Goal: Task Accomplishment & Management: Use online tool/utility

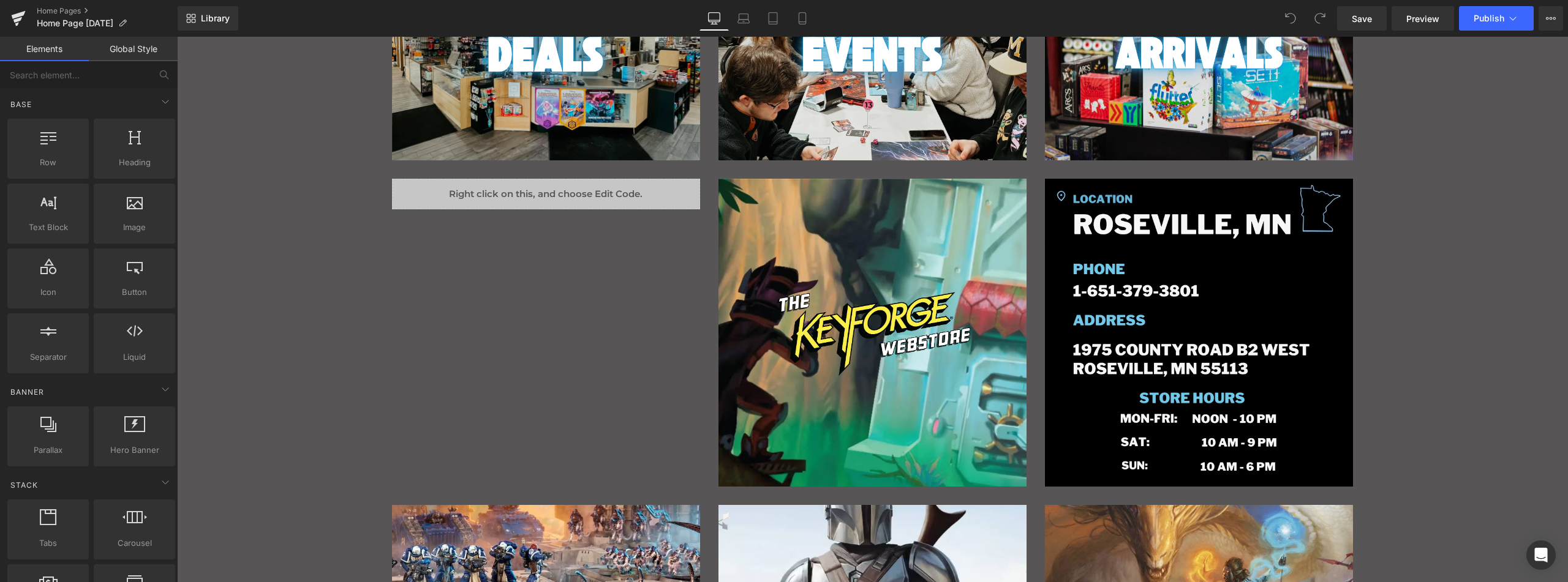
scroll to position [326, 0]
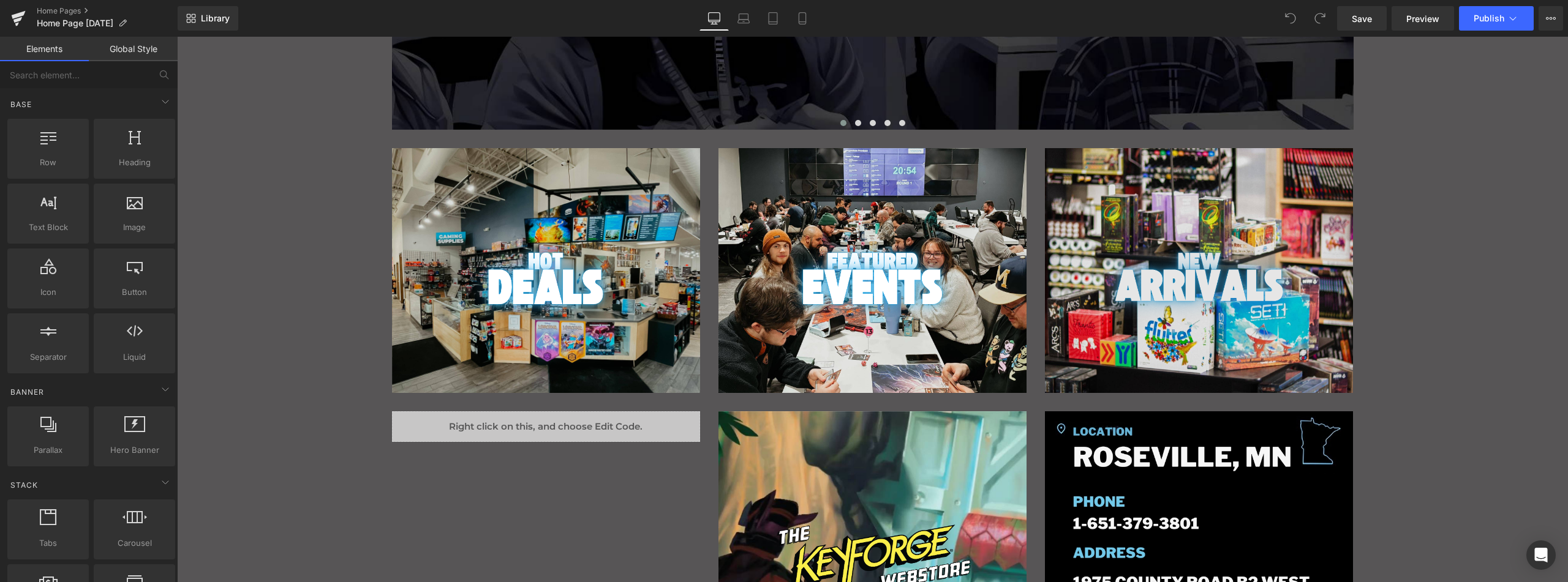
click at [1195, 283] on div "Image" at bounding box center [1199, 280] width 308 height 80
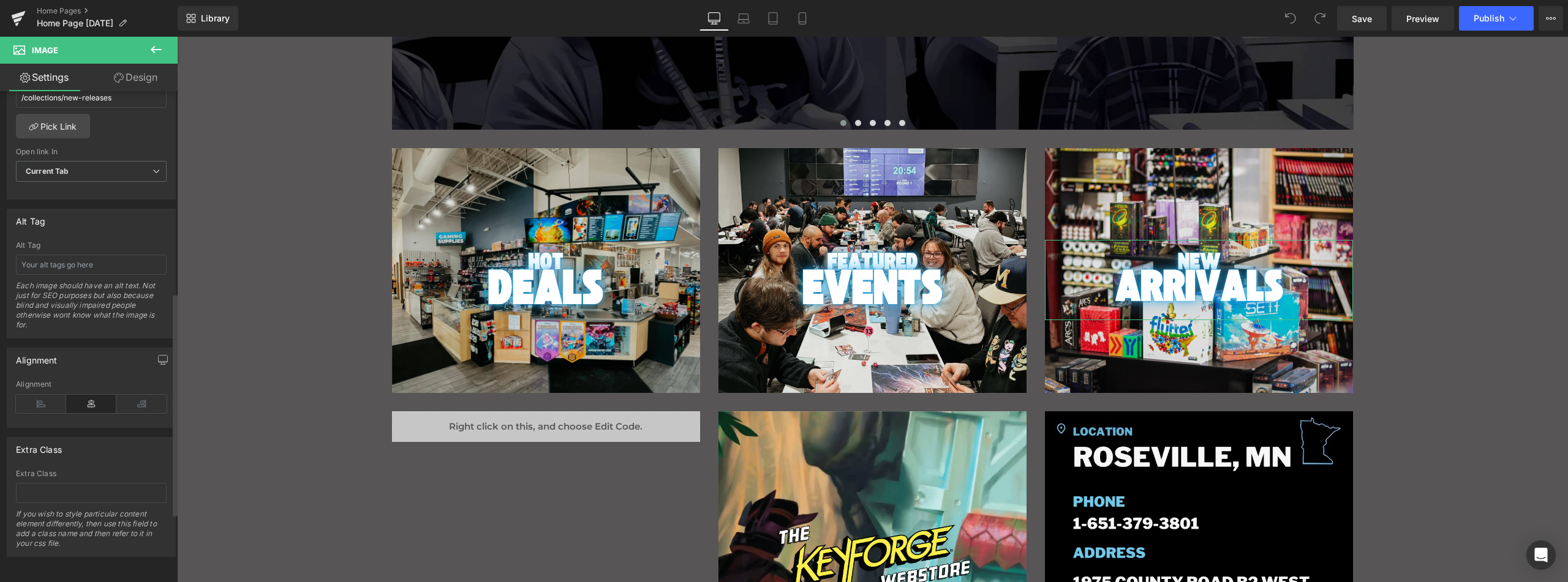
scroll to position [596, 0]
drag, startPoint x: 148, startPoint y: 77, endPoint x: 89, endPoint y: 152, distance: 95.4
click at [147, 77] on link "Design" at bounding box center [135, 77] width 89 height 27
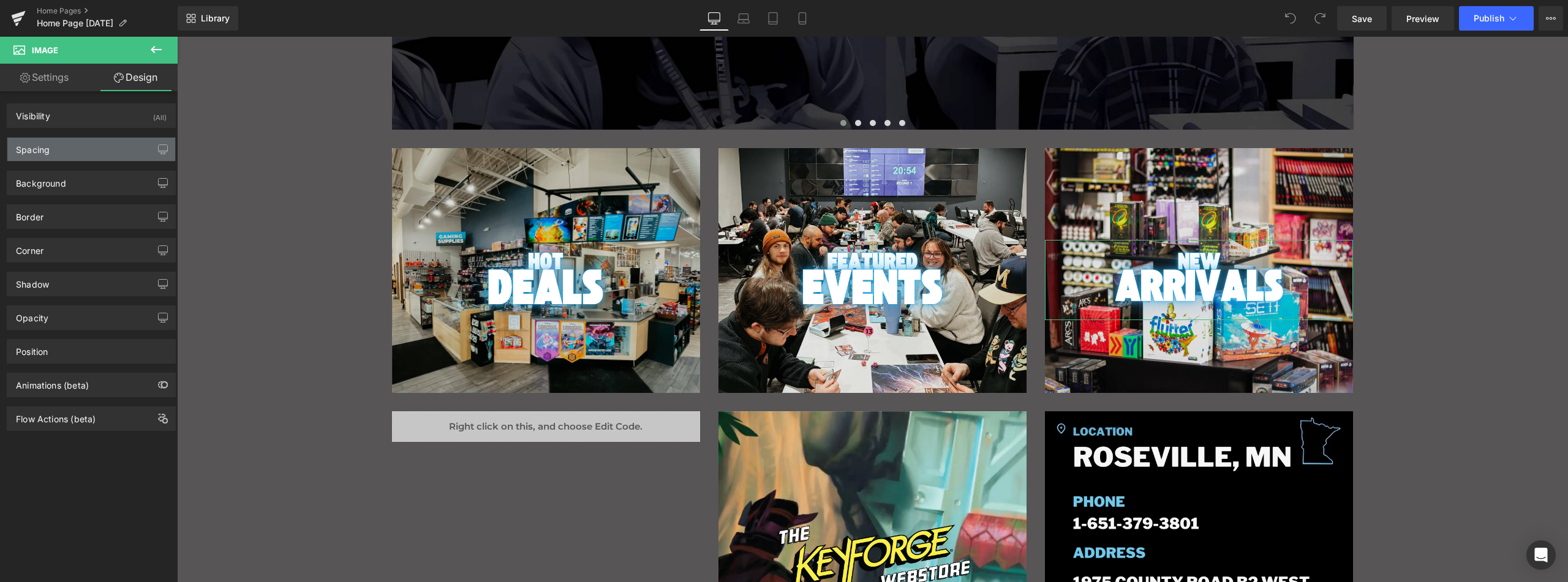
click at [89, 152] on div "Spacing" at bounding box center [91, 150] width 168 height 23
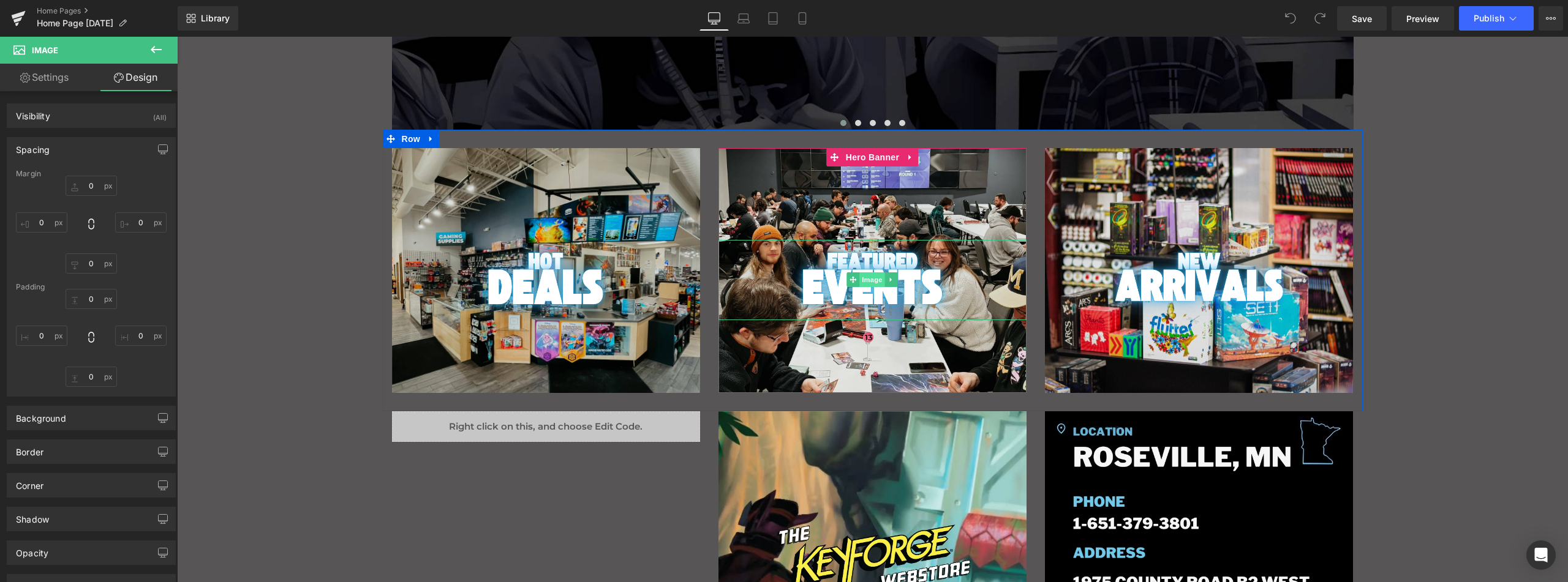
click at [871, 280] on span "Image" at bounding box center [873, 280] width 26 height 15
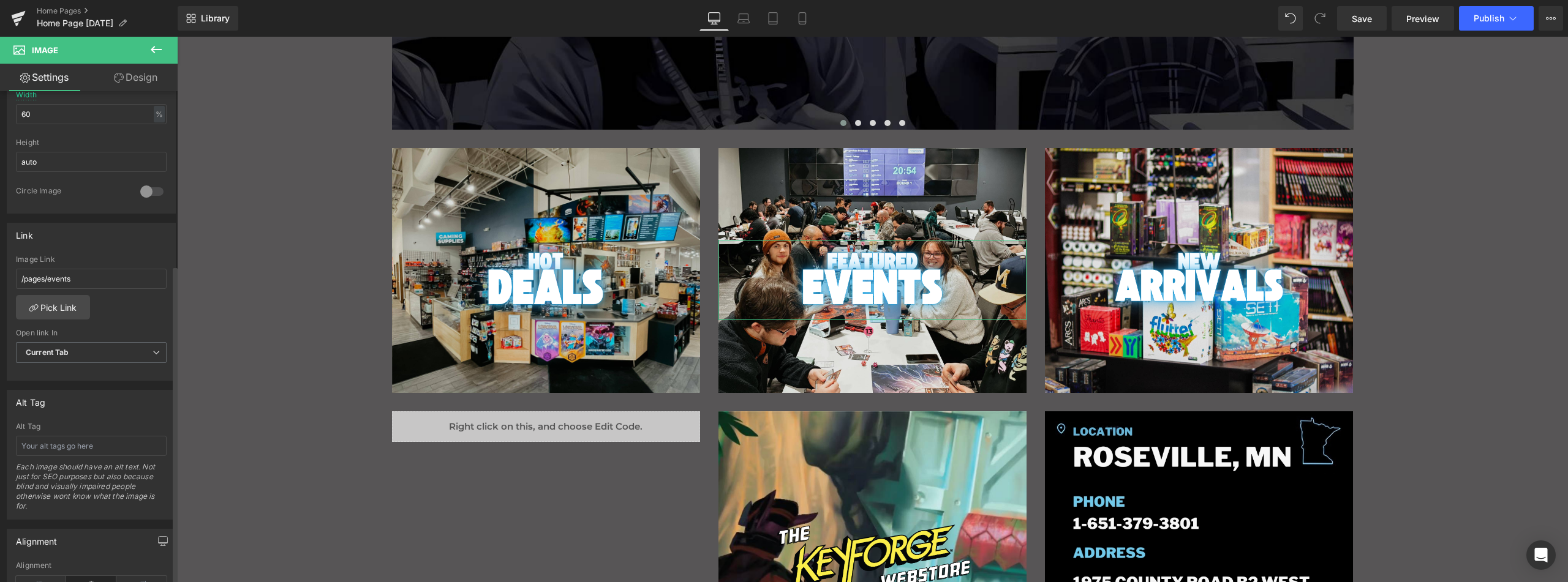
scroll to position [429, 0]
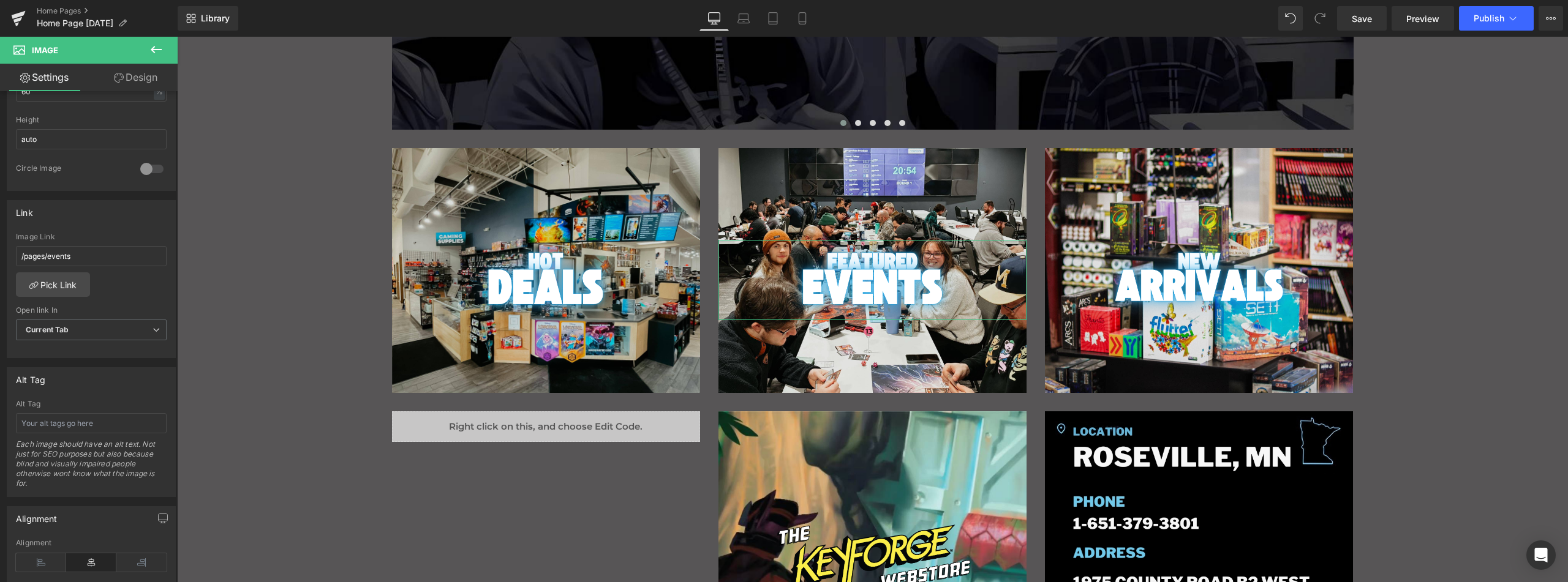
click at [124, 78] on link "Design" at bounding box center [135, 77] width 89 height 27
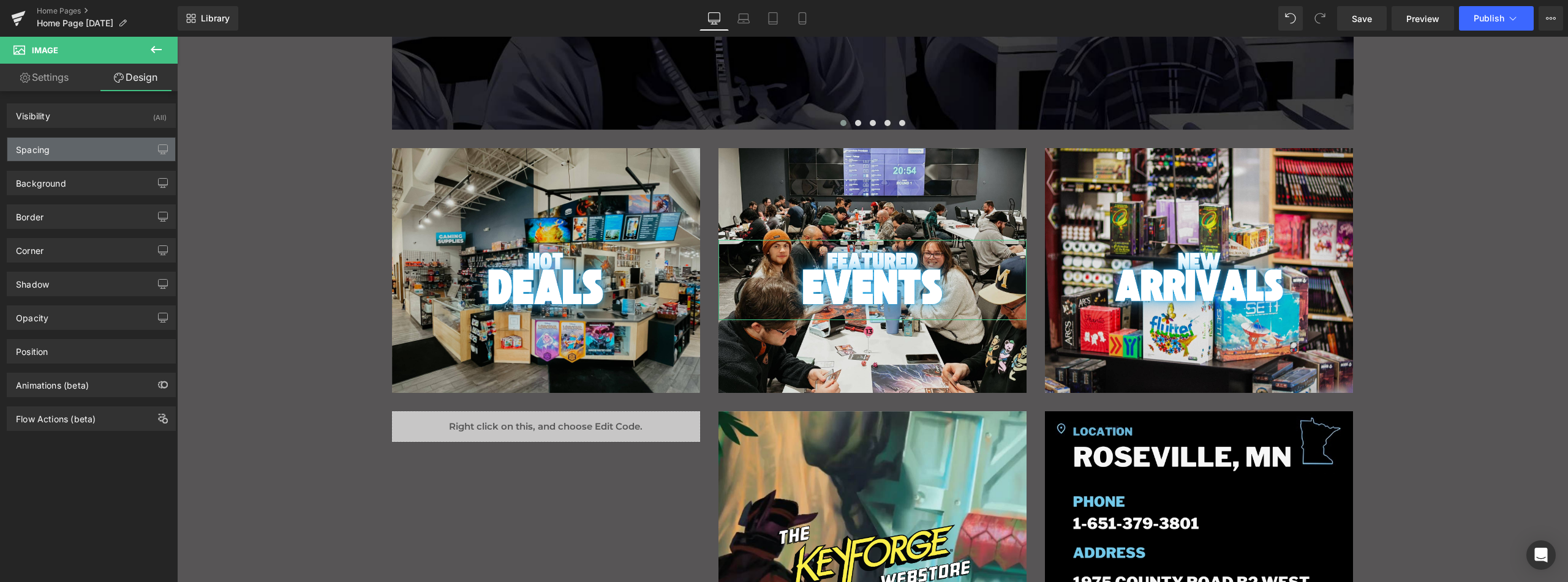
click at [78, 155] on div "Spacing" at bounding box center [91, 150] width 168 height 23
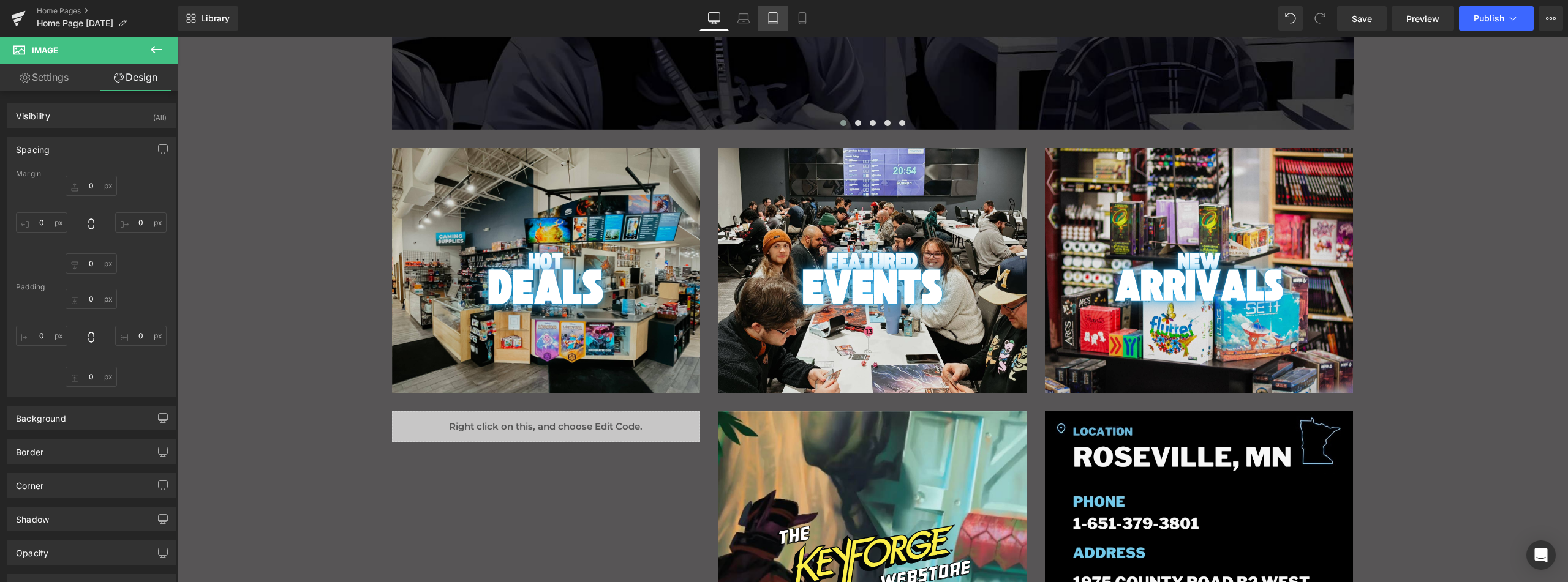
click at [776, 25] on link "Tablet" at bounding box center [773, 18] width 29 height 25
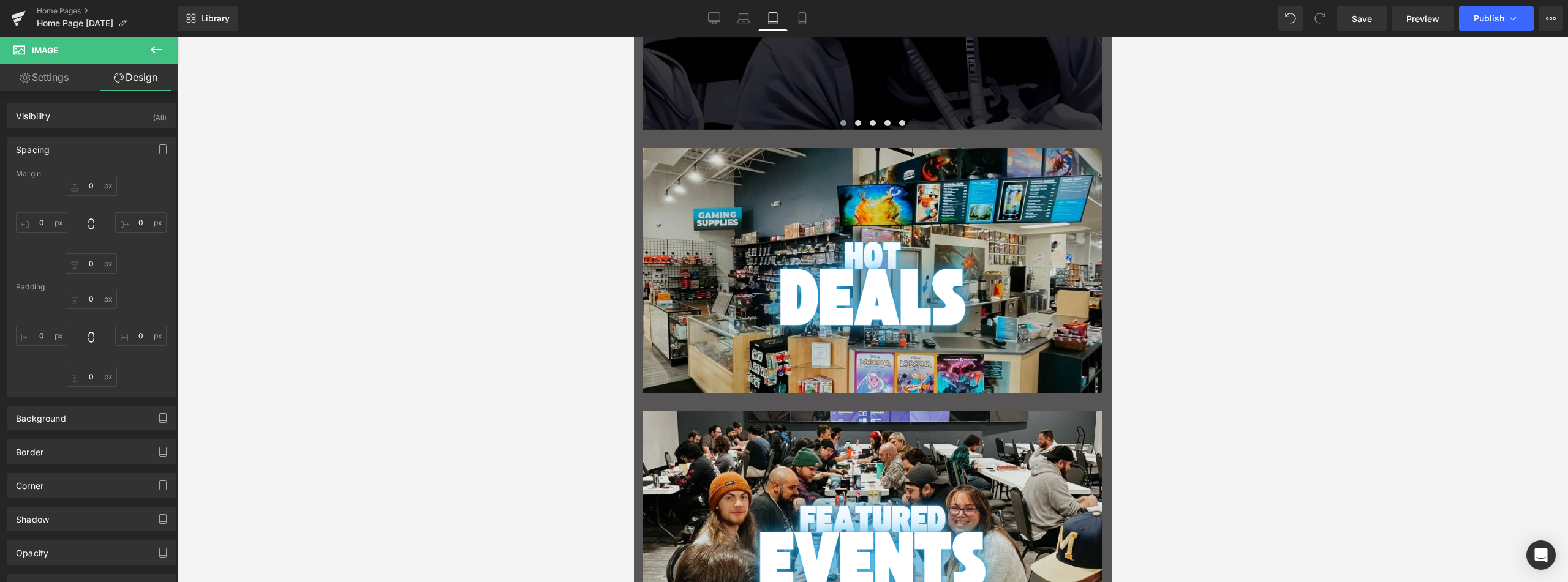
type input "0"
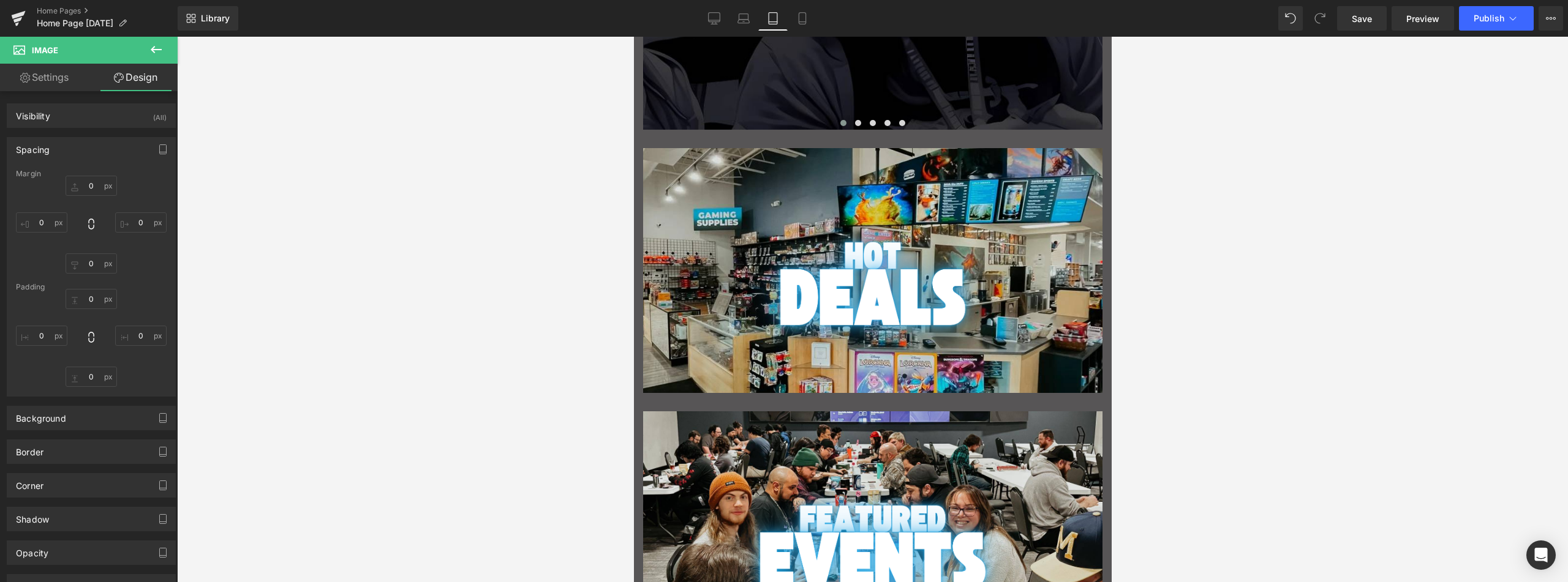
type input "0"
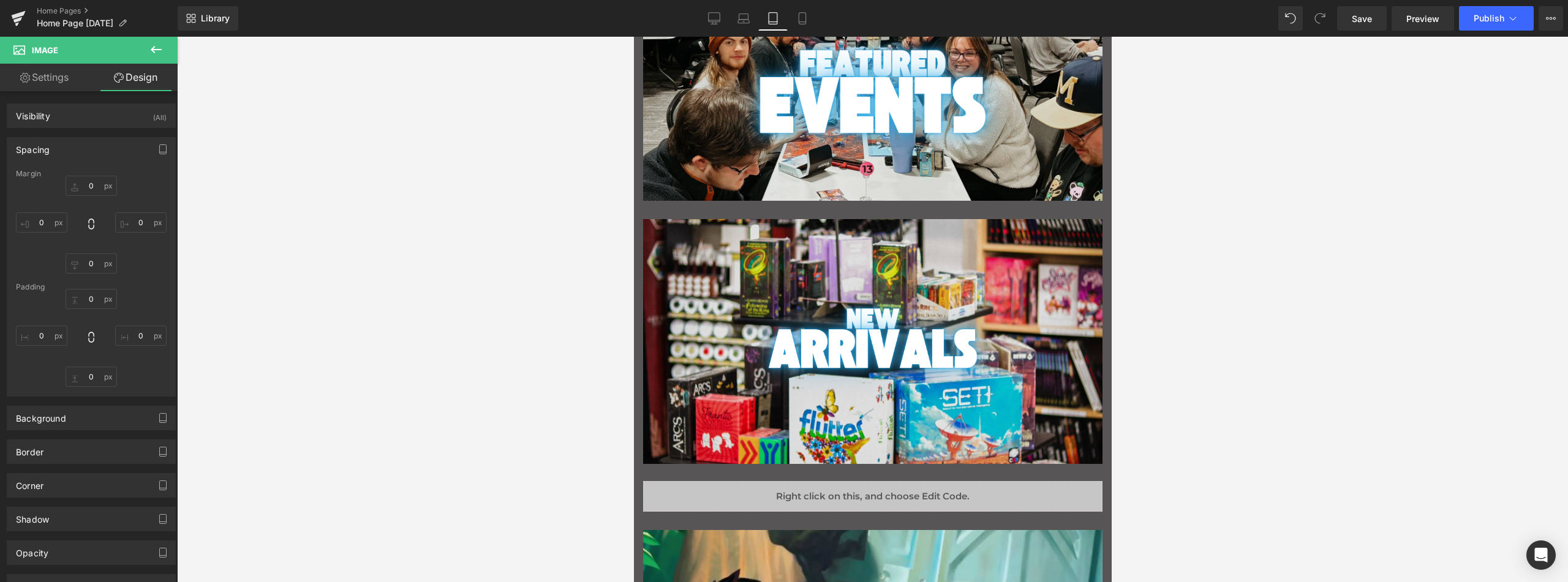
scroll to position [399, 0]
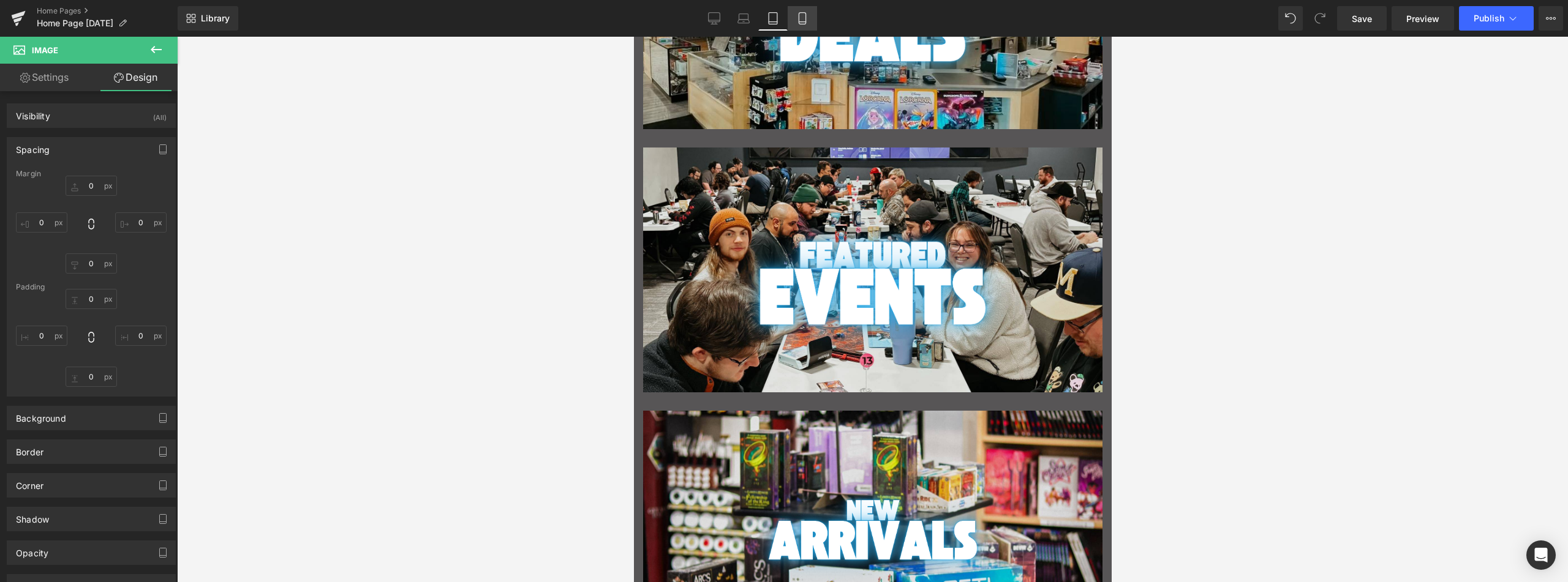
click at [804, 17] on icon at bounding box center [802, 18] width 12 height 12
type input "0"
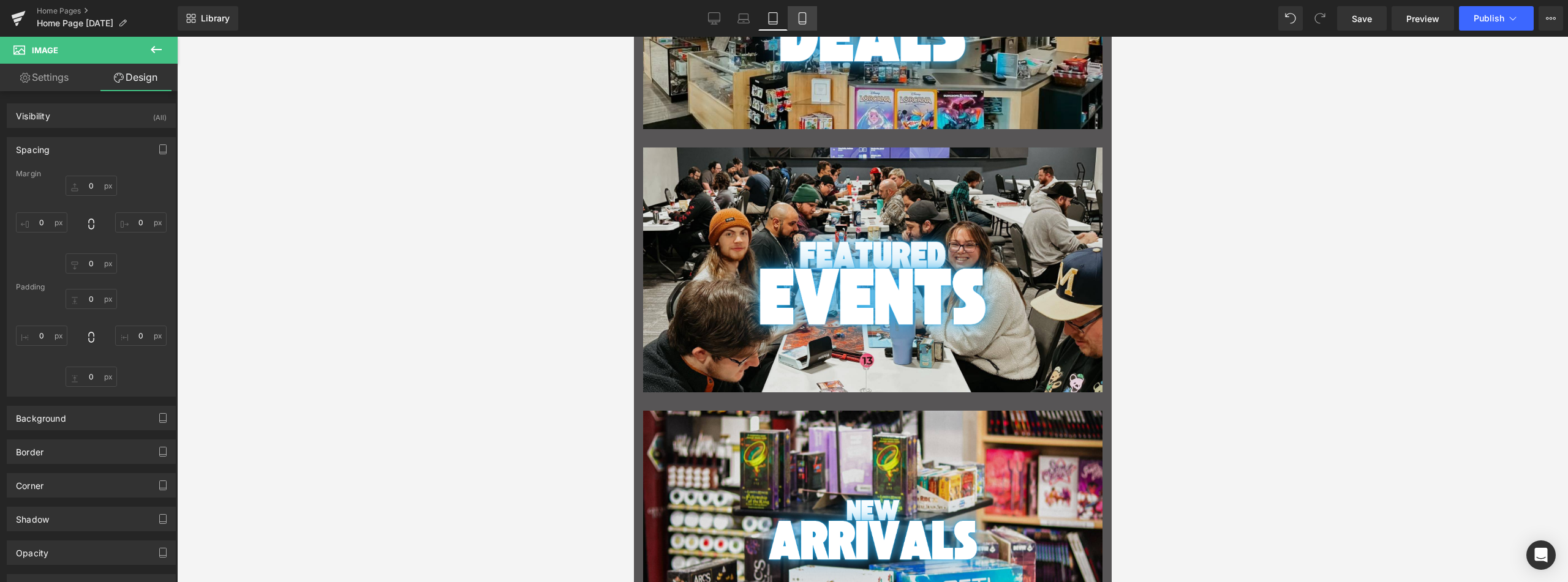
type input "0"
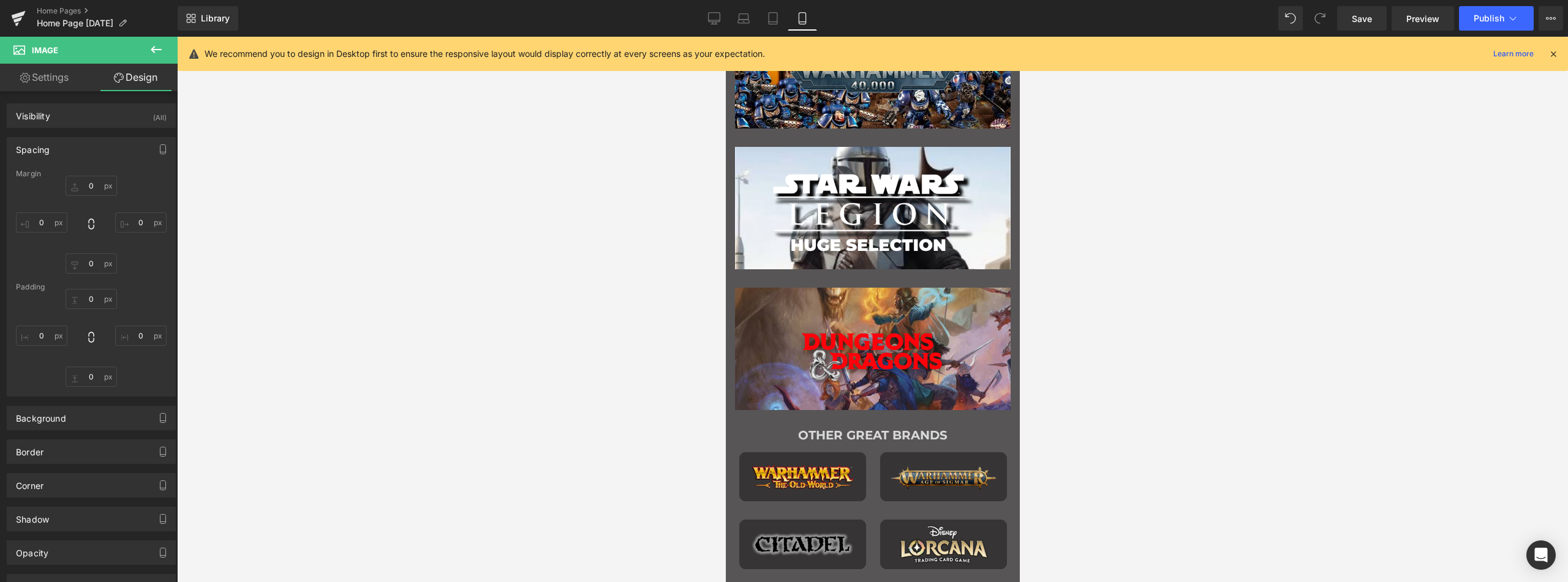
scroll to position [1118, 0]
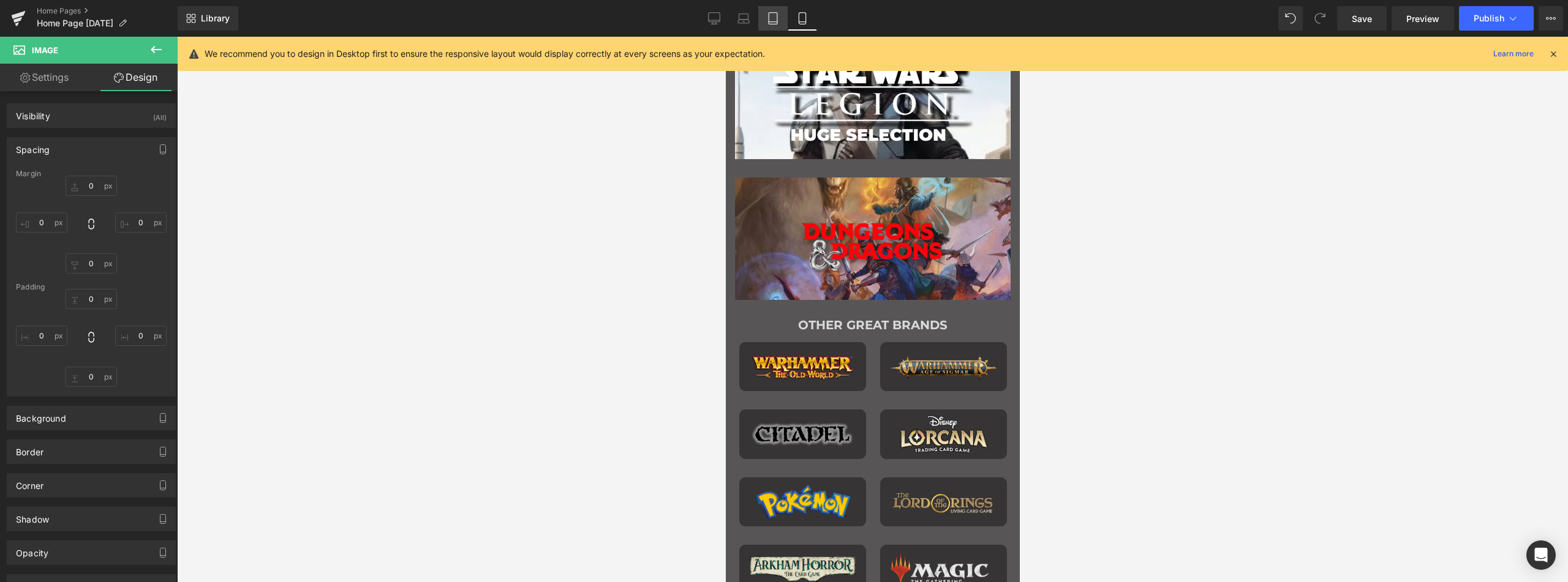
click at [779, 20] on icon at bounding box center [773, 18] width 12 height 12
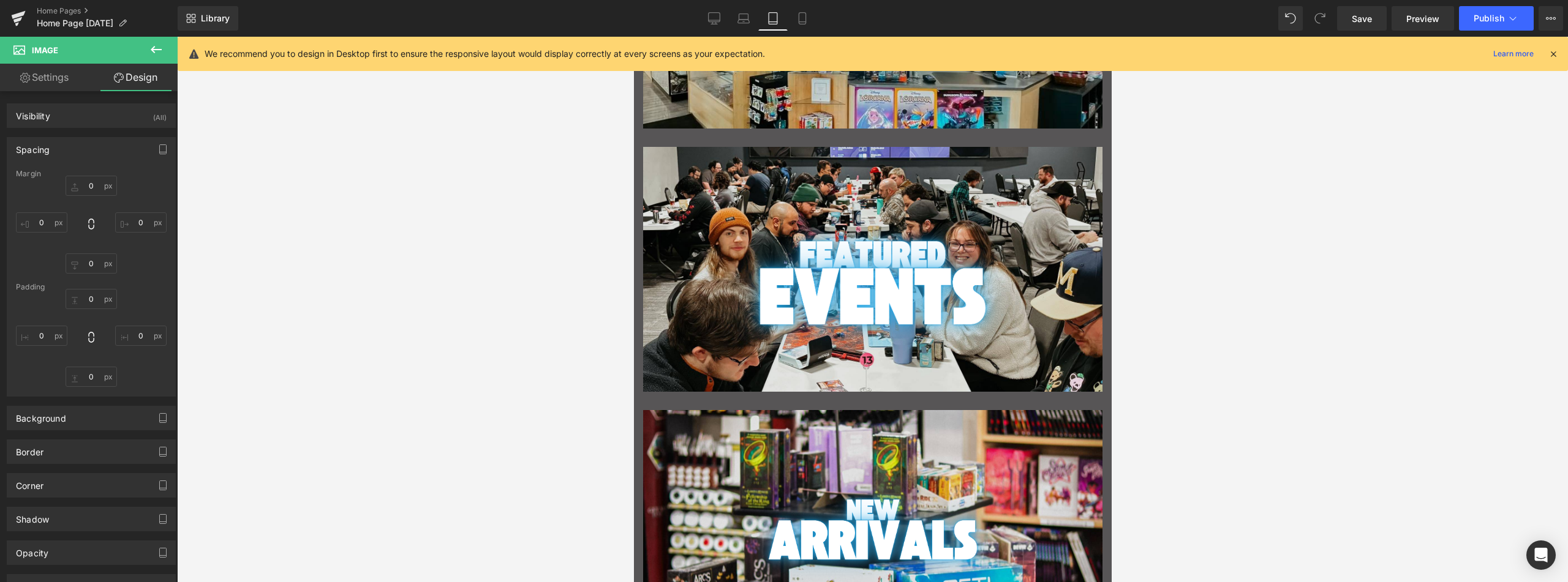
type input "0"
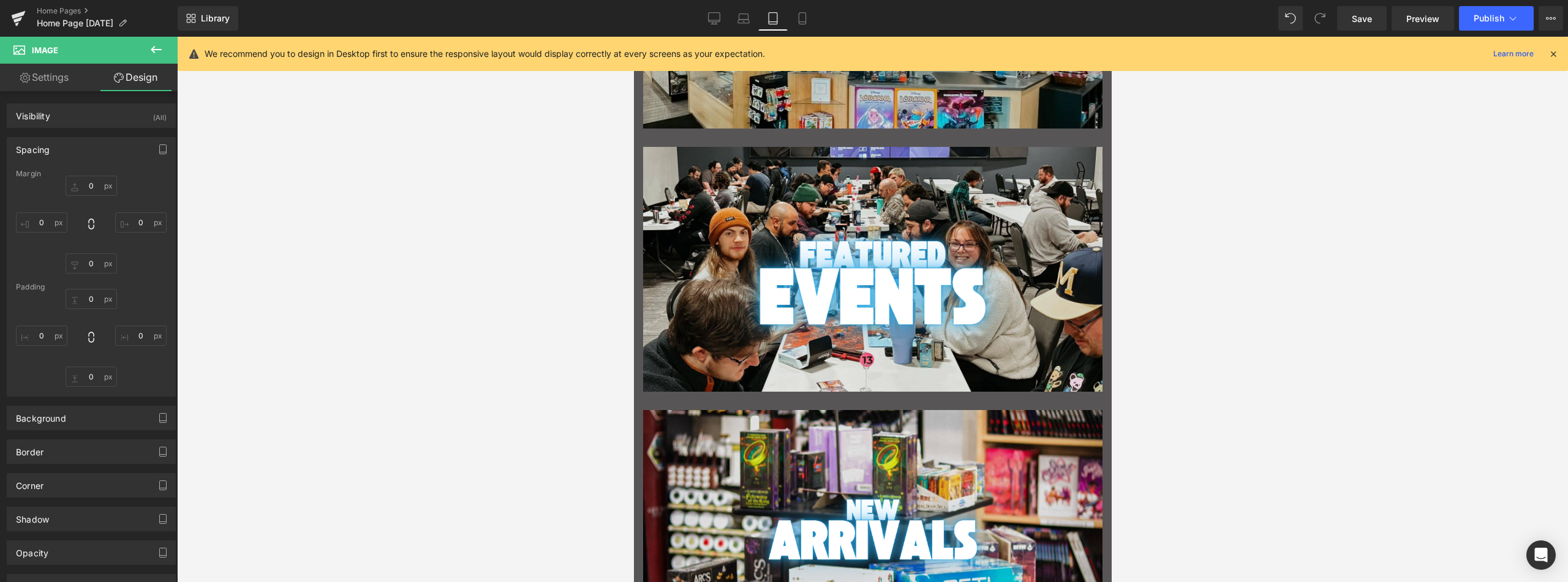
type input "0"
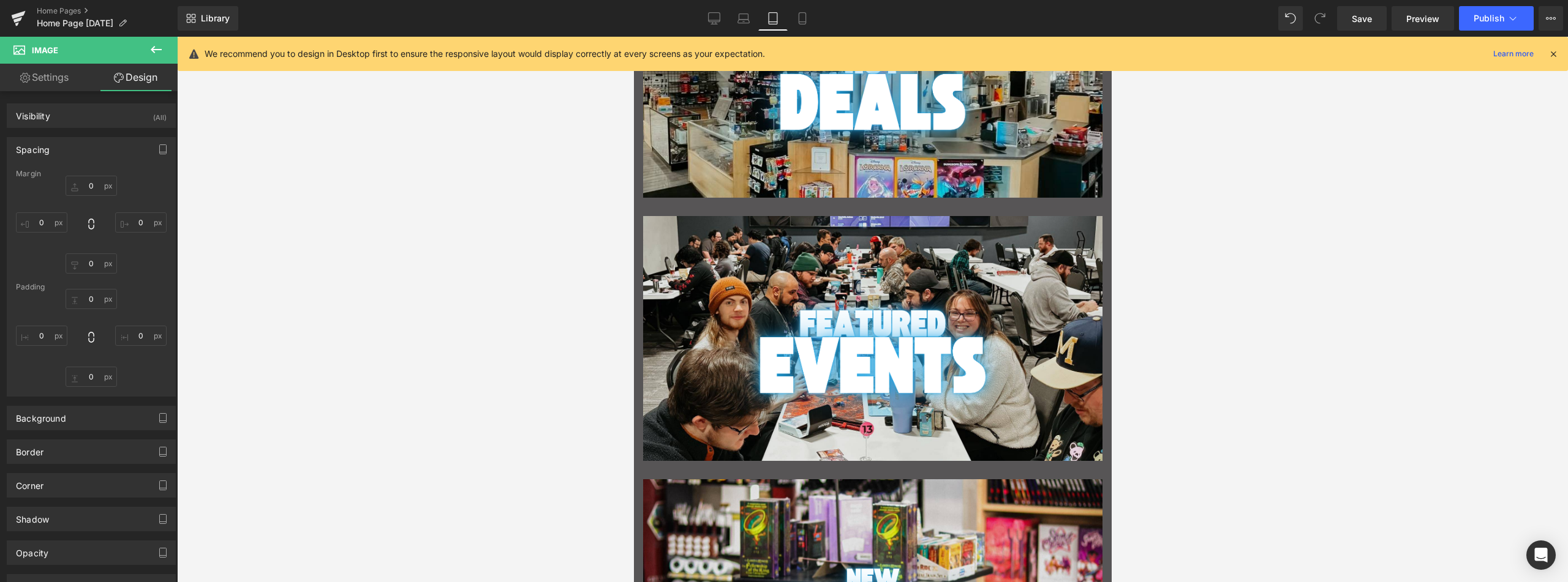
scroll to position [399, 0]
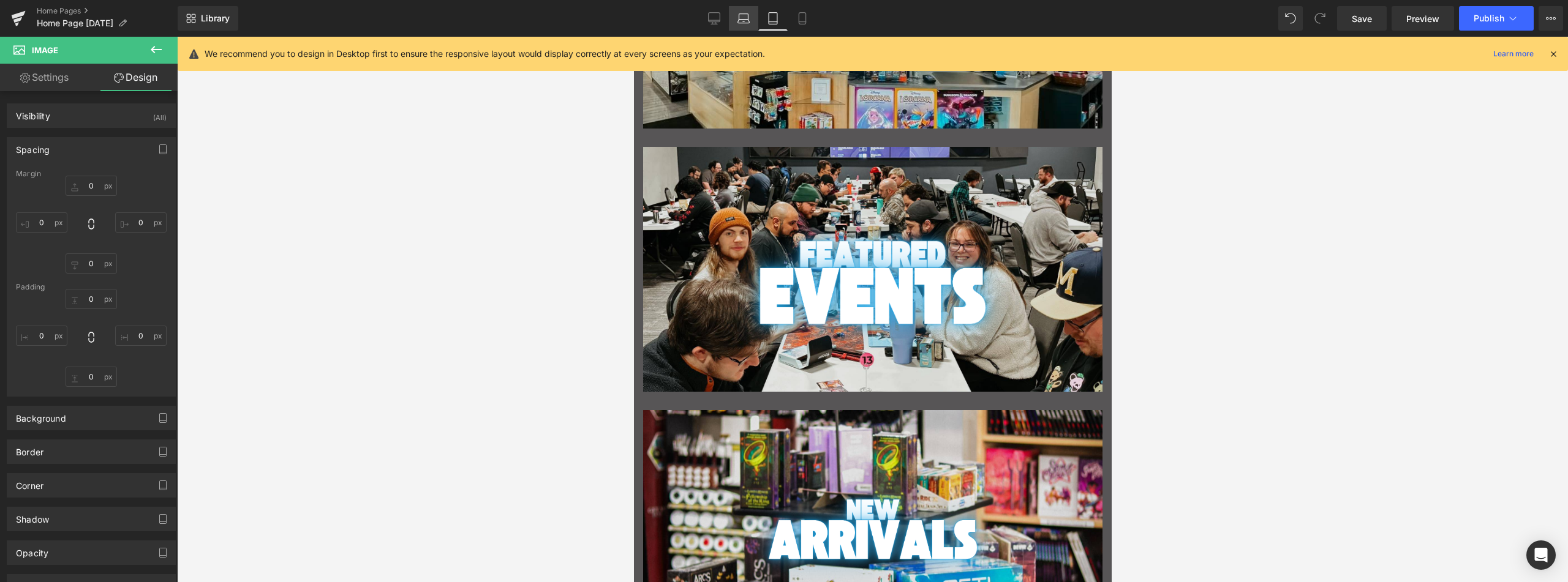
click at [742, 19] on icon at bounding box center [744, 18] width 12 height 12
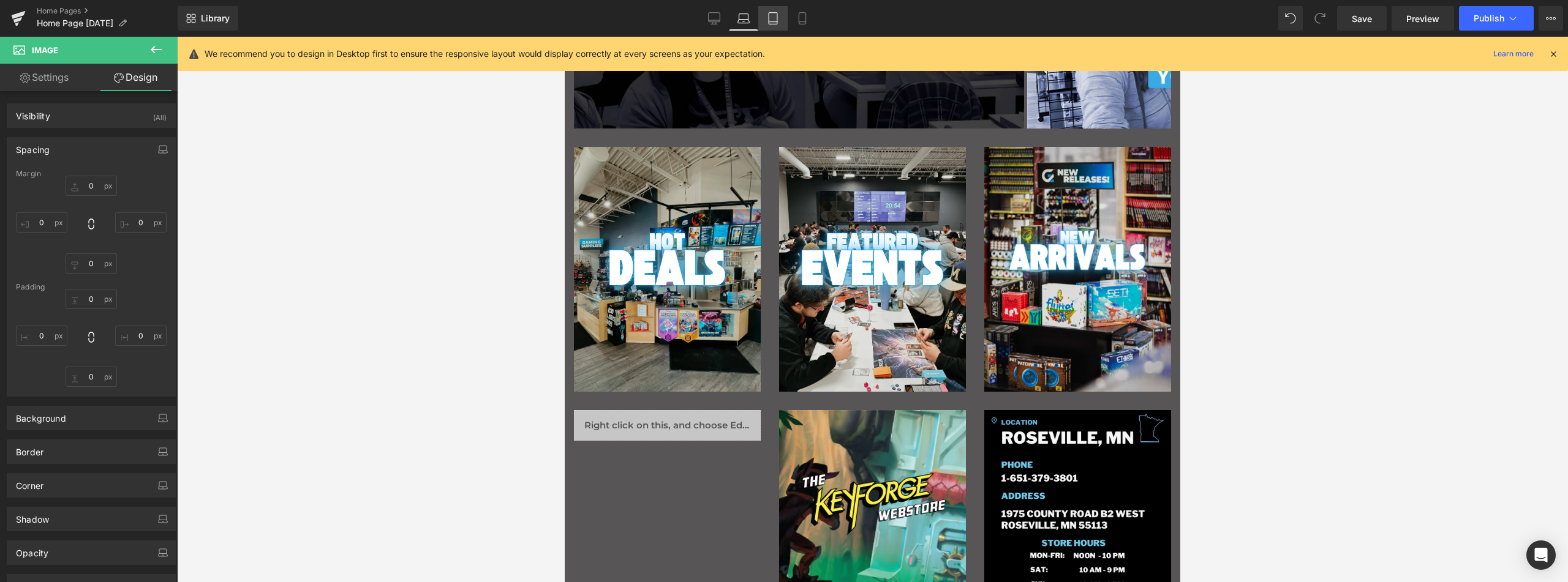
type input "0"
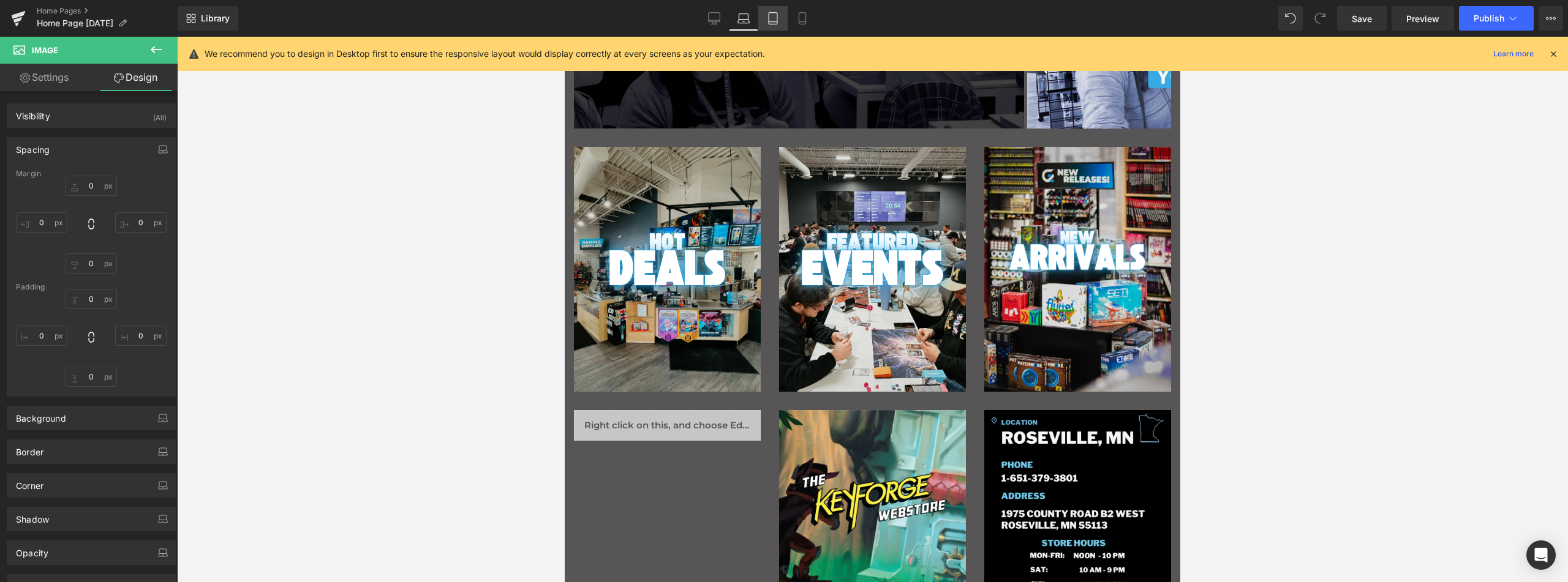
type input "0"
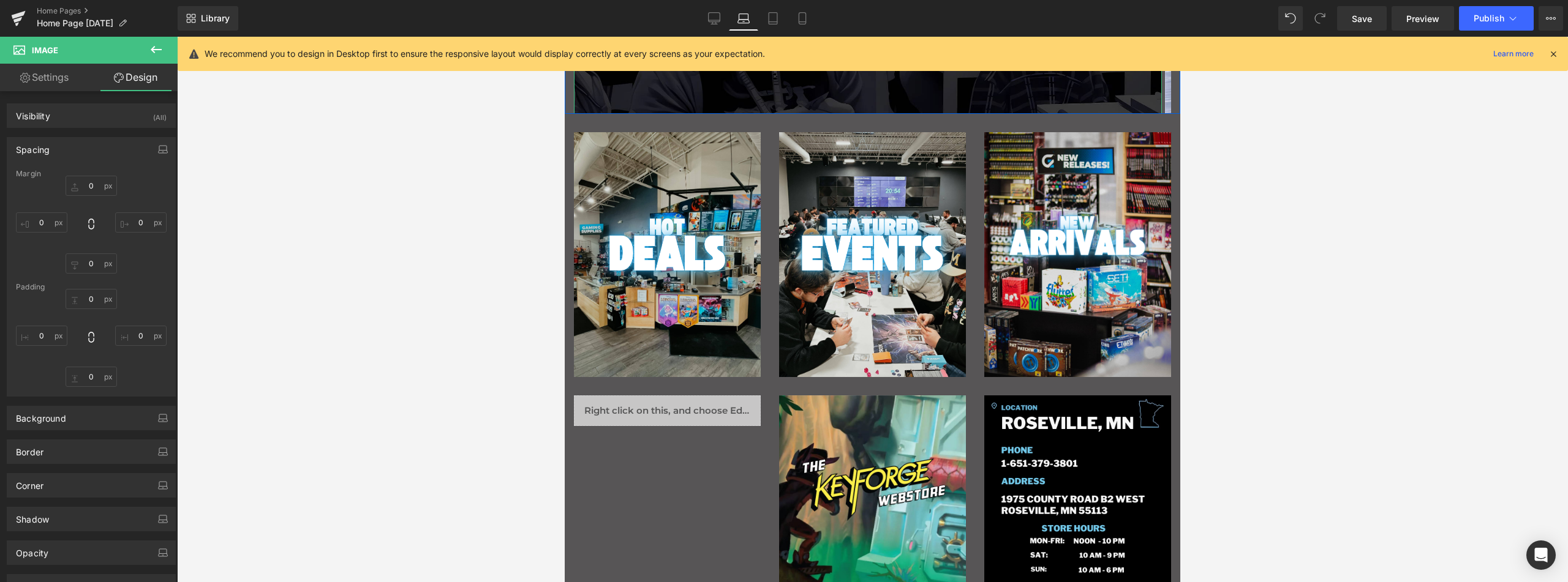
scroll to position [258, 0]
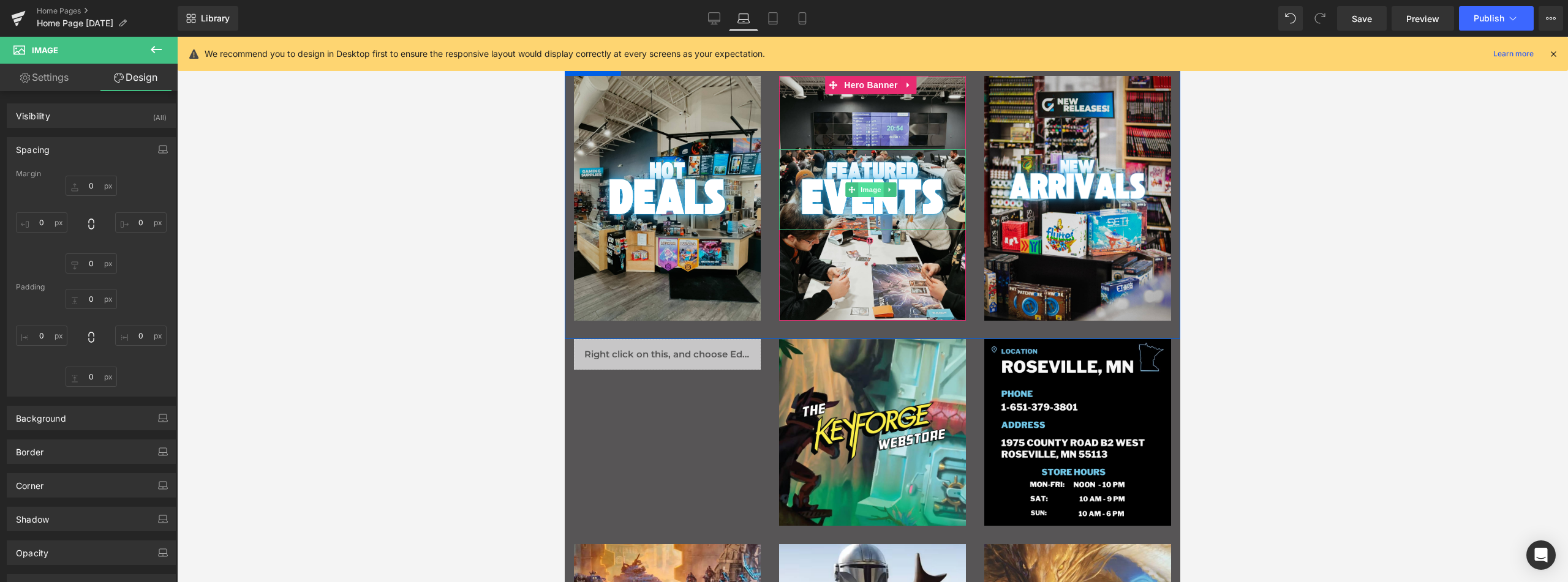
click at [872, 186] on span "Image" at bounding box center [871, 190] width 26 height 15
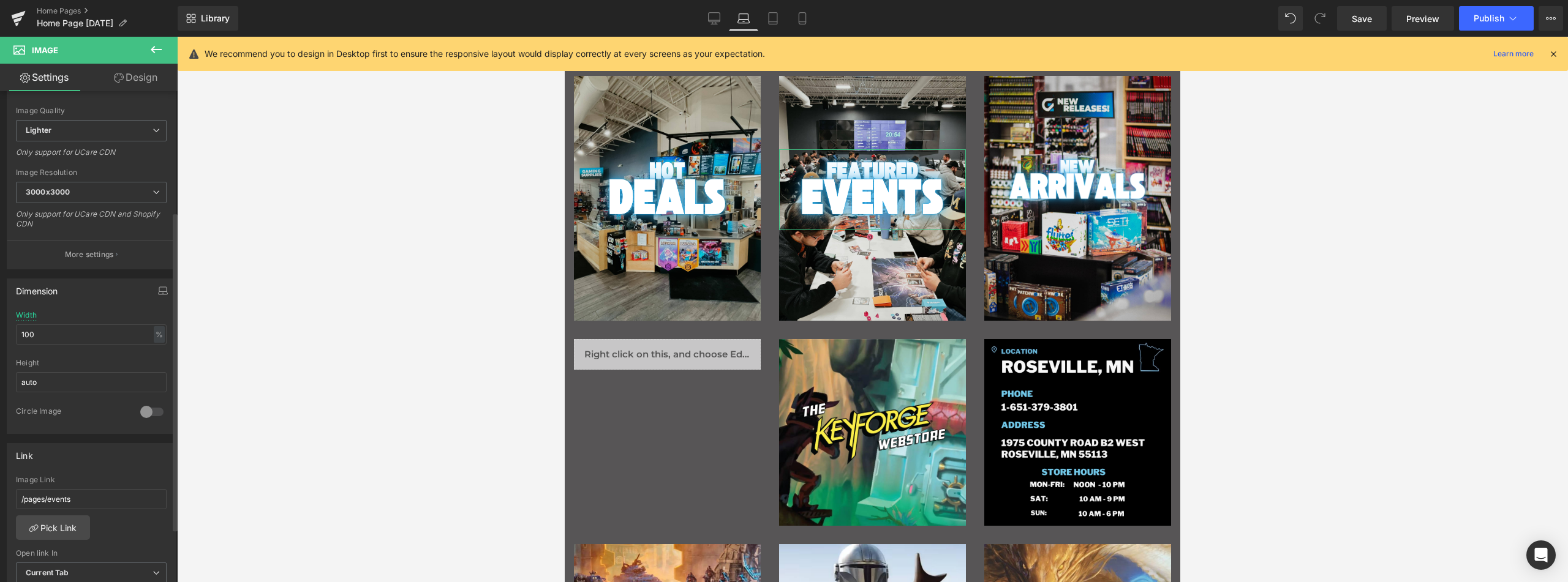
scroll to position [306, 0]
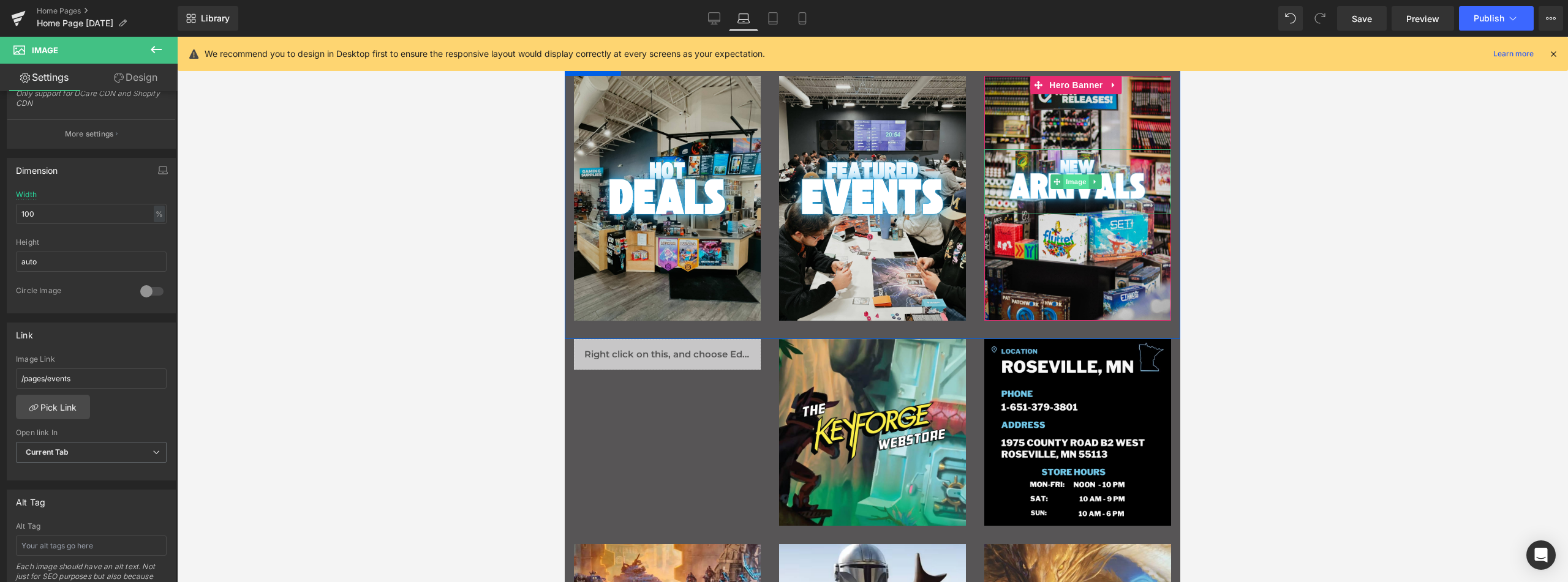
click at [1066, 177] on span "Image" at bounding box center [1077, 181] width 26 height 15
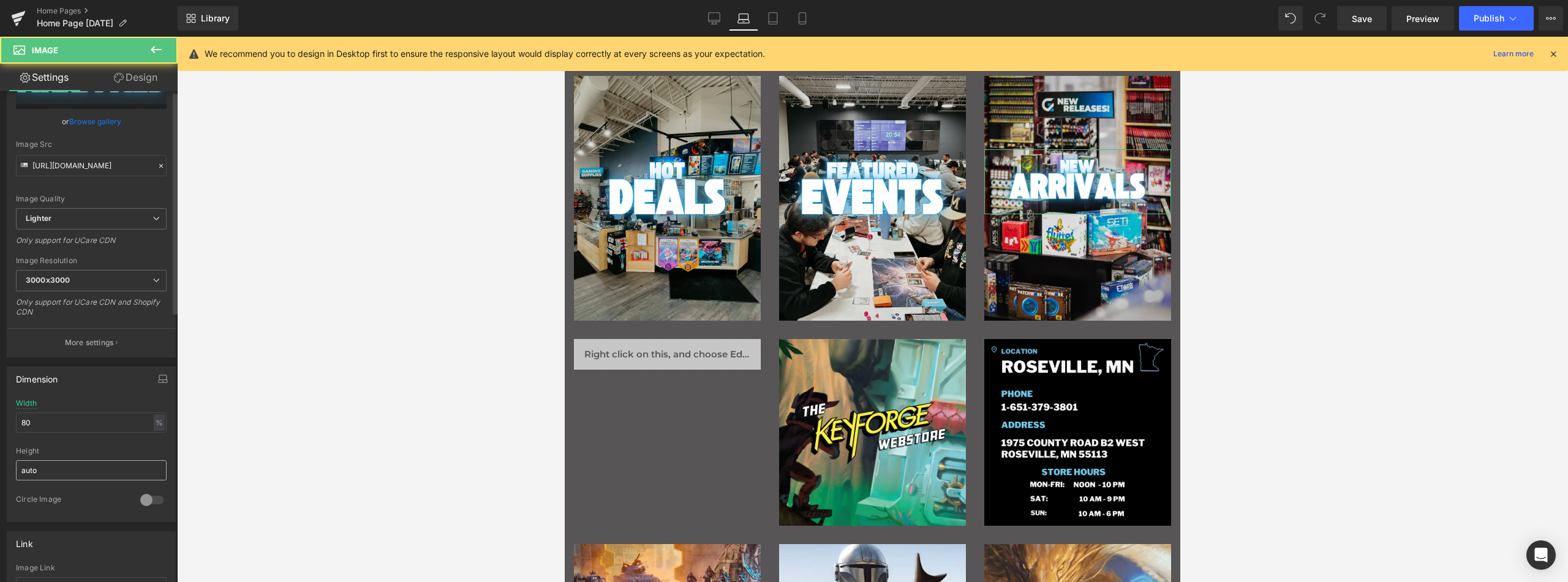
scroll to position [245, 0]
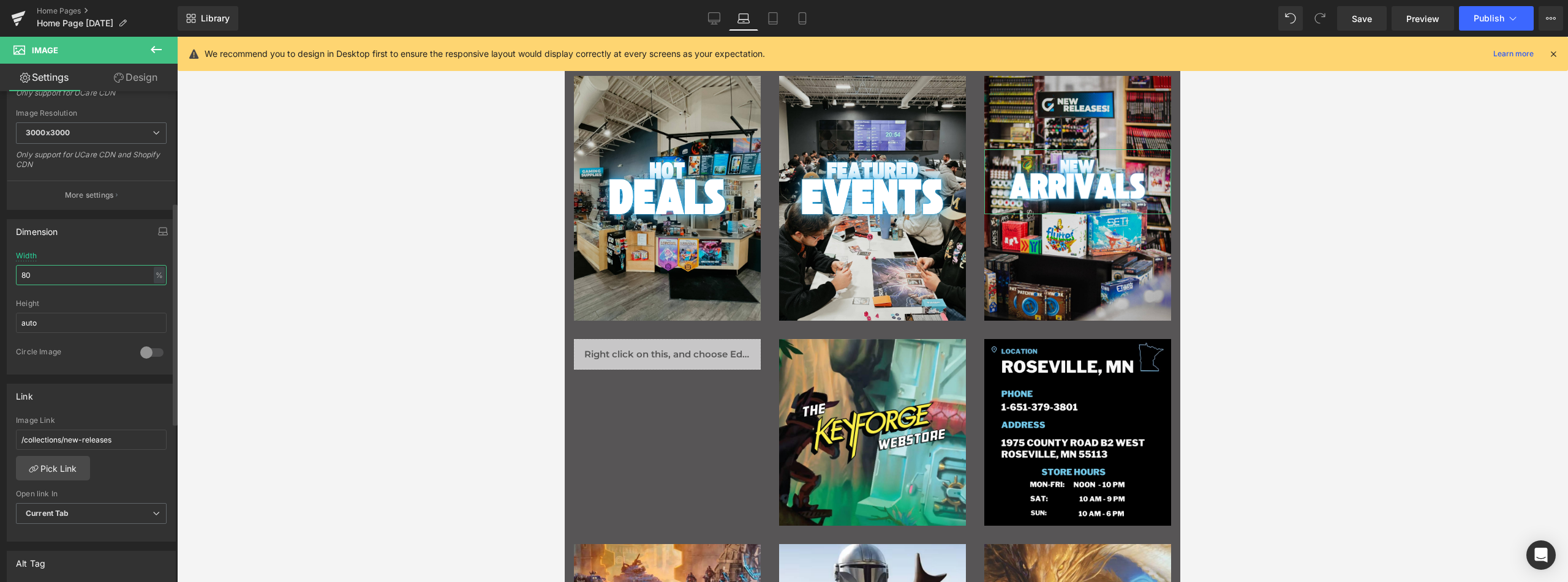
click at [61, 270] on input "80" at bounding box center [91, 275] width 151 height 20
click at [1370, 16] on span "Save" at bounding box center [1362, 19] width 20 height 13
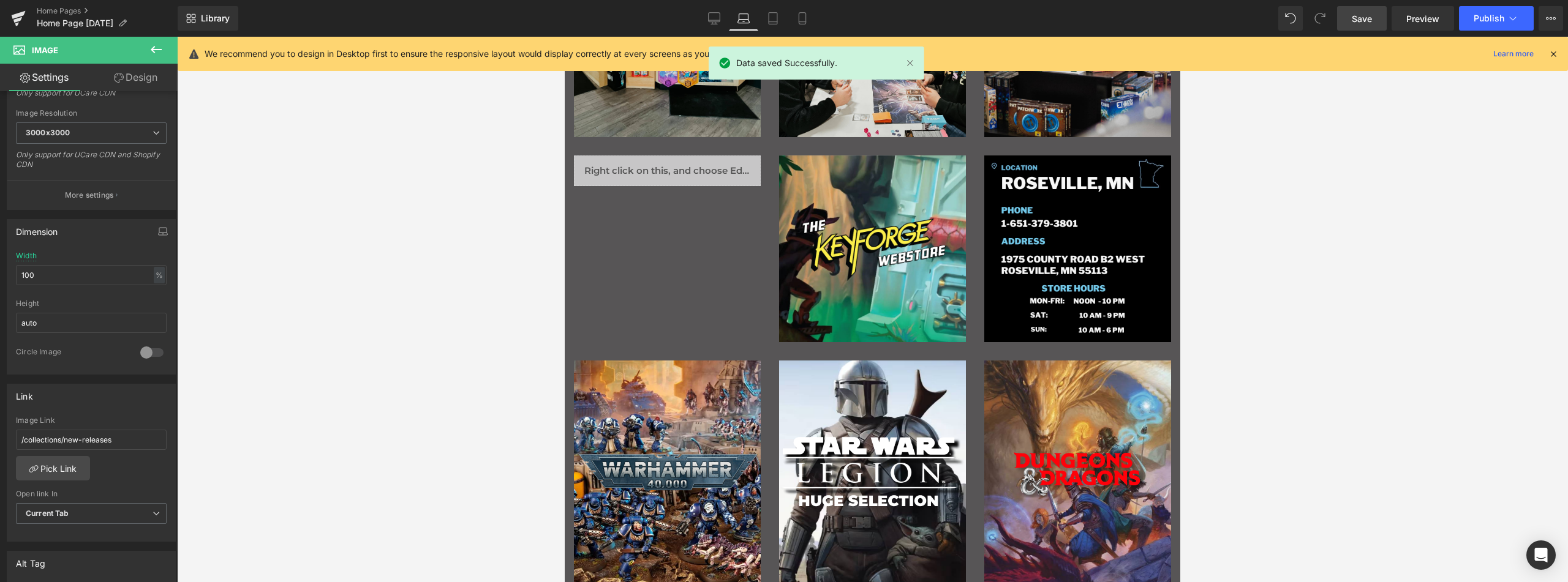
scroll to position [626, 0]
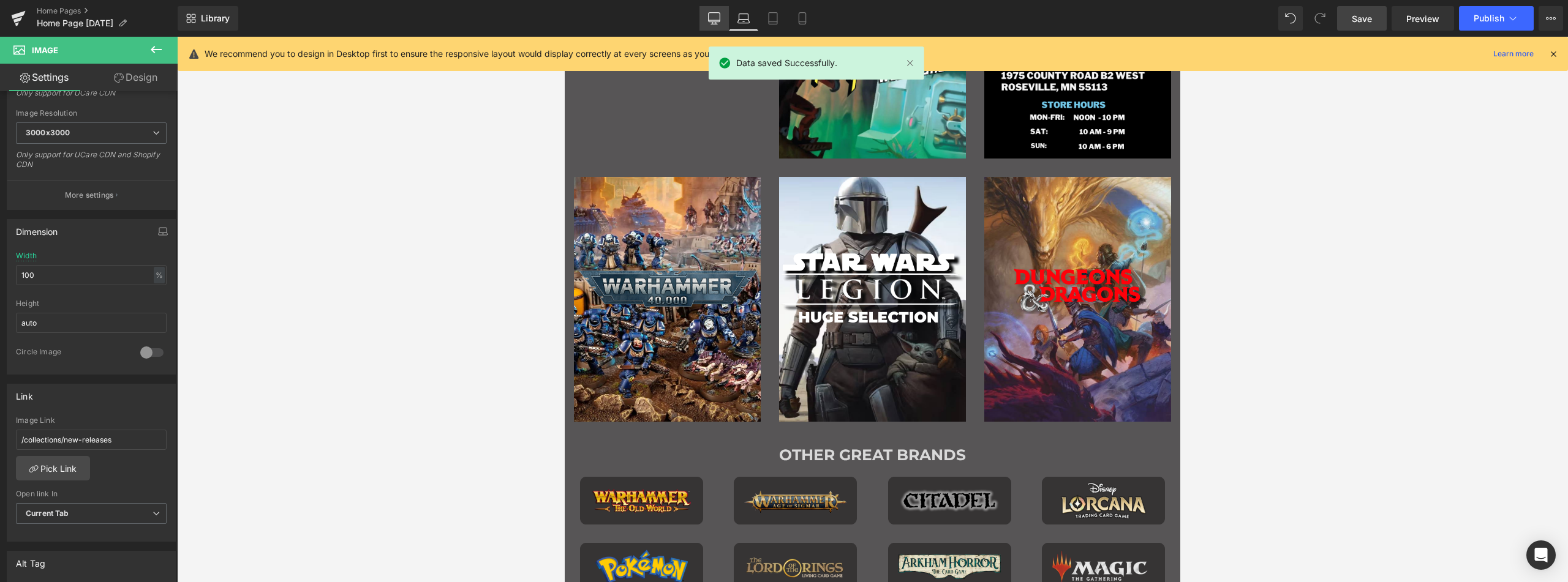
click at [722, 12] on link "Desktop" at bounding box center [714, 18] width 29 height 25
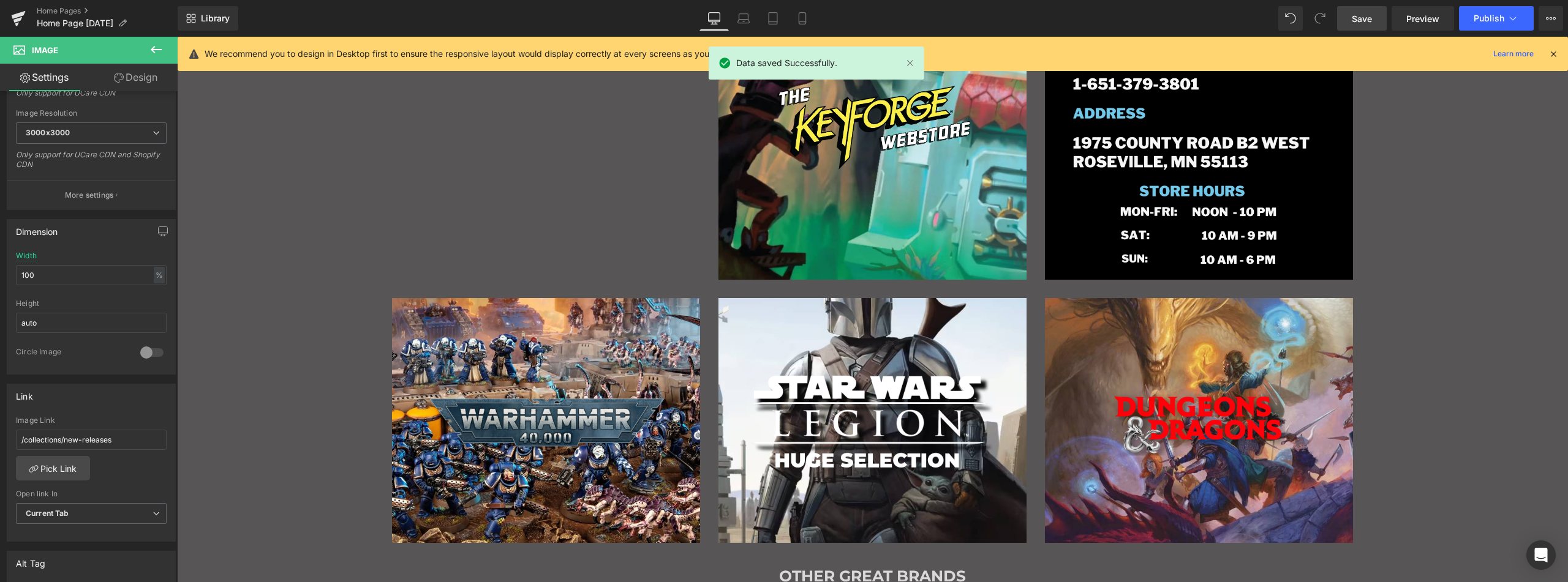
type input "60"
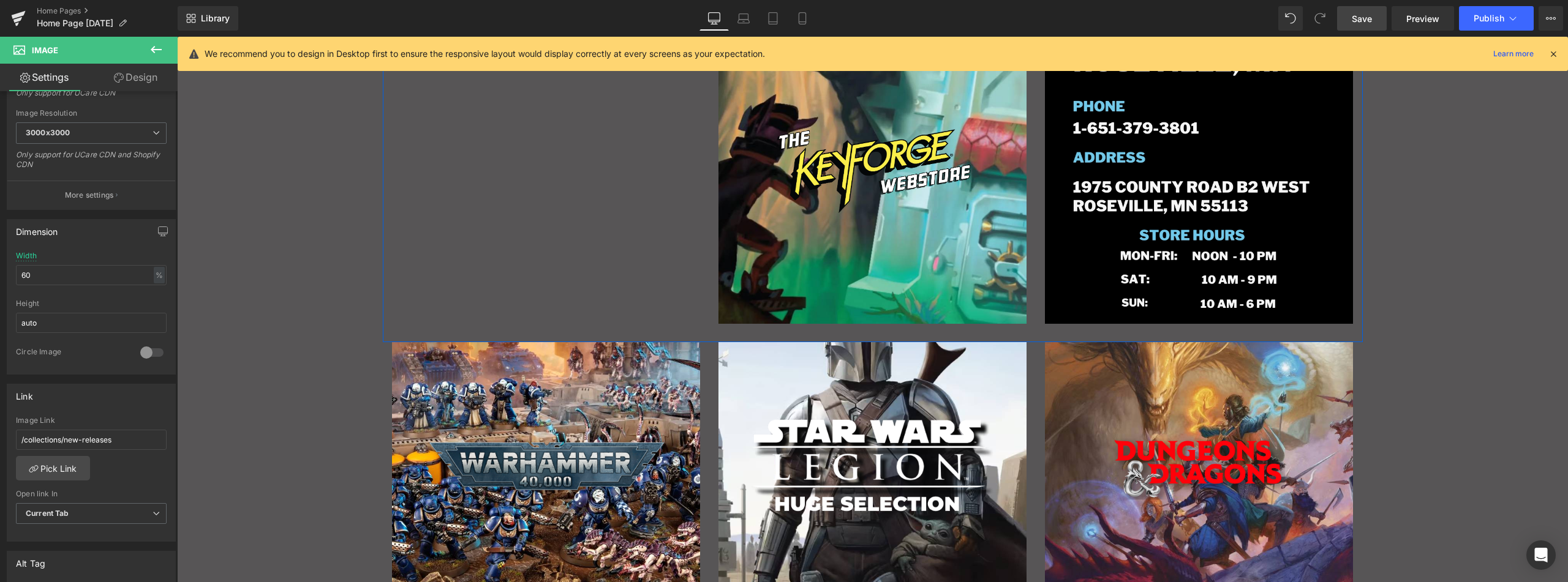
scroll to position [757, 0]
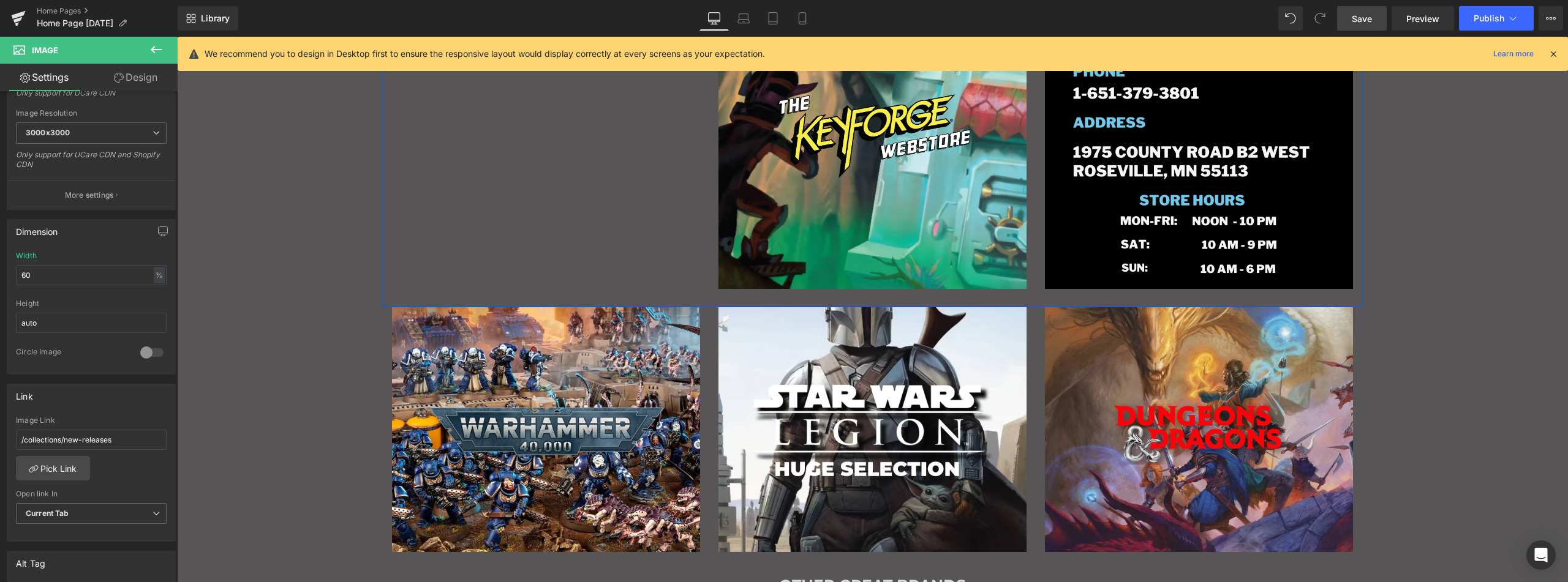
click at [812, 229] on div "Image" at bounding box center [872, 135] width 308 height 308
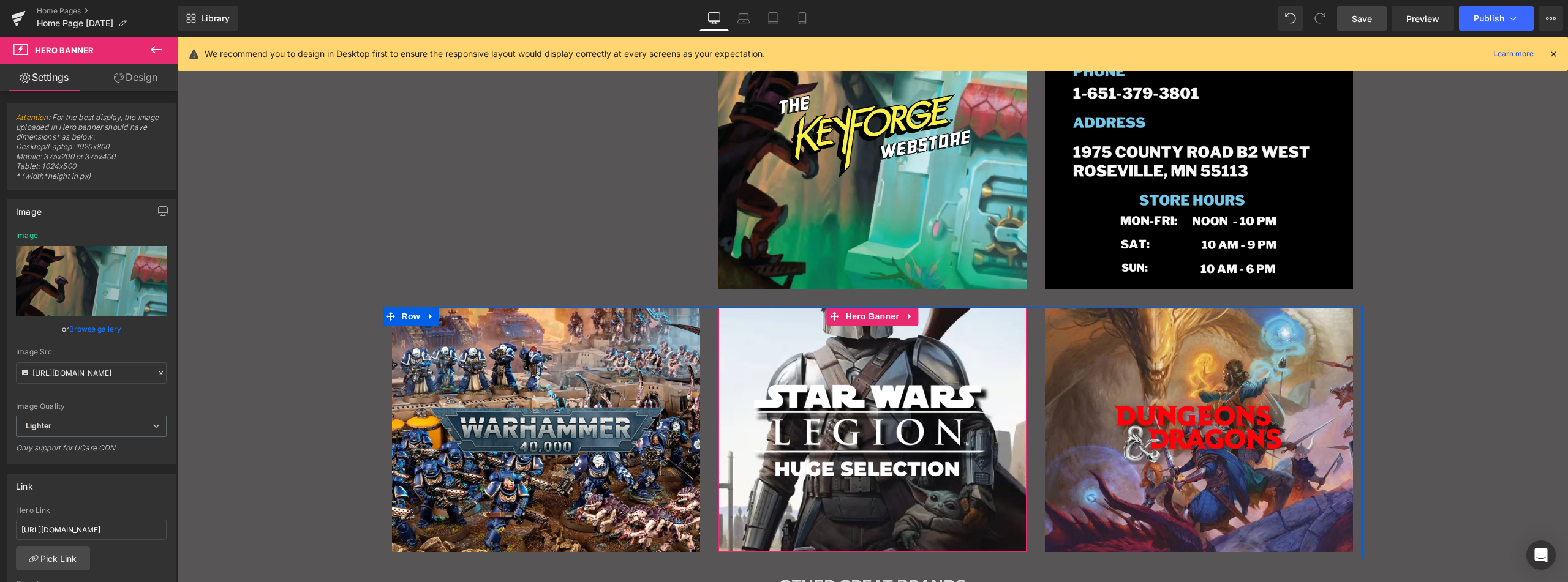
click at [805, 343] on div "Main content" at bounding box center [872, 430] width 308 height 245
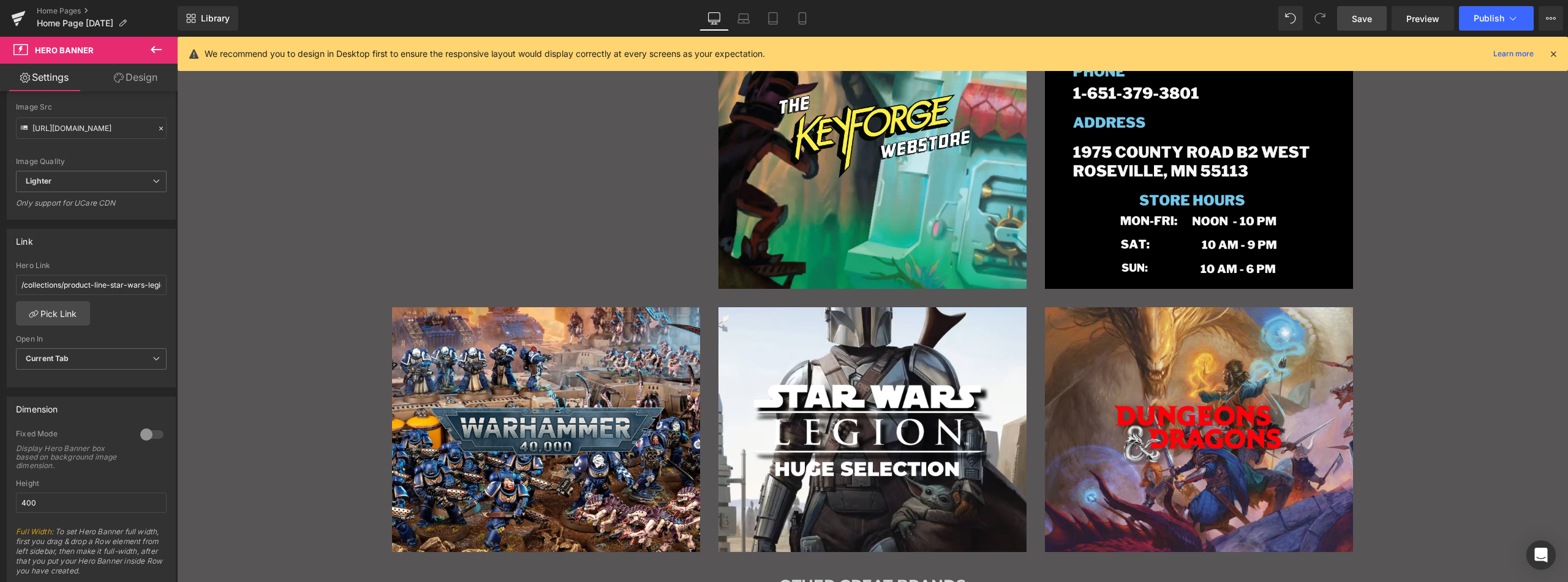
click at [771, 210] on div "Image" at bounding box center [872, 135] width 308 height 308
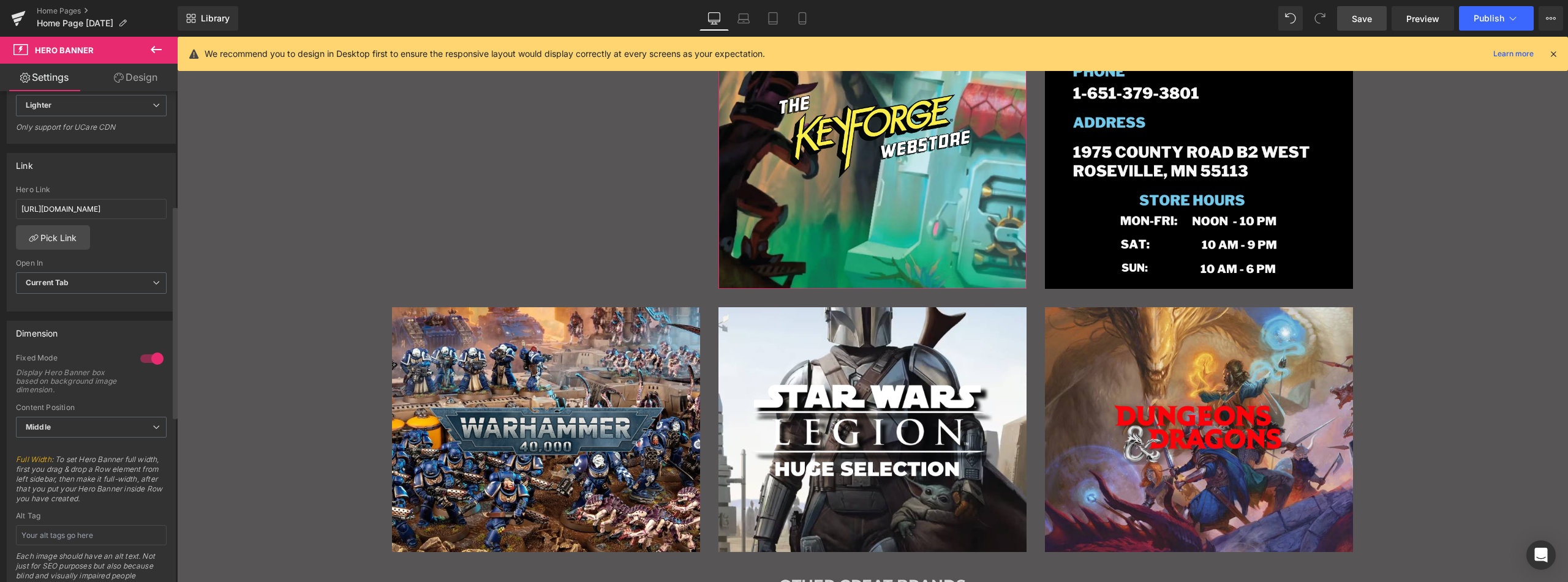
scroll to position [490, 0]
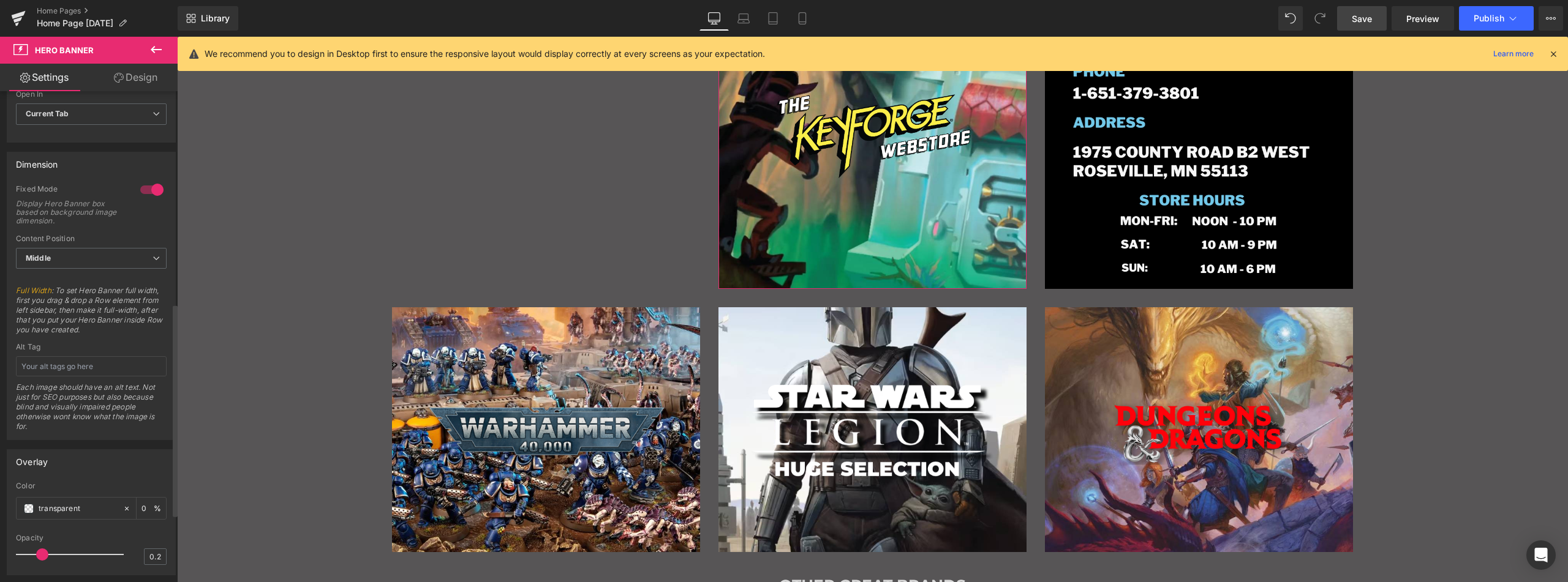
click at [157, 187] on div at bounding box center [152, 190] width 29 height 20
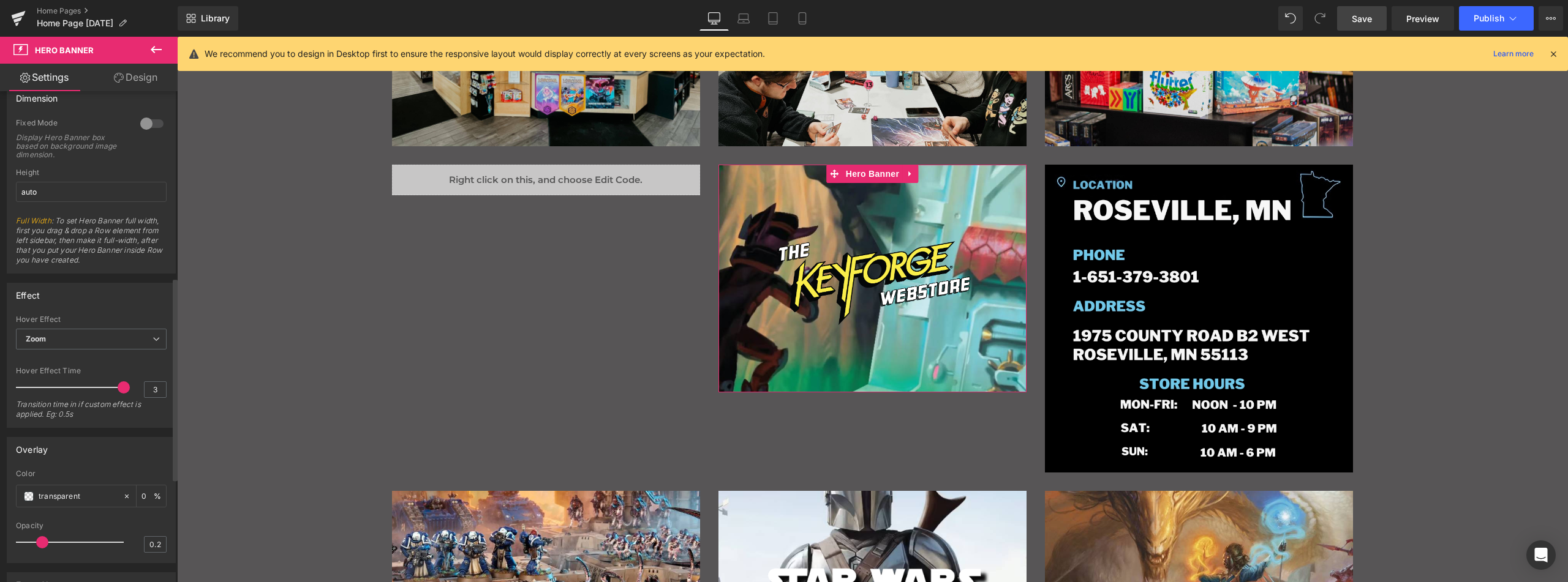
scroll to position [429, 0]
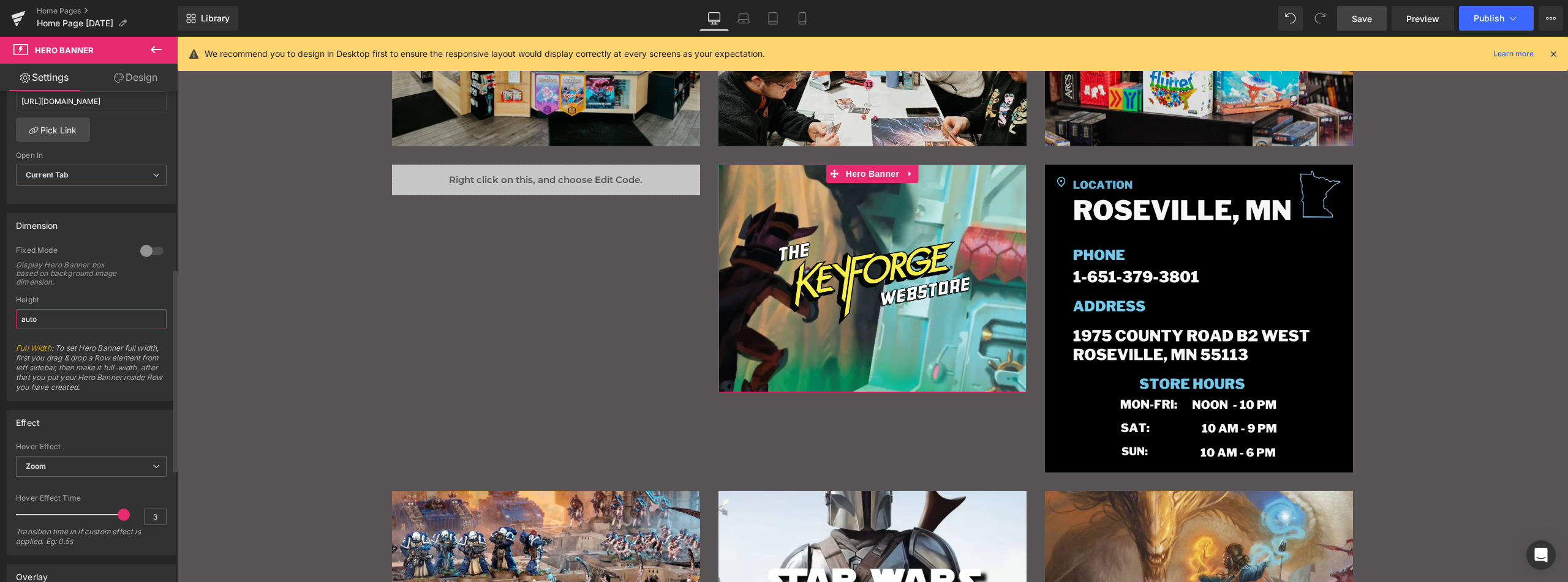
click at [76, 321] on input "auto" at bounding box center [91, 319] width 151 height 20
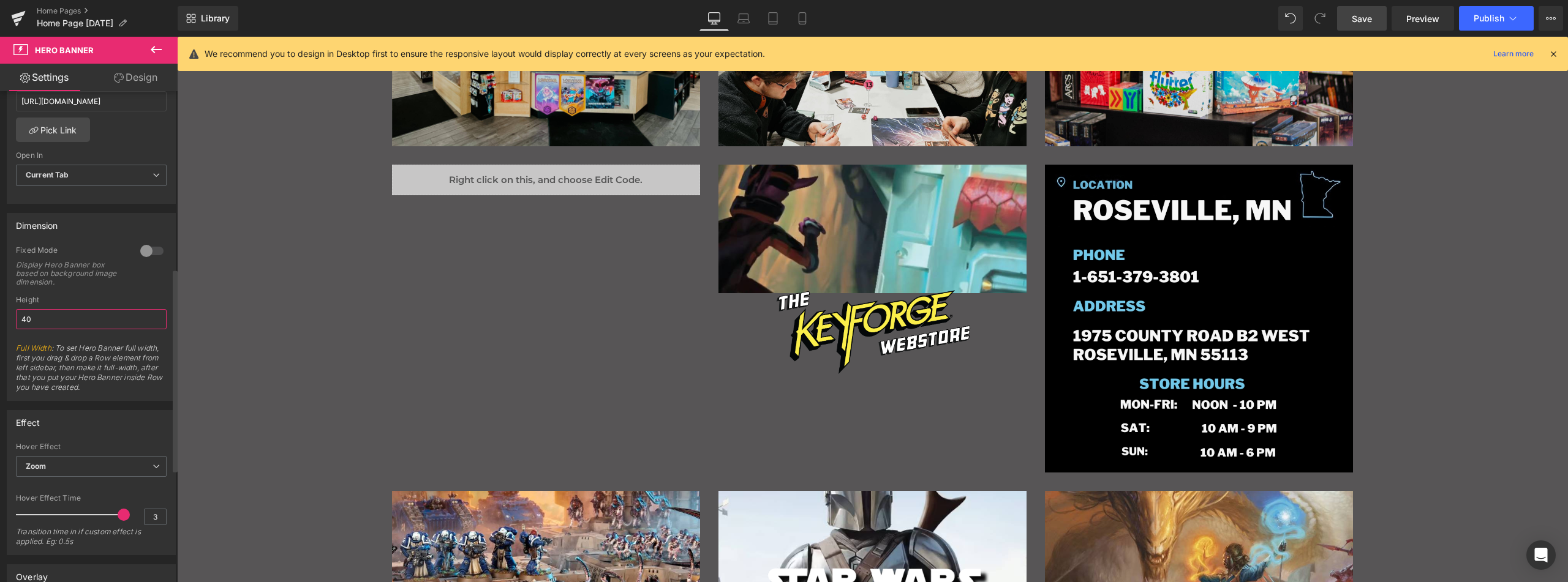
type input "400"
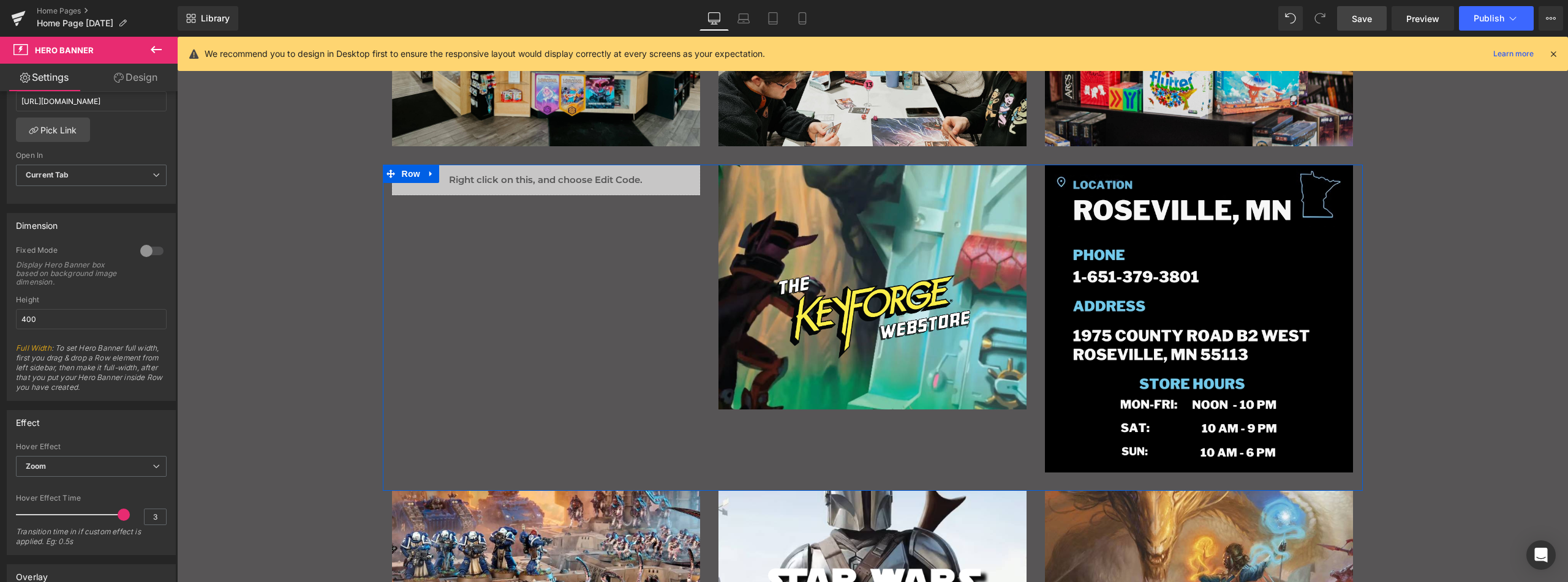
click at [623, 324] on div "Liquid Image Hero Banner 175px Image Row" at bounding box center [872, 328] width 980 height 326
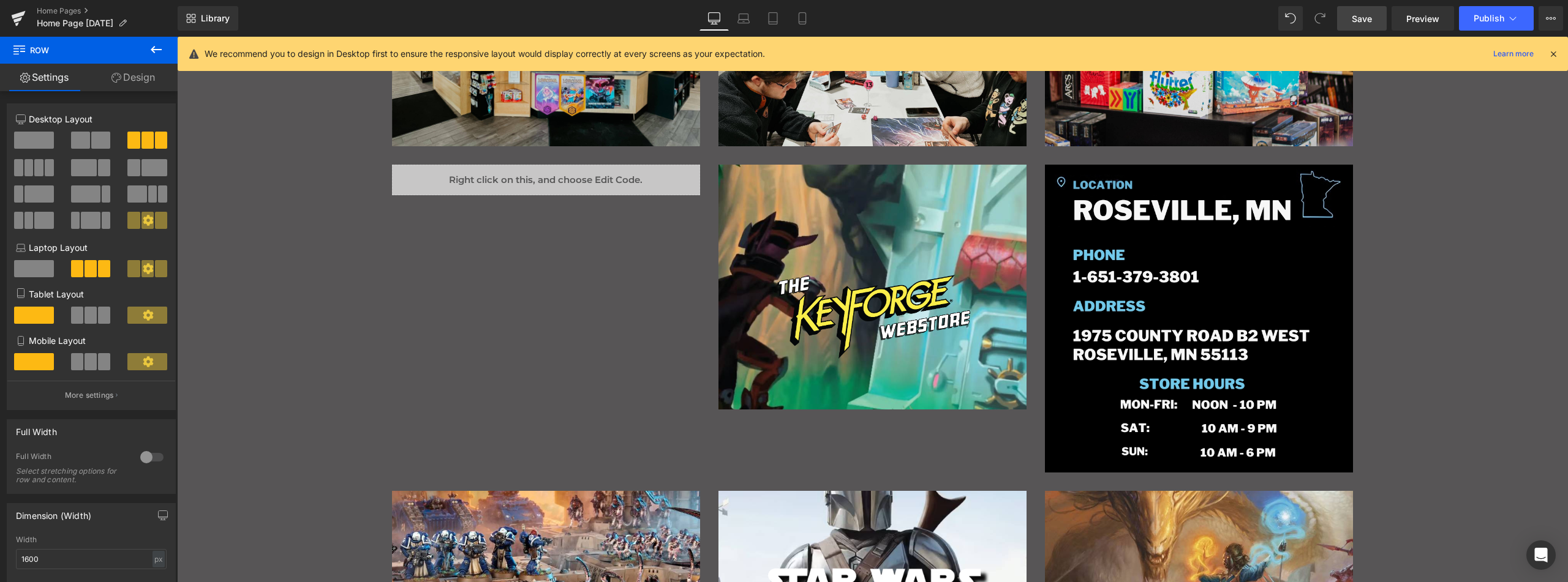
click at [1376, 17] on link "Save" at bounding box center [1362, 18] width 49 height 25
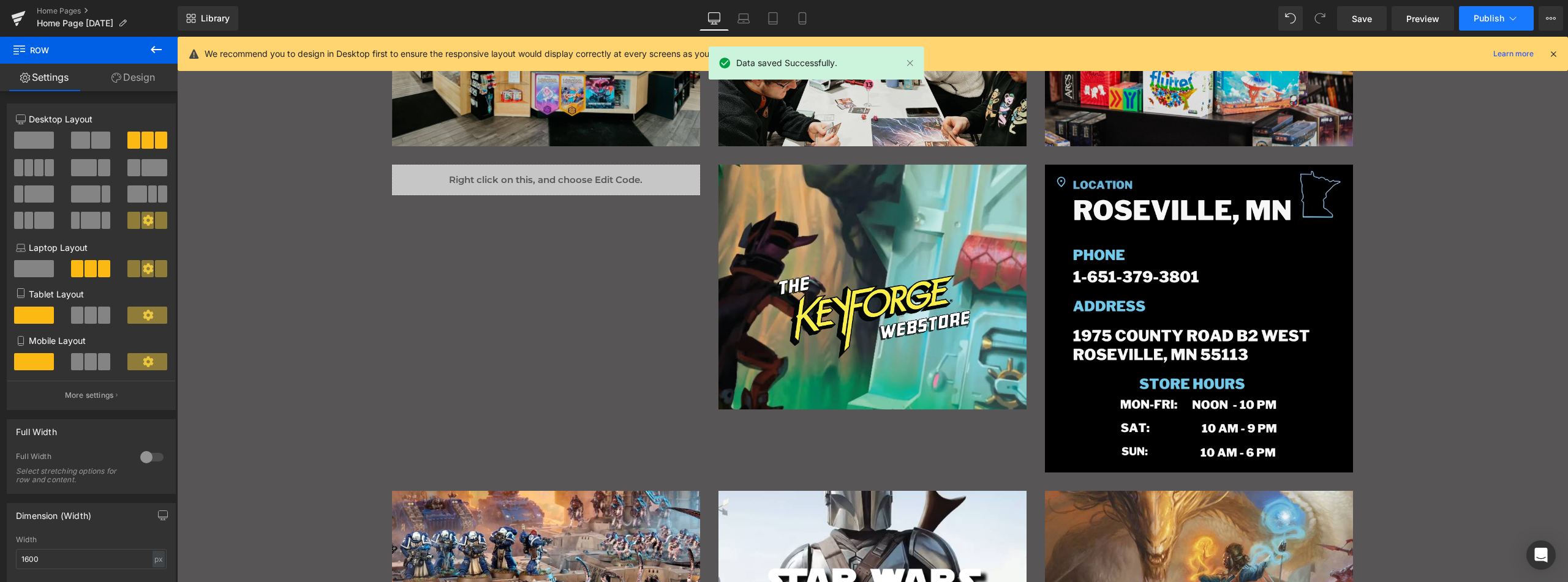
click at [1487, 14] on span "Publish" at bounding box center [1489, 18] width 31 height 10
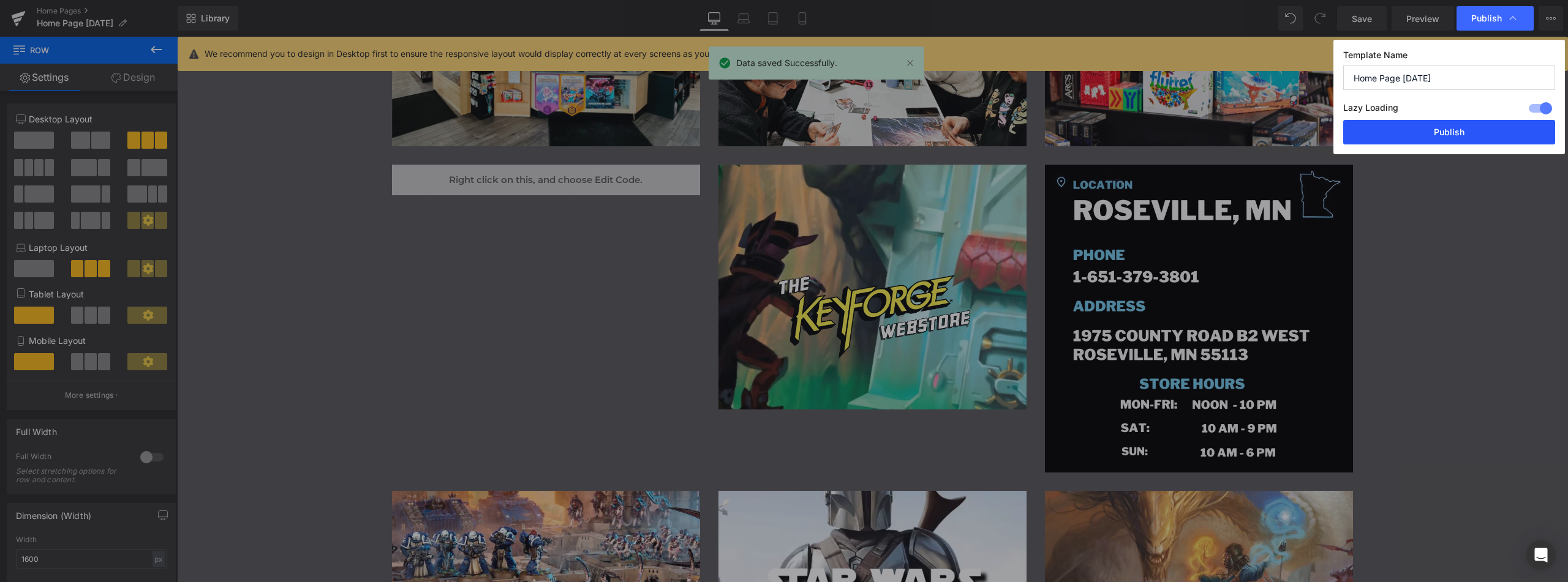
click at [1420, 131] on button "Publish" at bounding box center [1450, 133] width 212 height 25
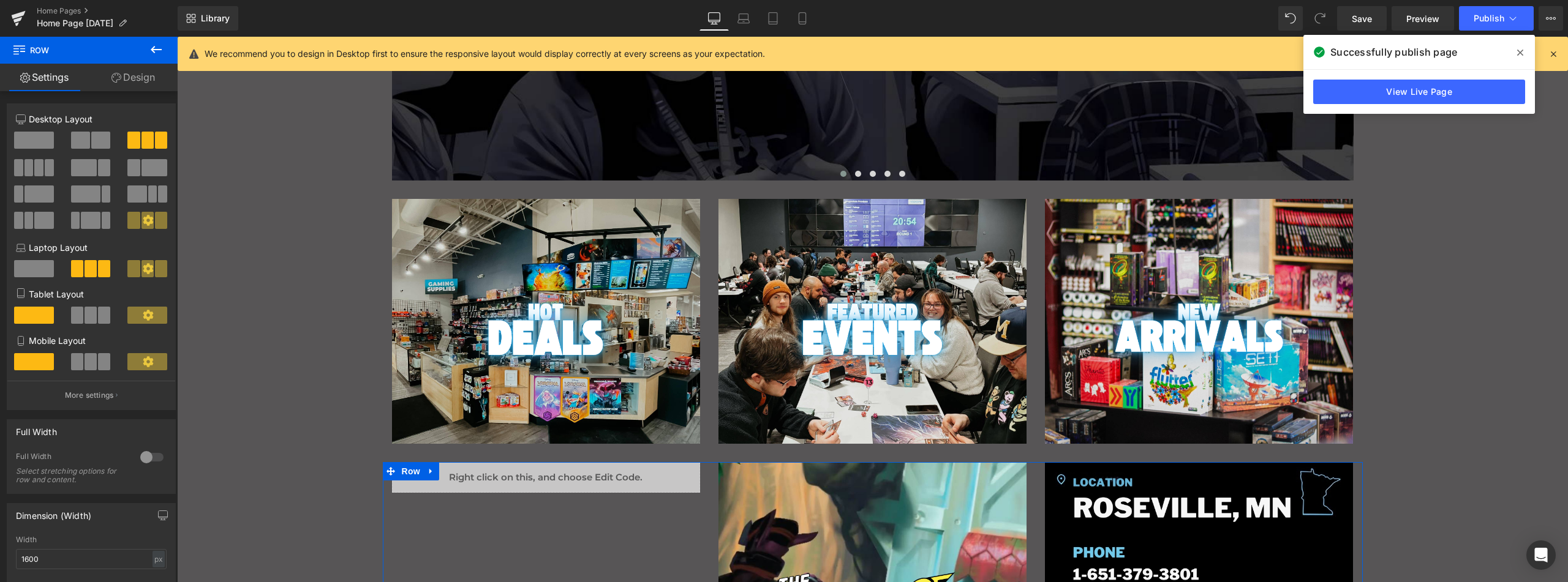
scroll to position [267, 0]
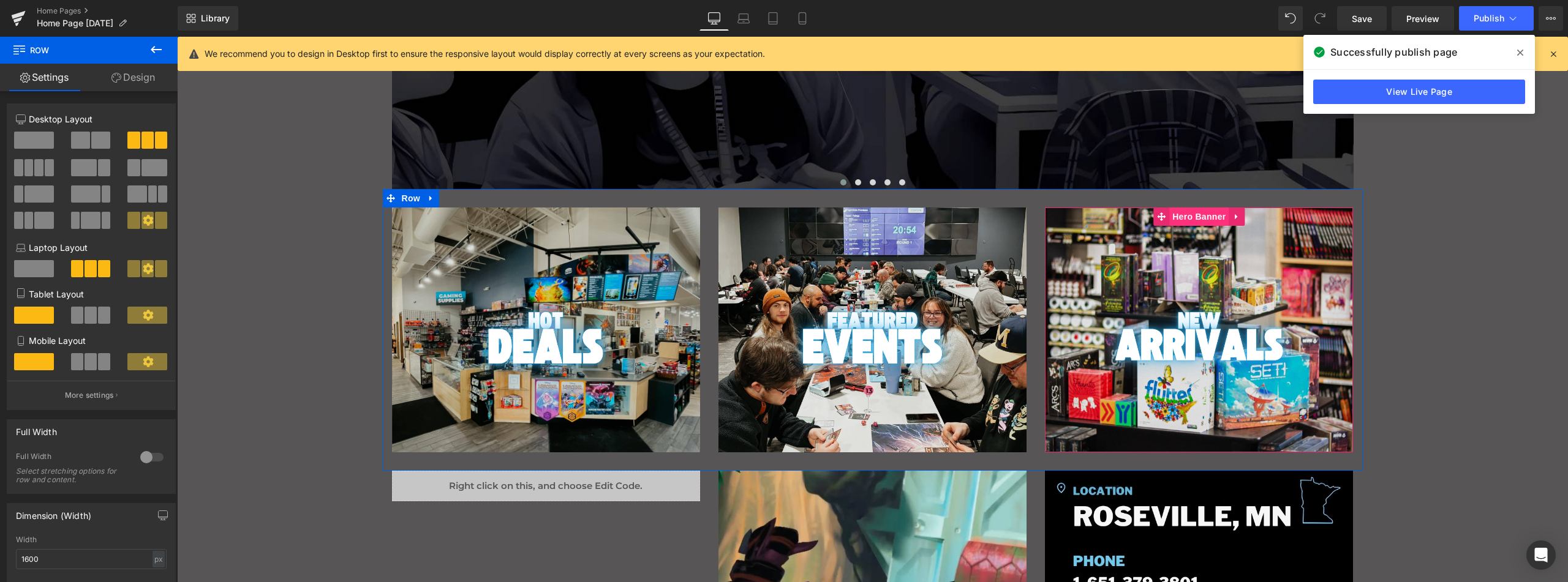
click at [1200, 217] on span "Hero Banner" at bounding box center [1198, 217] width 59 height 18
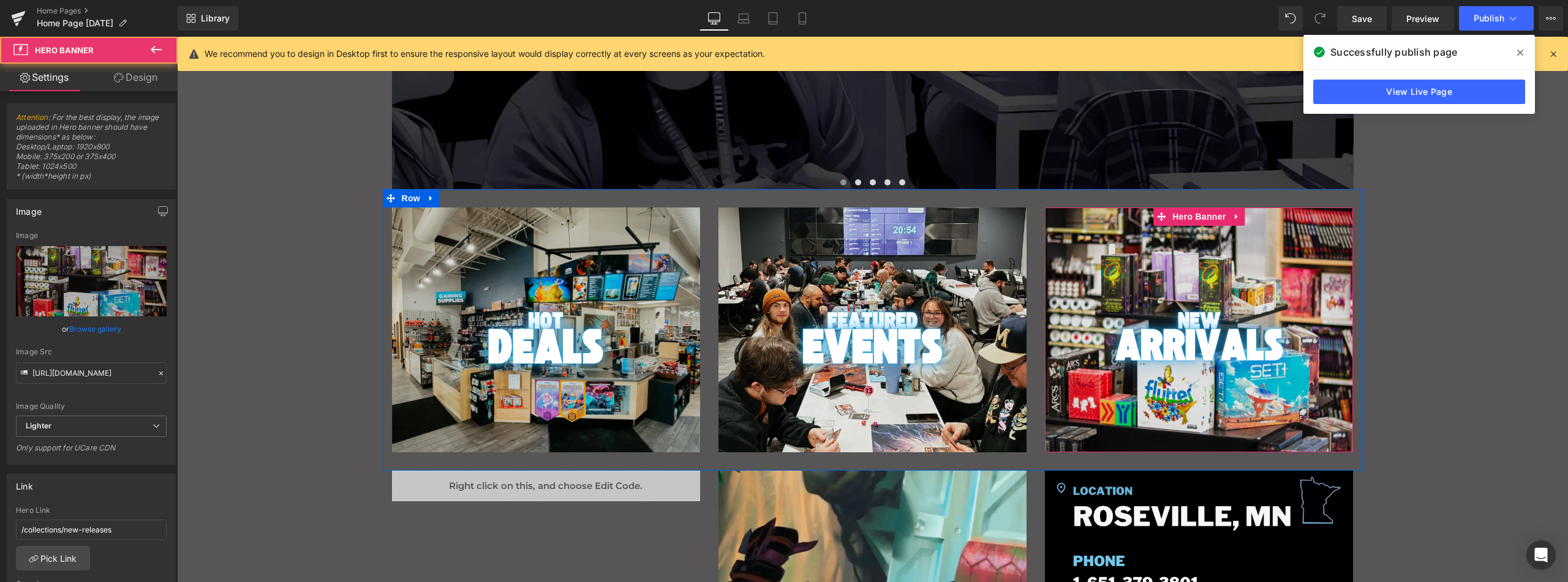
click at [1177, 253] on div "Main content" at bounding box center [1199, 330] width 308 height 245
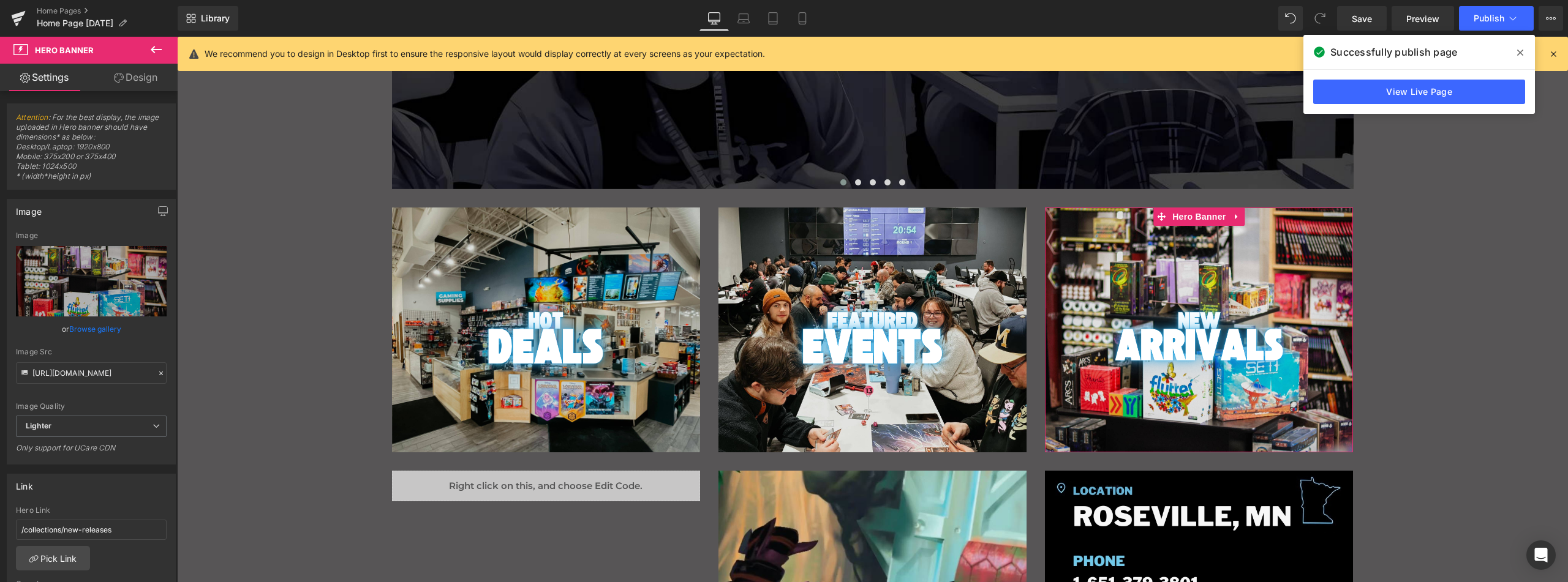
click at [130, 77] on link "Design" at bounding box center [135, 77] width 89 height 27
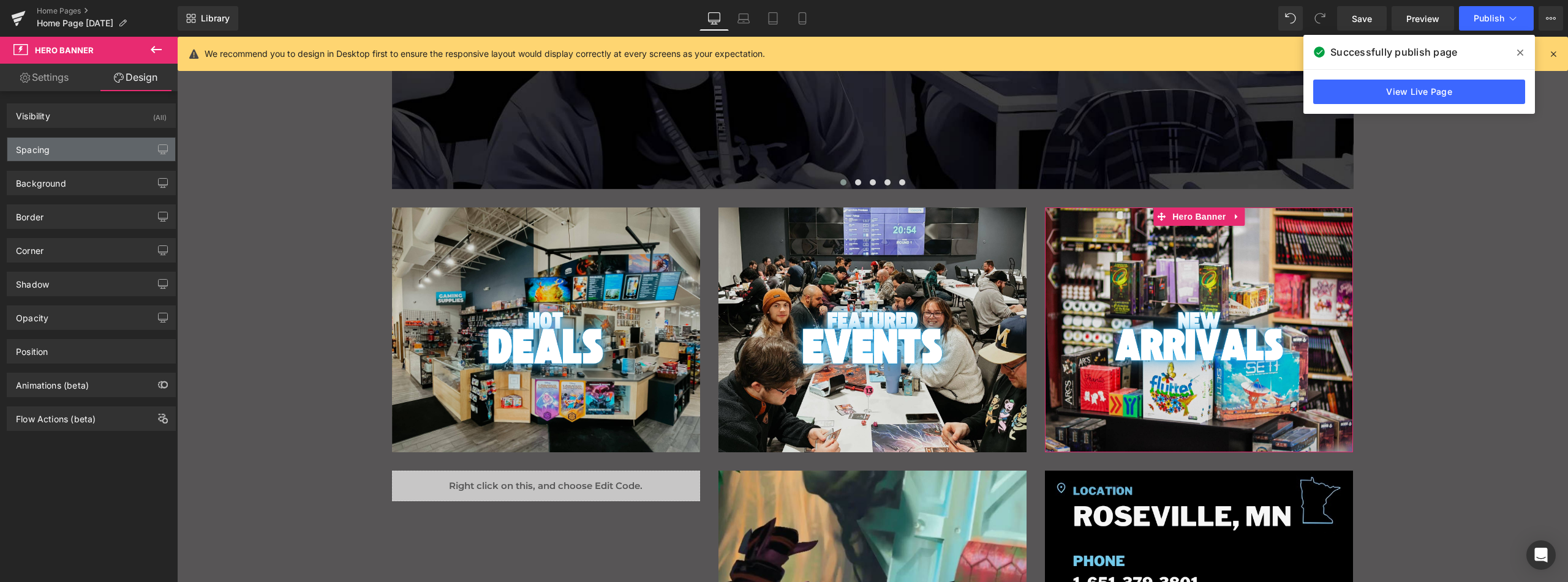
type input "0"
type input "150"
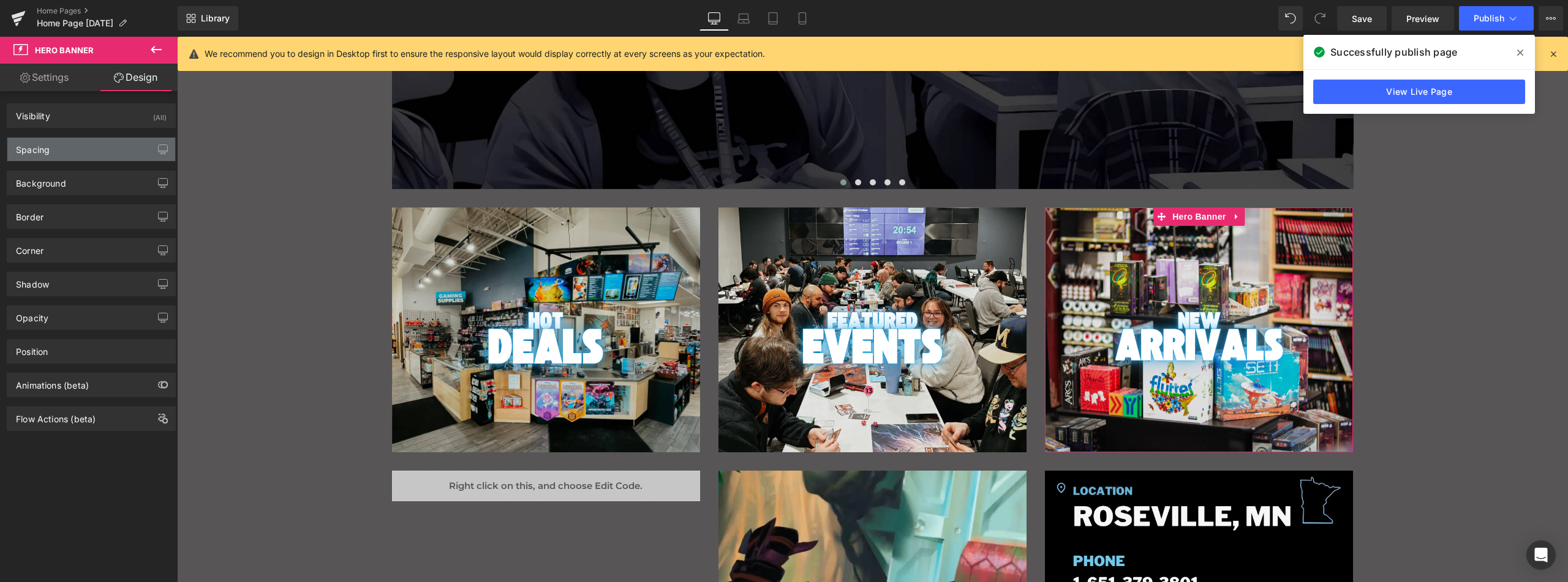
type input "0"
type input "10"
type input "0"
click at [115, 141] on div "Spacing" at bounding box center [91, 150] width 168 height 23
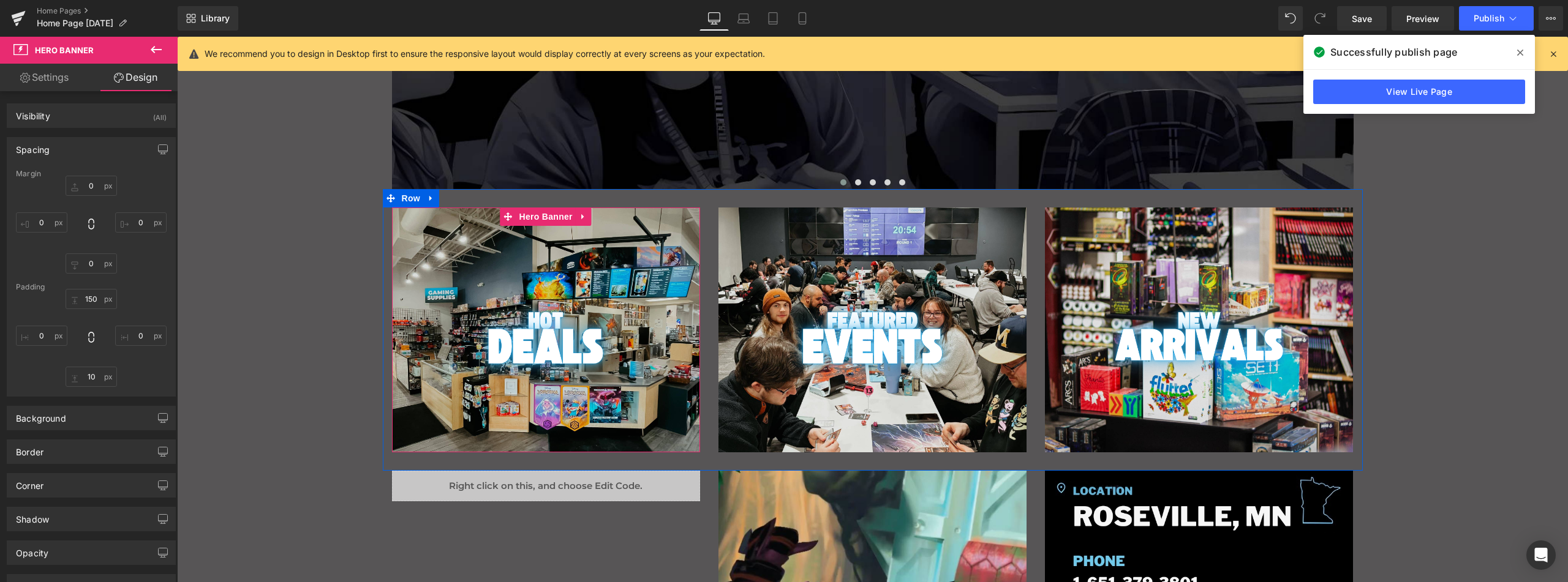
click at [404, 238] on div "Main content" at bounding box center [547, 330] width 308 height 245
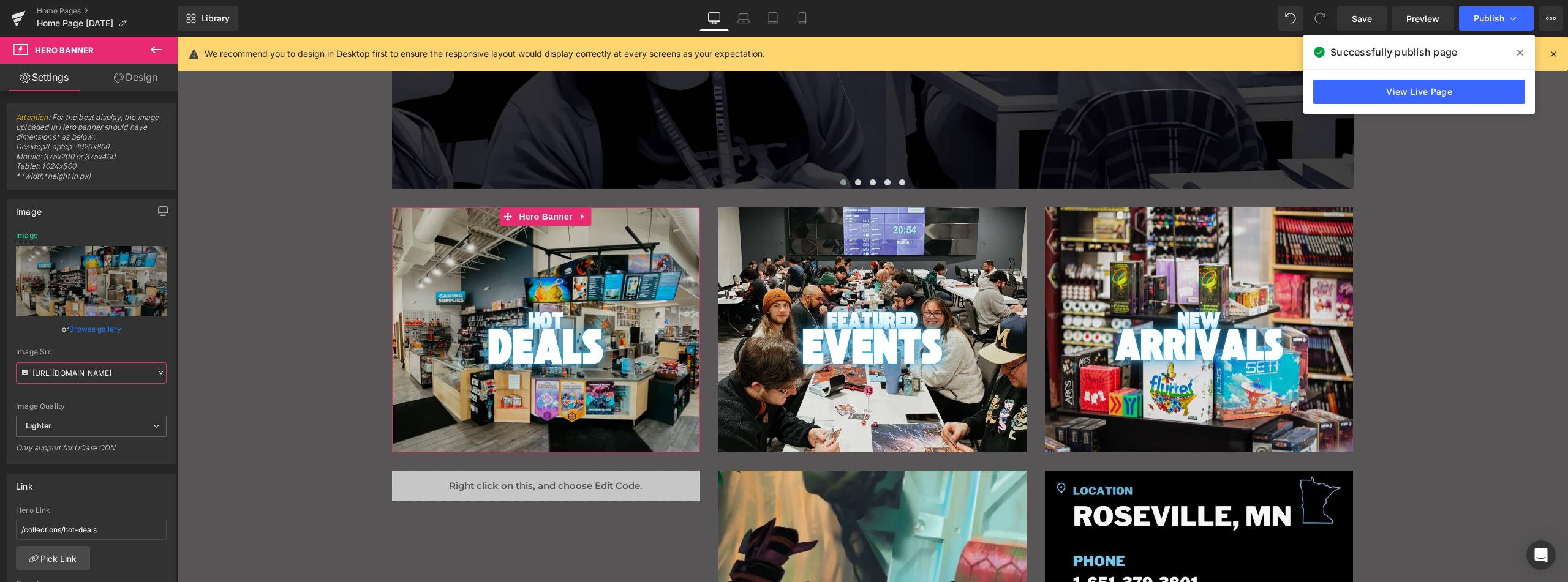
click at [100, 369] on input "[URL][DOMAIN_NAME]" at bounding box center [91, 373] width 151 height 21
click at [100, 368] on input "[URL][DOMAIN_NAME]" at bounding box center [91, 373] width 151 height 21
click at [753, 18] on link "Laptop" at bounding box center [743, 18] width 29 height 25
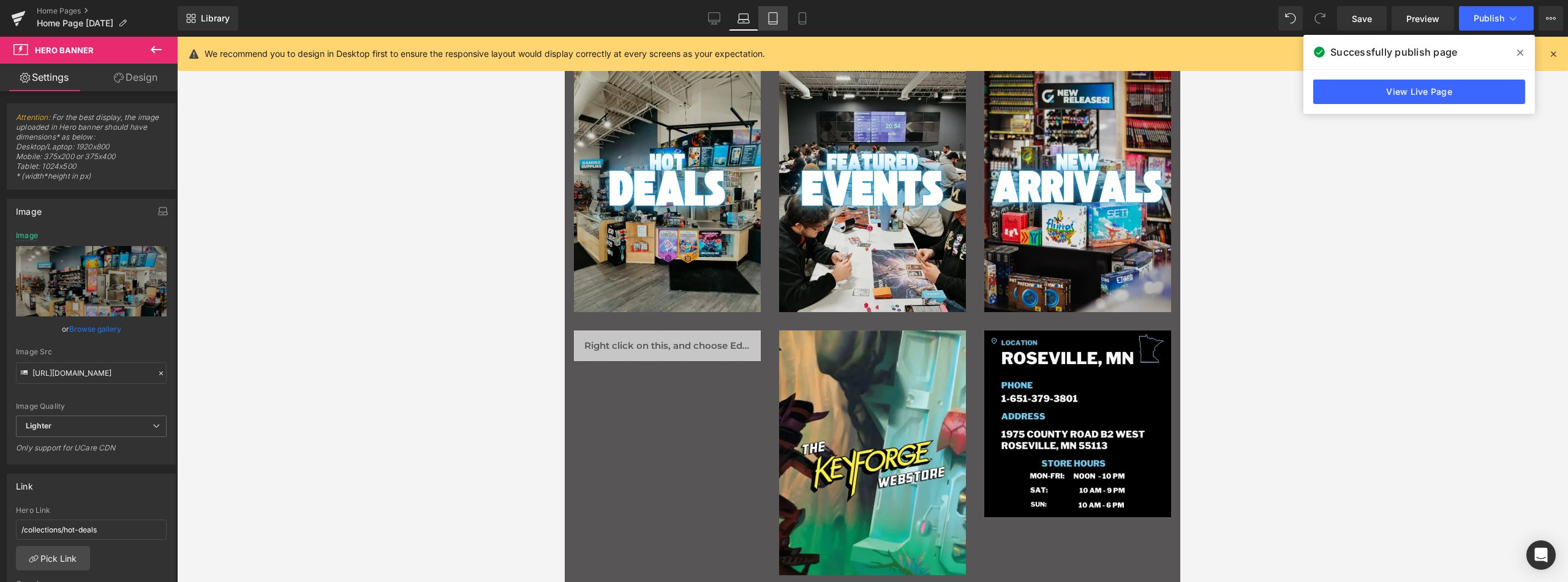
click at [761, 16] on link "Tablet" at bounding box center [773, 18] width 29 height 25
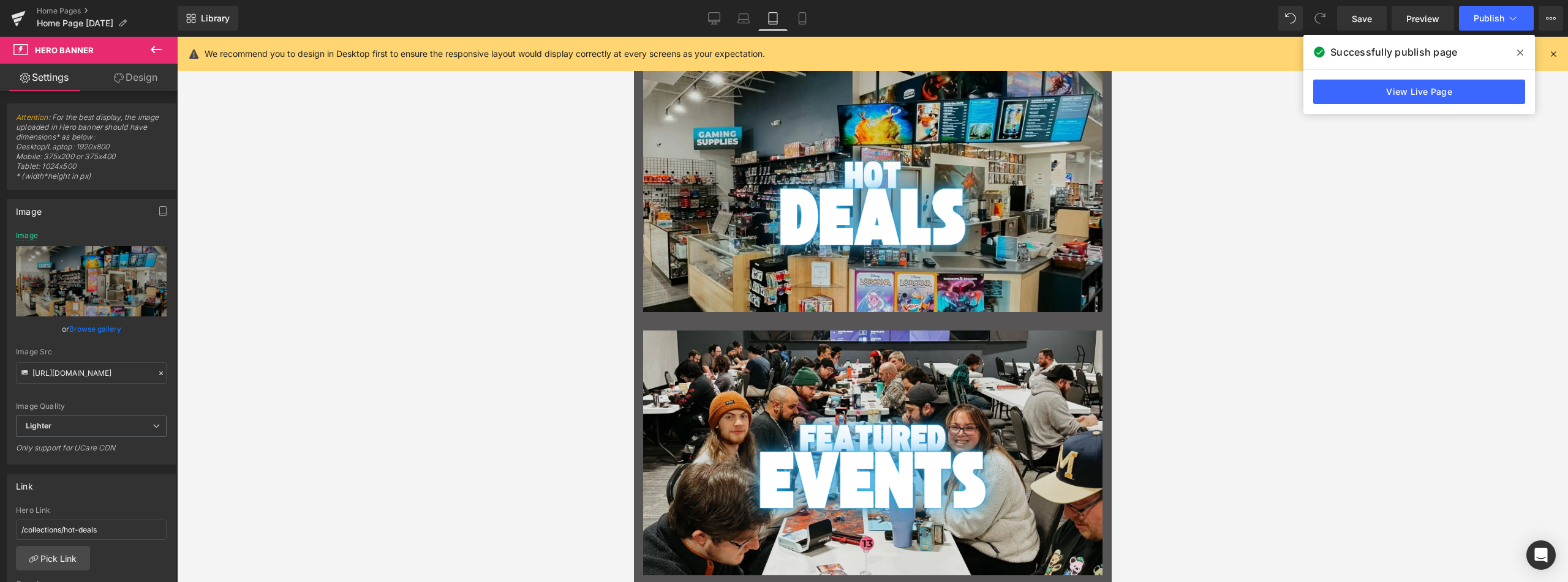
type input "[URL][DOMAIN_NAME]"
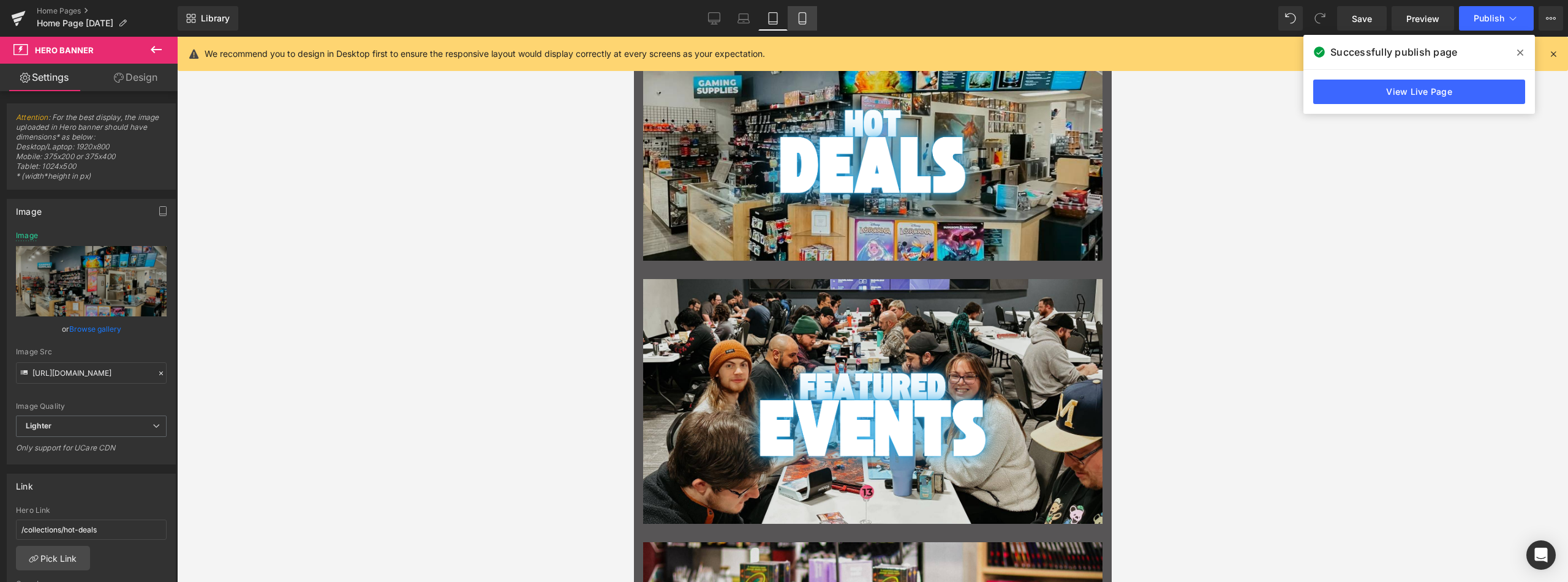
click at [804, 16] on icon at bounding box center [802, 18] width 12 height 12
type input "200"
type input "[URL][DOMAIN_NAME]"
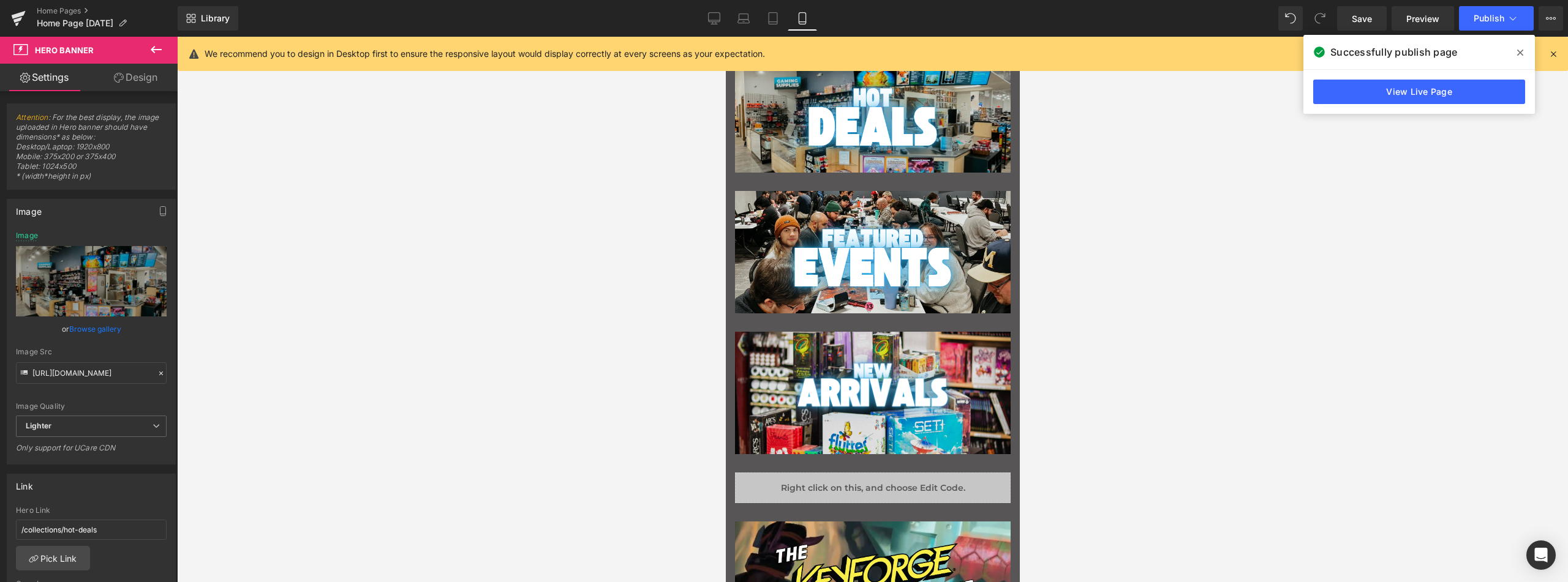
scroll to position [96, 0]
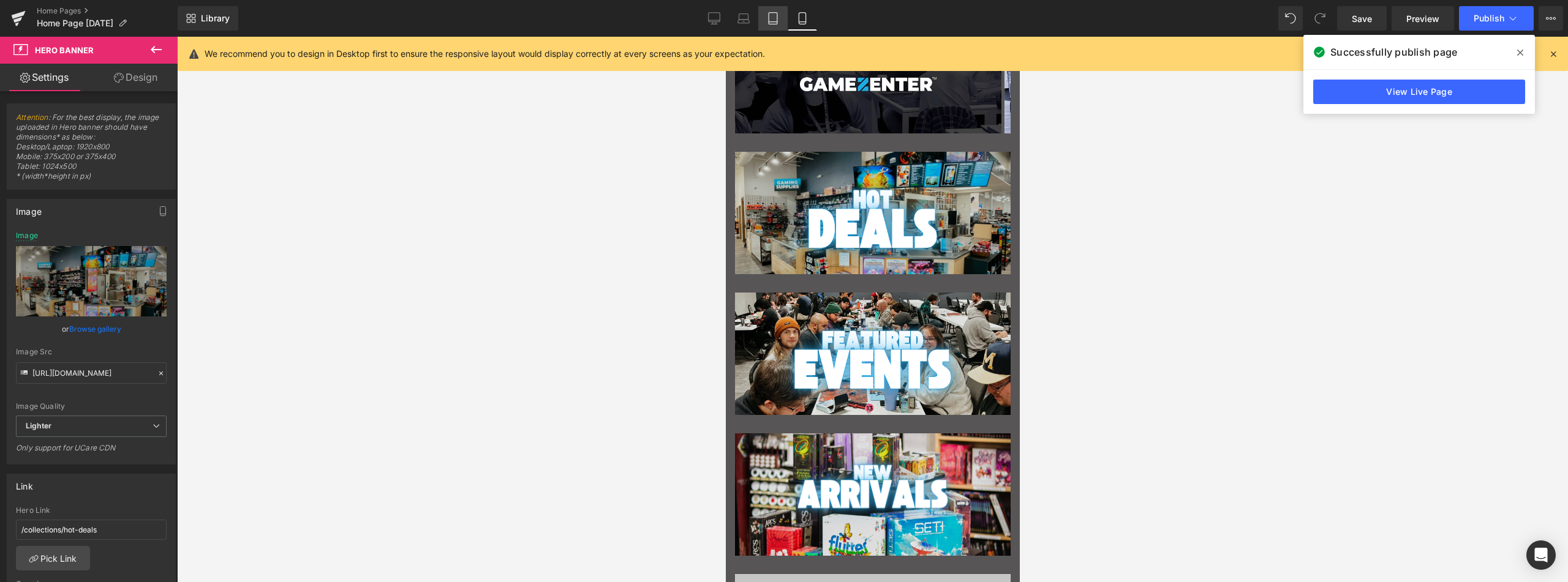
click at [777, 20] on icon at bounding box center [773, 18] width 12 height 12
type input "400"
type input "[URL][DOMAIN_NAME]"
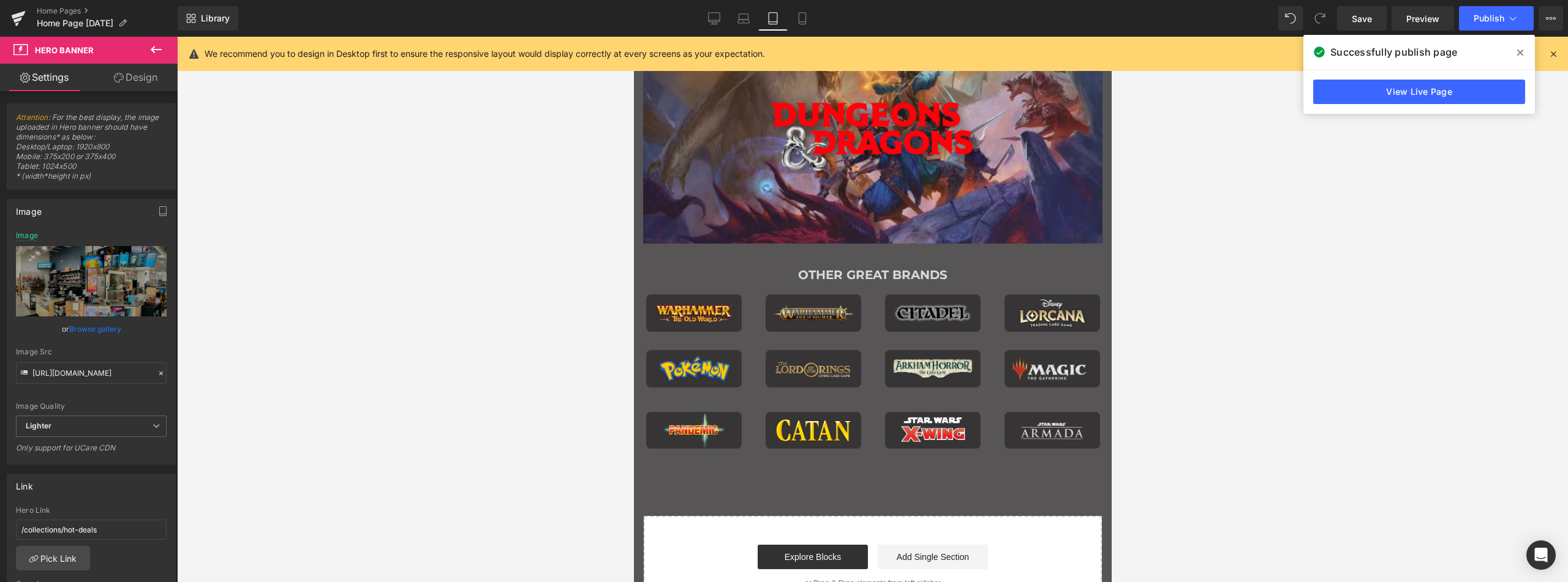
scroll to position [1715, 0]
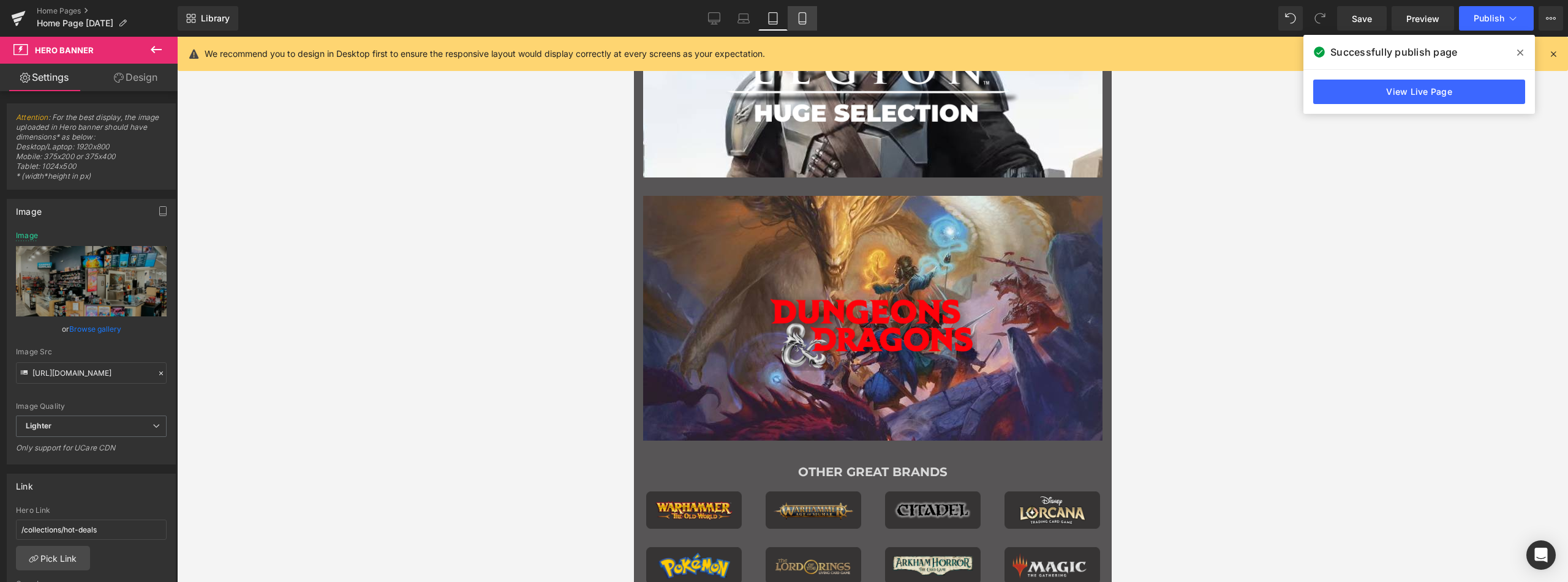
click at [816, 16] on link "Mobile" at bounding box center [802, 18] width 29 height 25
type input "200"
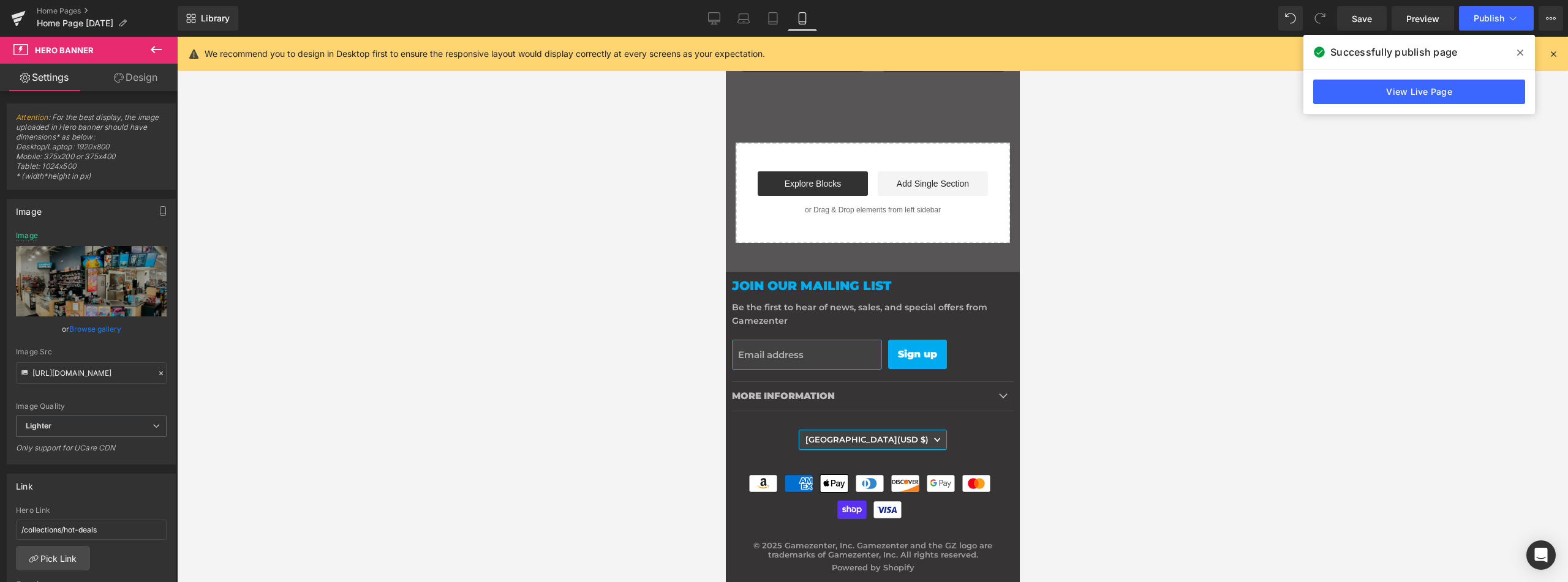
scroll to position [96, 0]
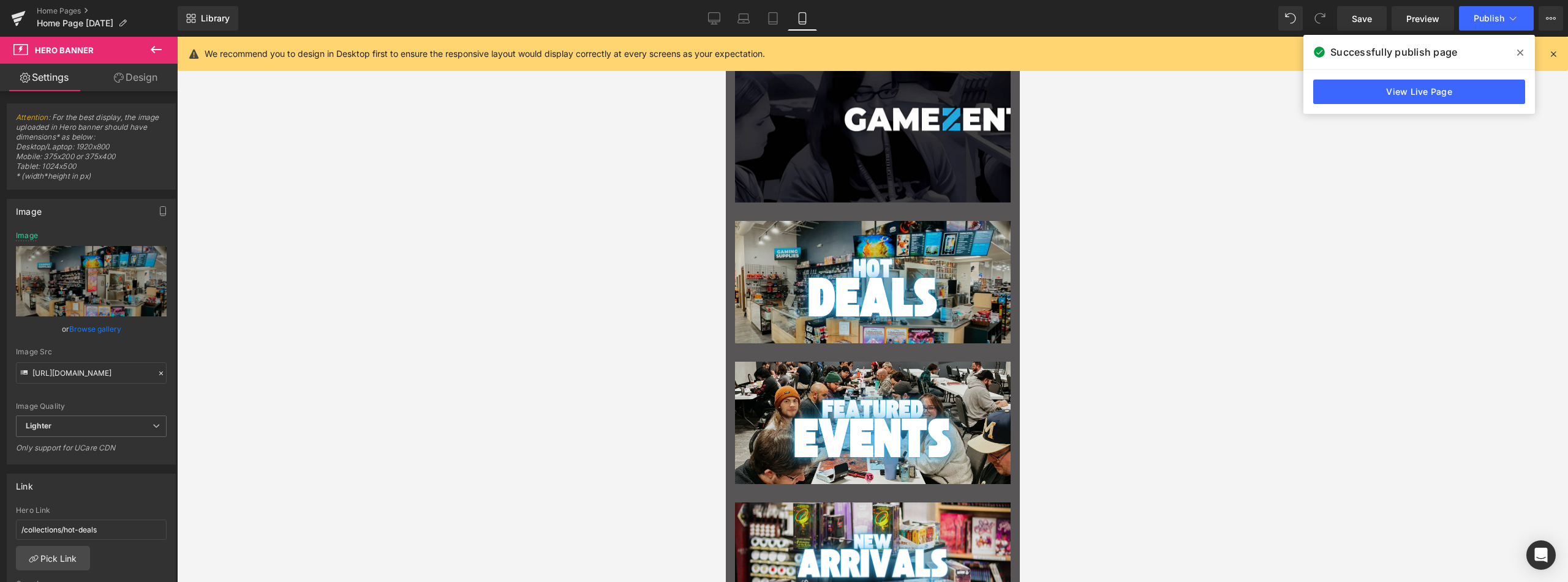
type input "[URL][DOMAIN_NAME]"
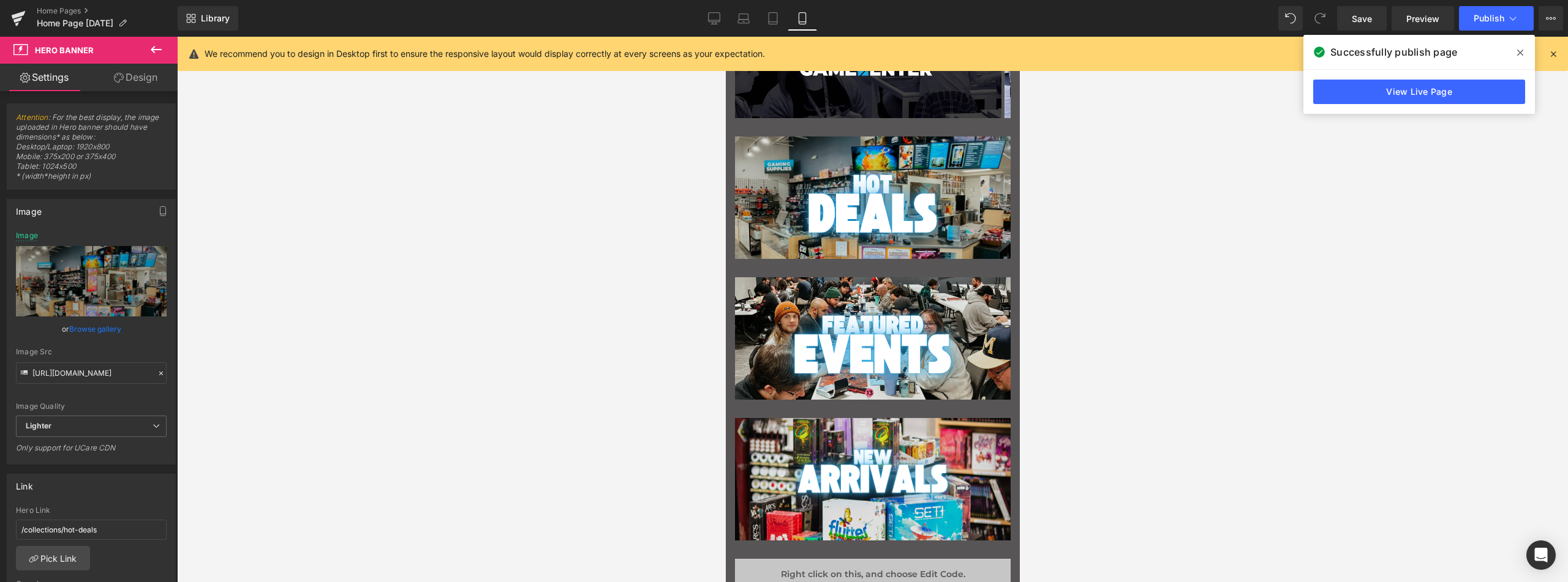
scroll to position [0, 0]
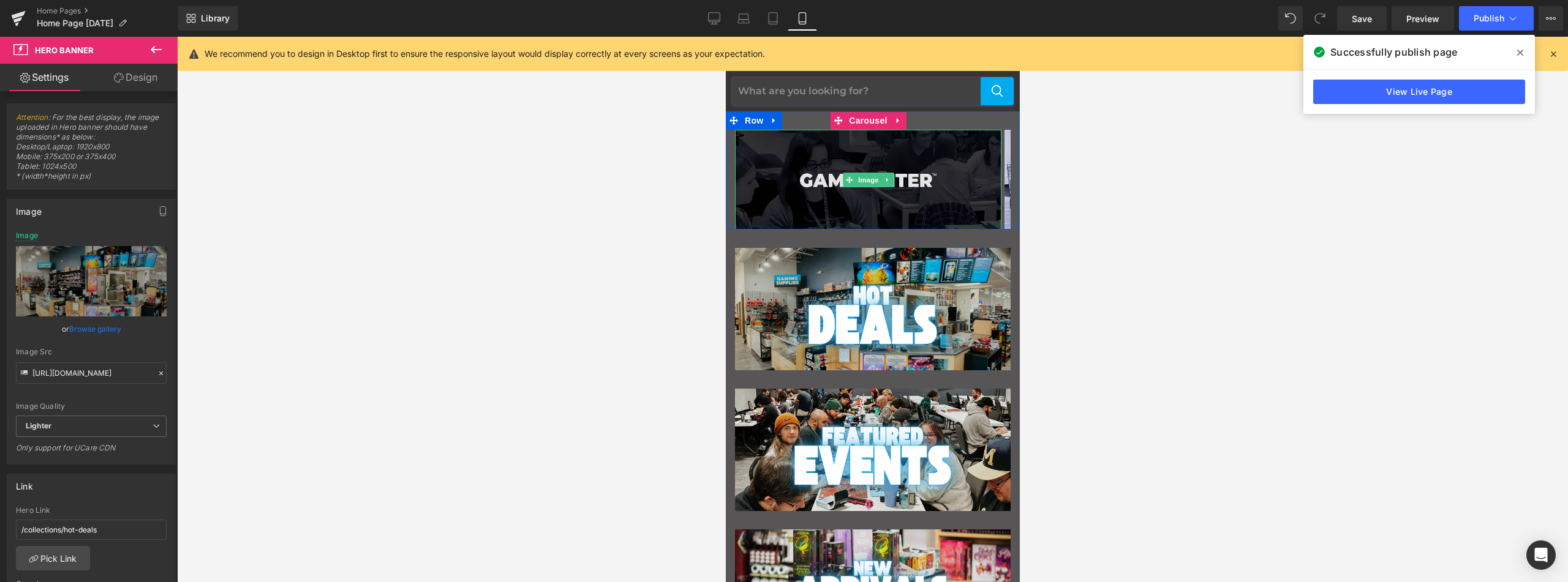
click at [844, 172] on img "Main content" at bounding box center [868, 179] width 267 height 99
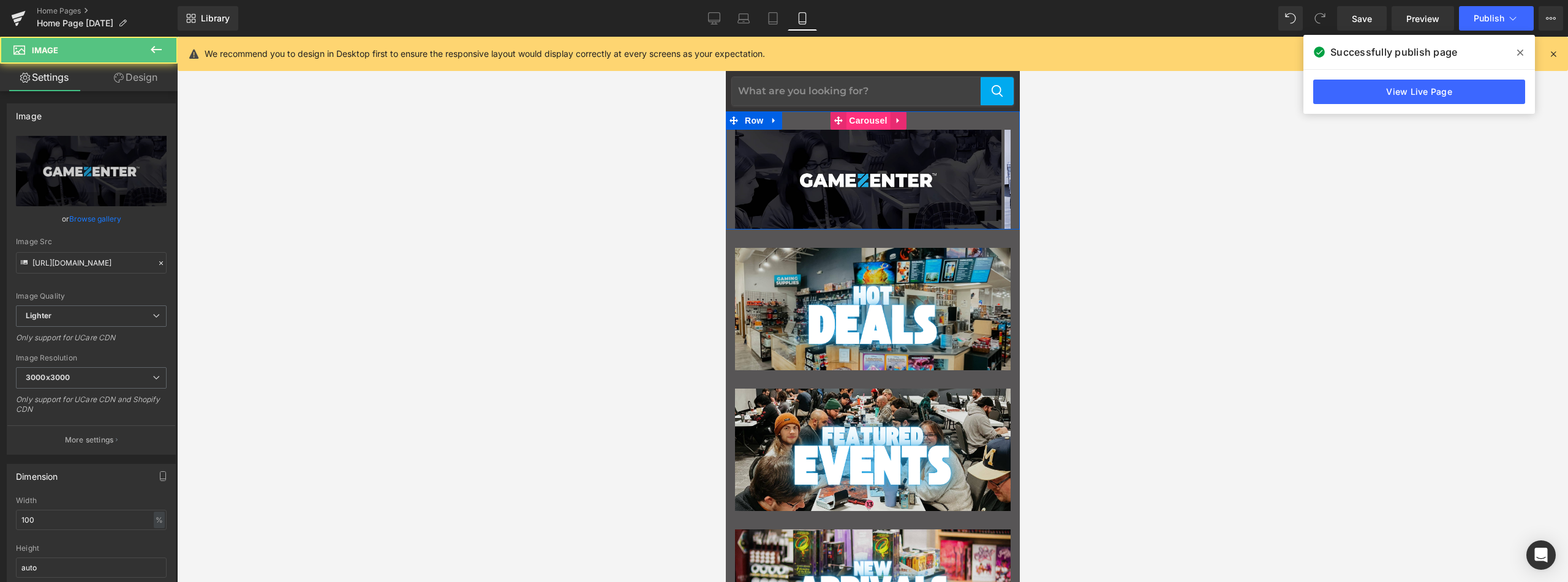
click at [865, 120] on span "Carousel" at bounding box center [867, 120] width 44 height 18
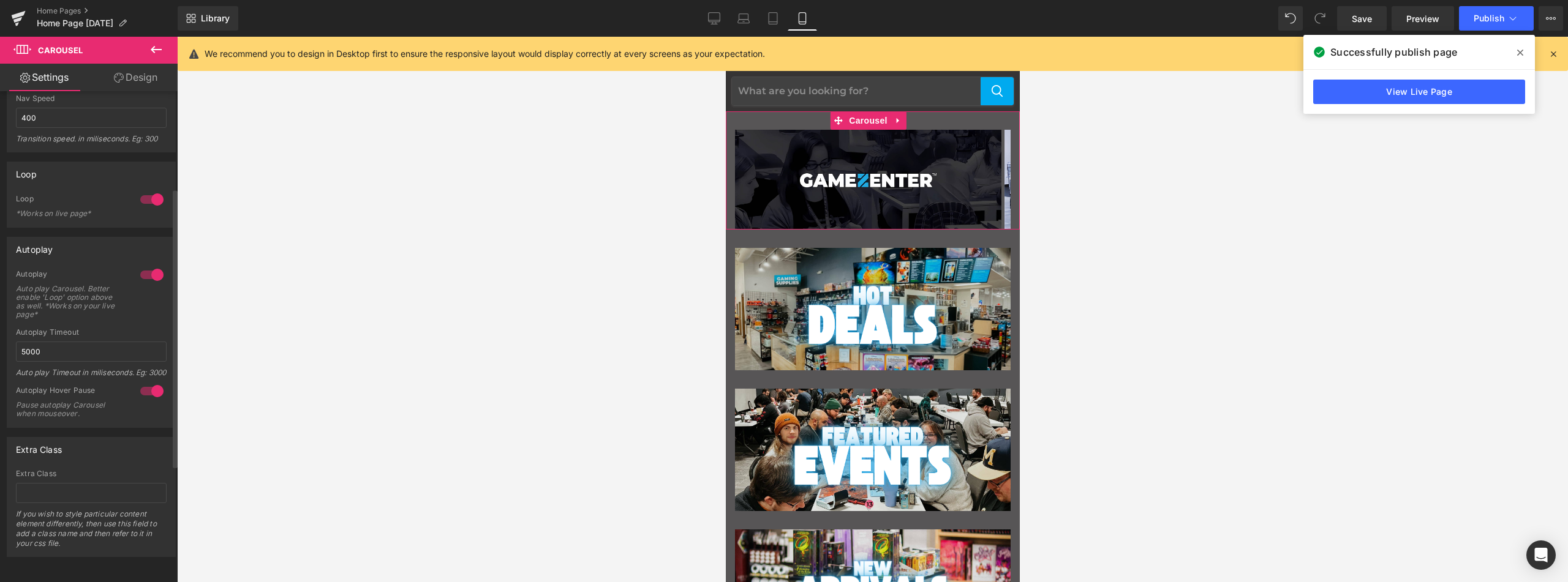
scroll to position [367, 0]
click at [26, 344] on input "5000" at bounding box center [91, 351] width 151 height 20
type input "3000"
click at [96, 318] on div "Autoplay Auto play Carousel. Better enable 'Loop' option above as well. *Works …" at bounding box center [91, 298] width 151 height 59
click at [1480, 19] on span "Publish" at bounding box center [1489, 18] width 31 height 10
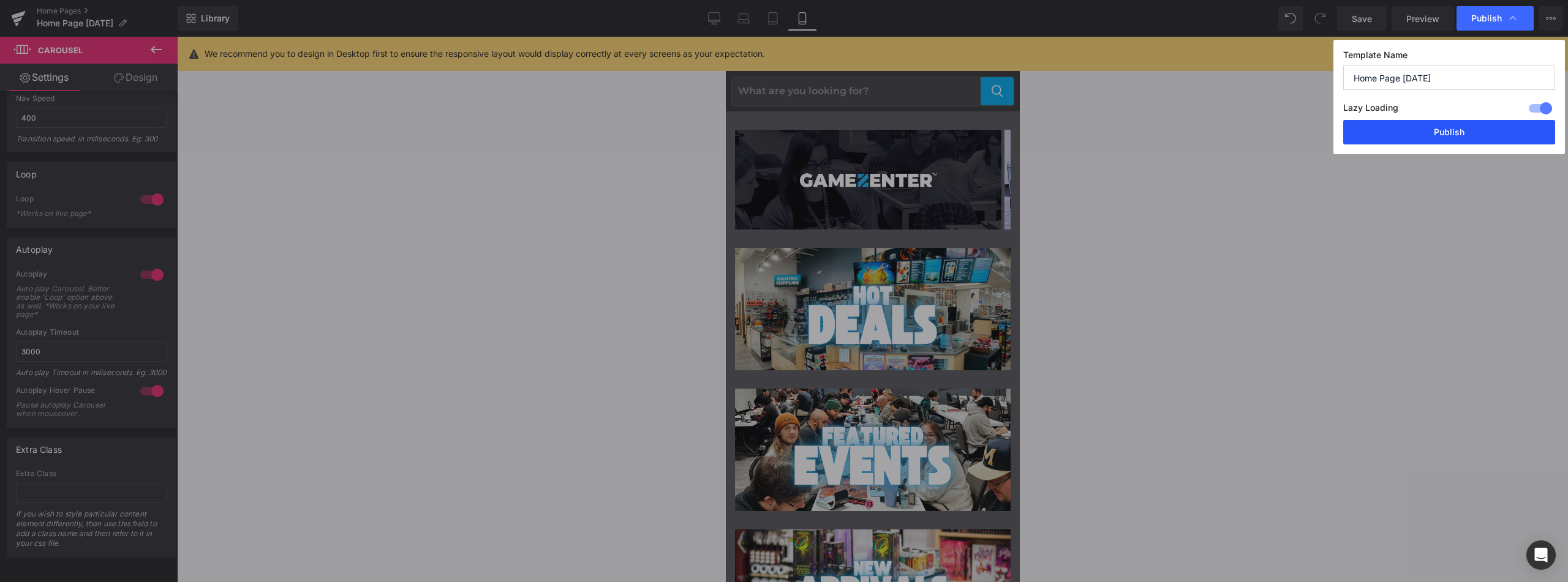
click at [1440, 127] on button "Publish" at bounding box center [1450, 133] width 212 height 25
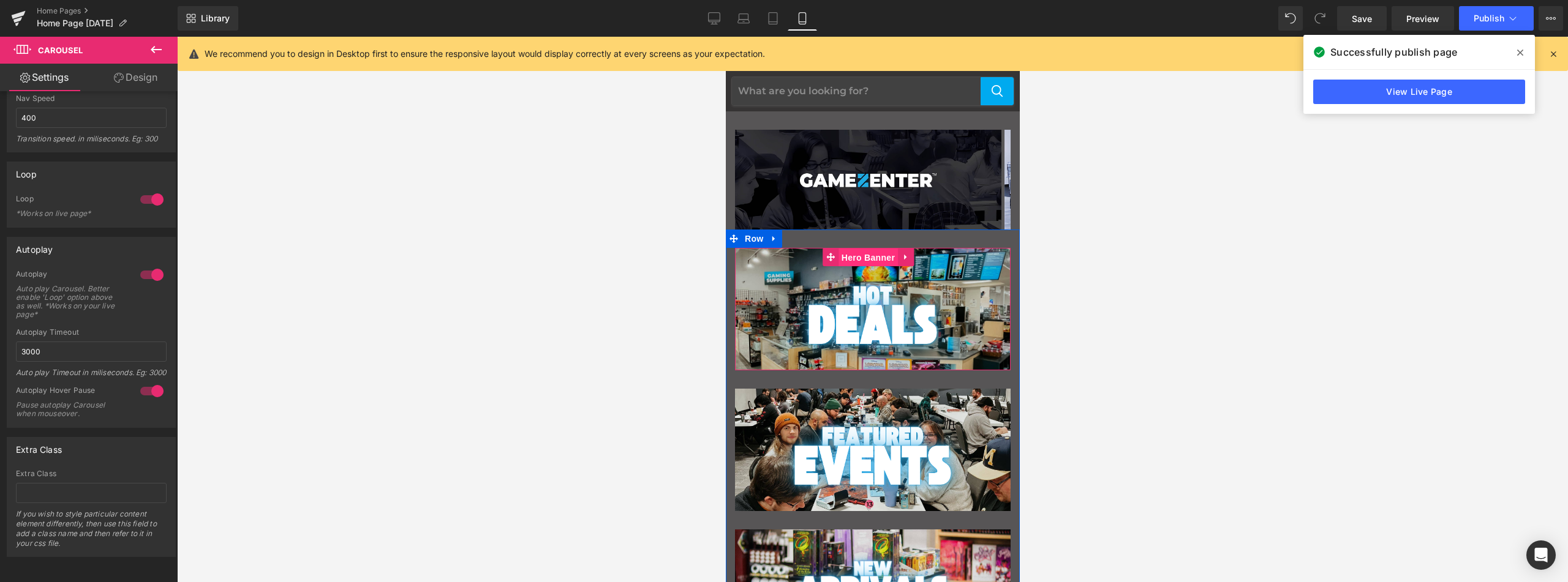
click at [850, 262] on span "Hero Banner" at bounding box center [867, 258] width 59 height 18
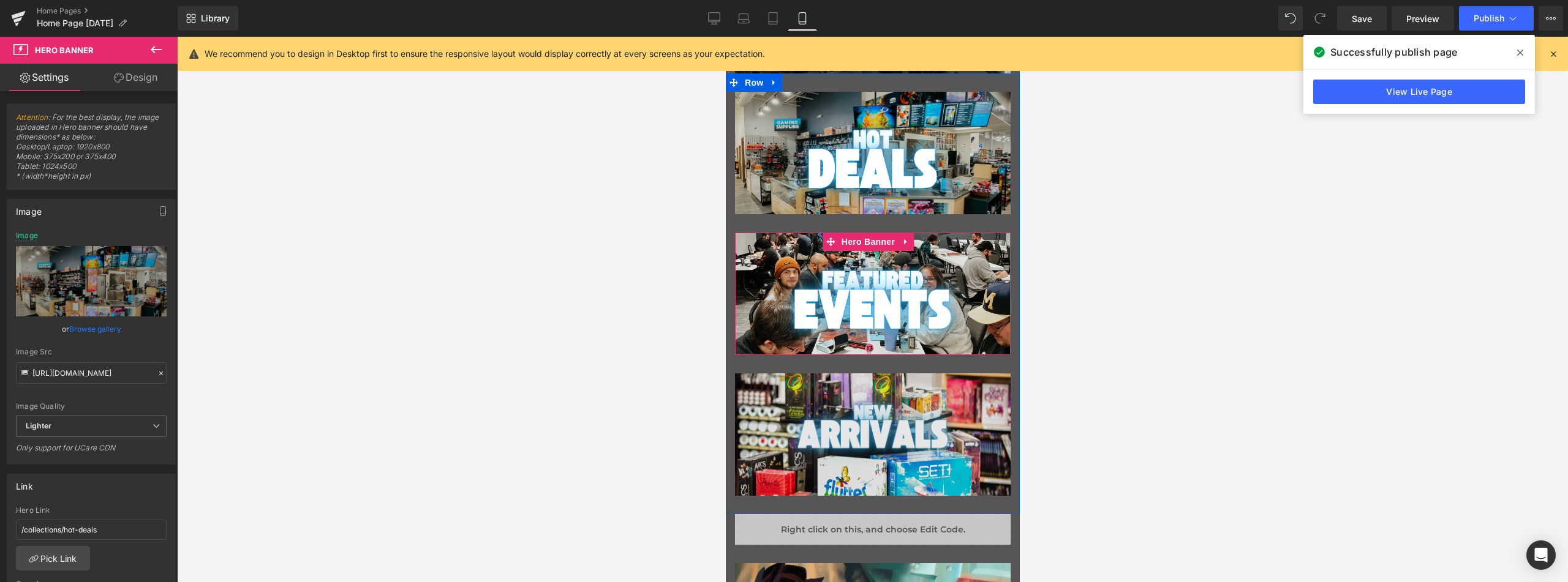
scroll to position [183, 0]
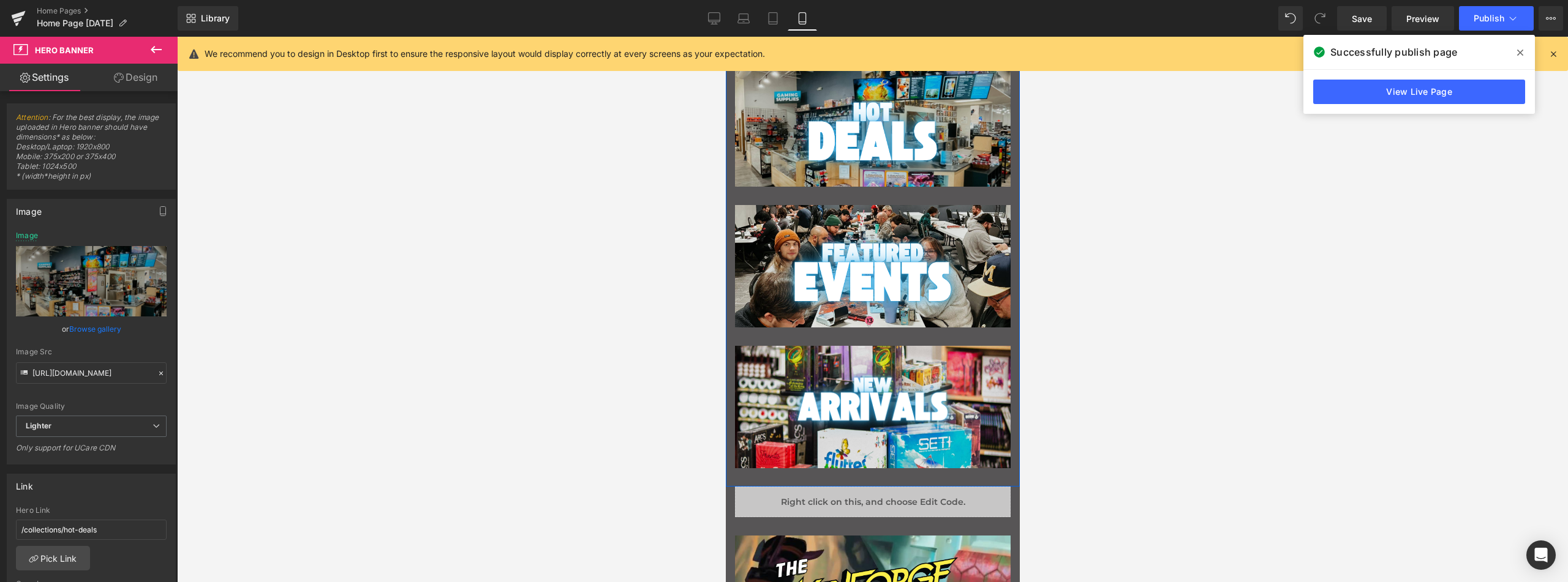
click at [871, 397] on div "Image" at bounding box center [872, 402] width 276 height 72
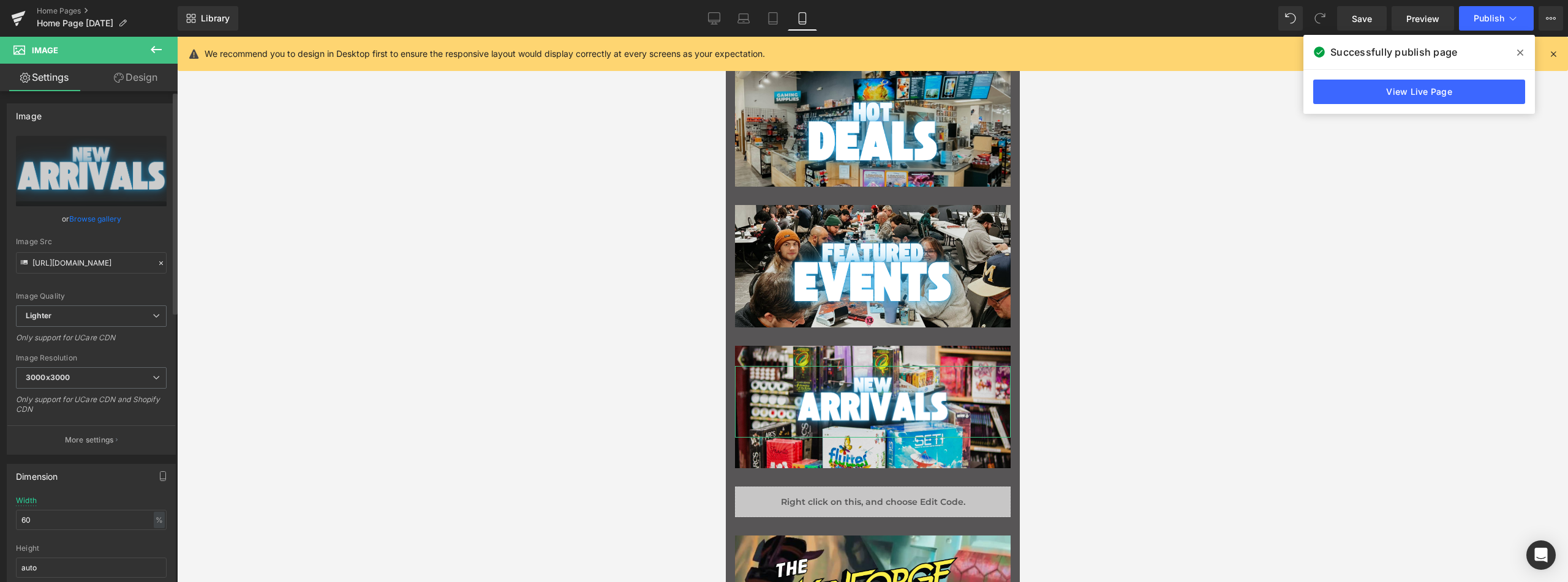
click at [103, 213] on link "Browse gallery" at bounding box center [95, 218] width 52 height 21
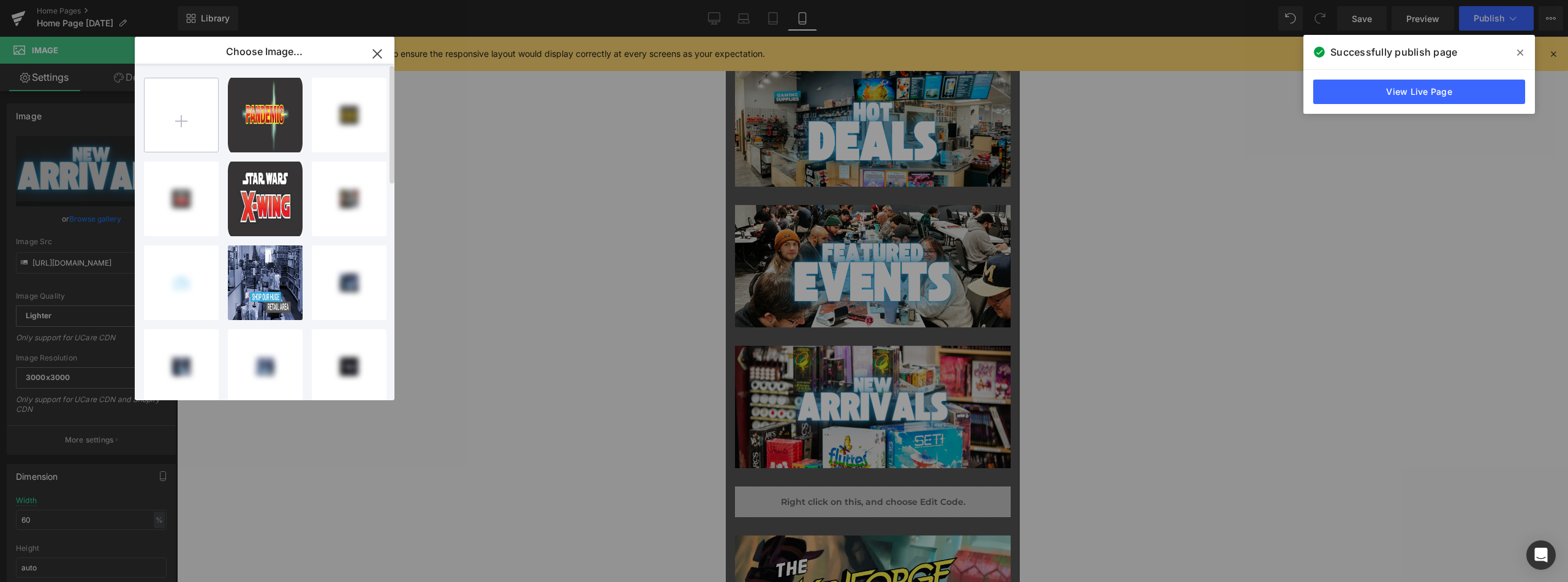
click at [182, 114] on input "file" at bounding box center [181, 115] width 74 height 73
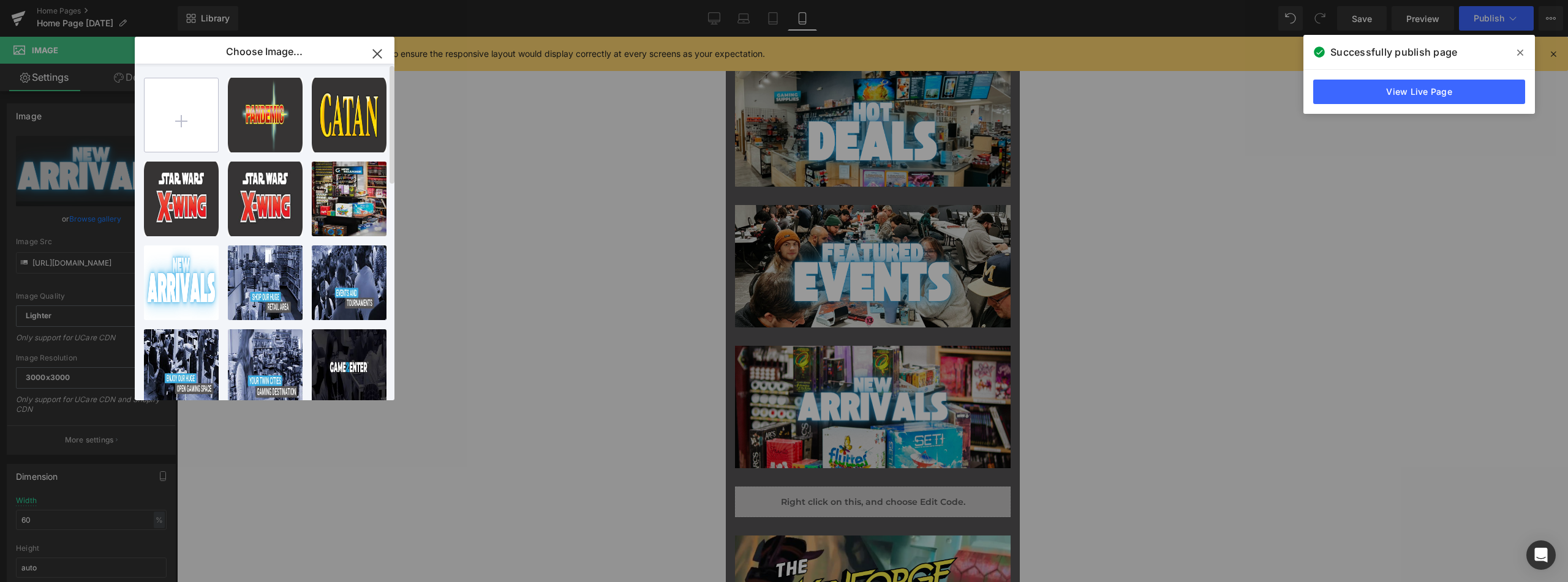
type input "C:\fakepath\New Arrivals.png"
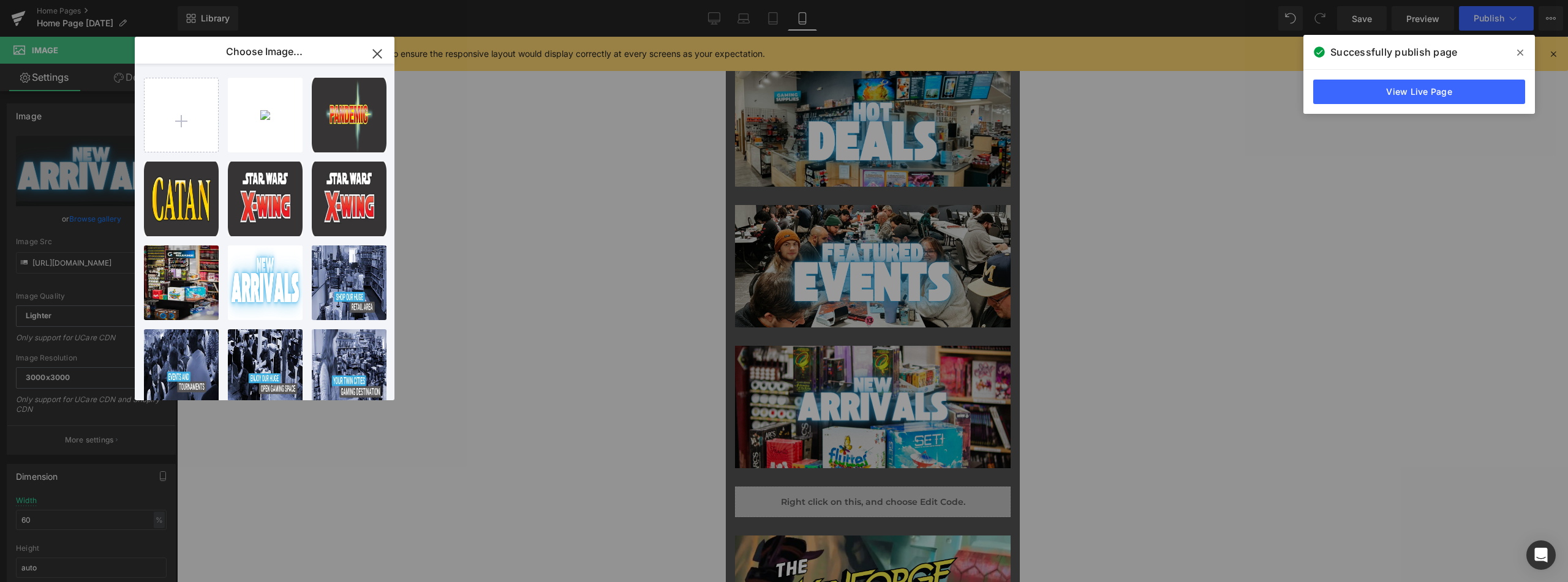
click at [376, 52] on icon "button" at bounding box center [377, 53] width 8 height 8
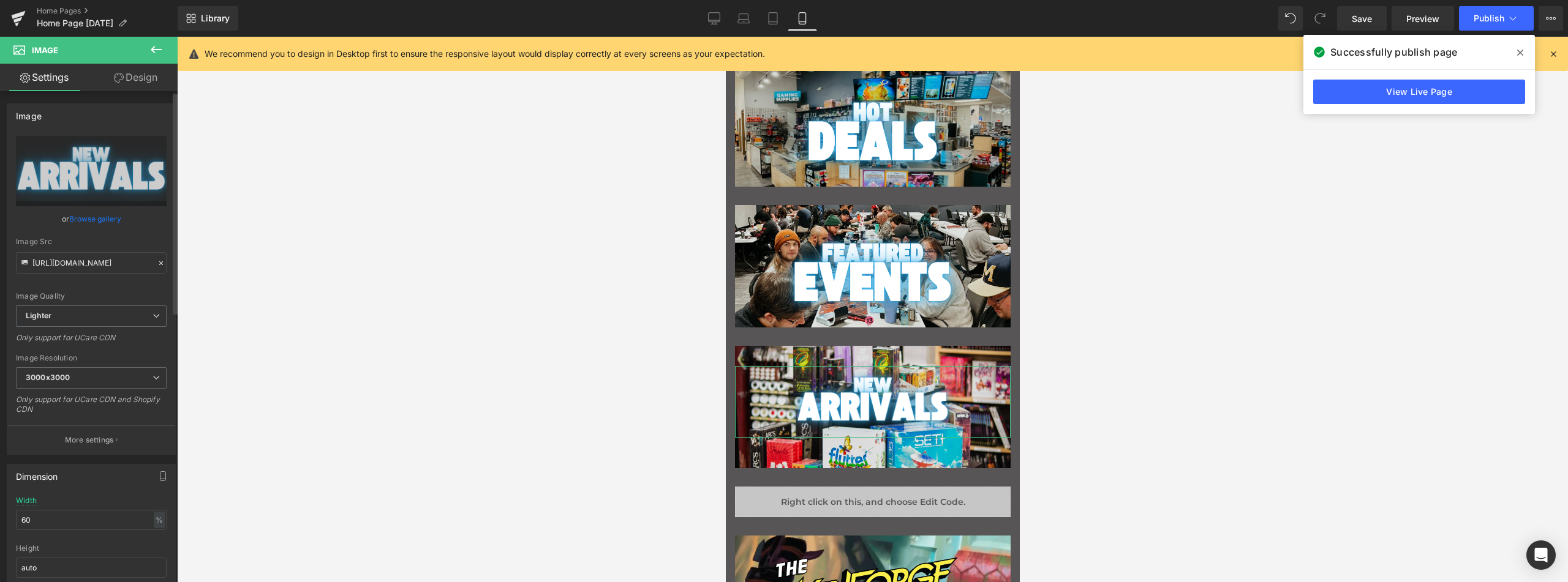
click at [90, 217] on link "Browse gallery" at bounding box center [95, 218] width 52 height 21
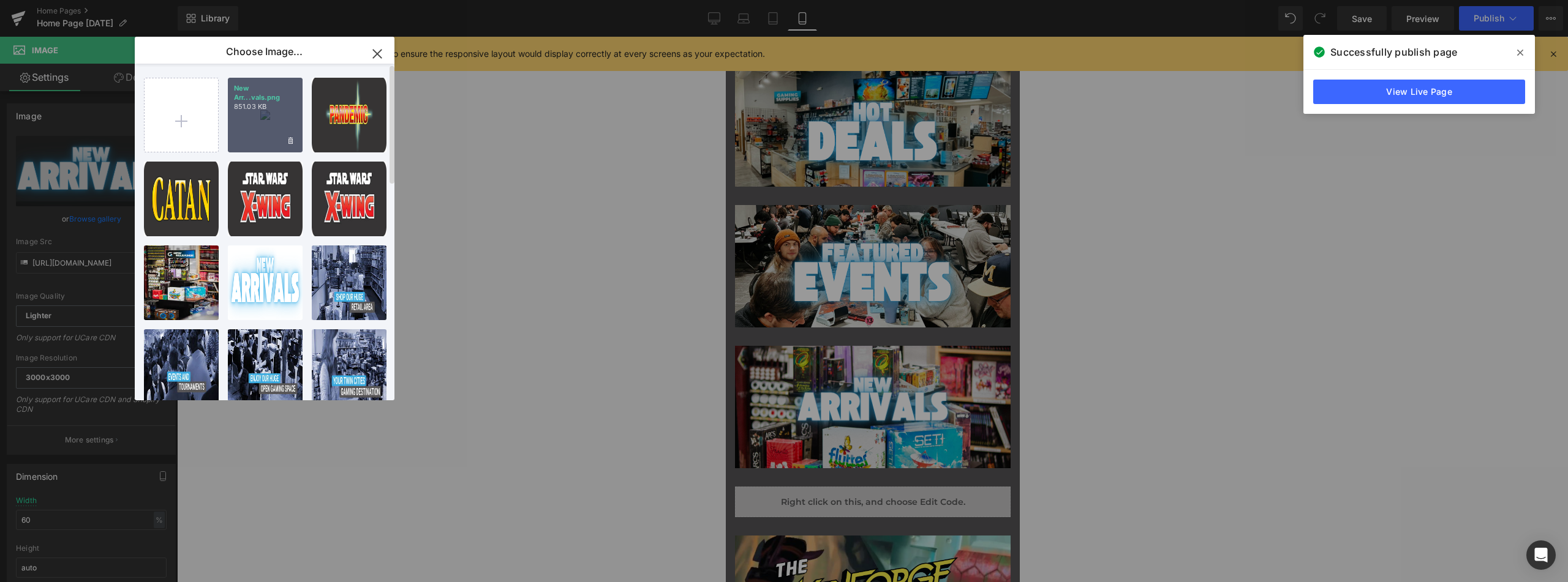
click at [262, 113] on div "New Arr...vals.png 851.03 KB" at bounding box center [265, 115] width 75 height 75
type input "[URL][DOMAIN_NAME]"
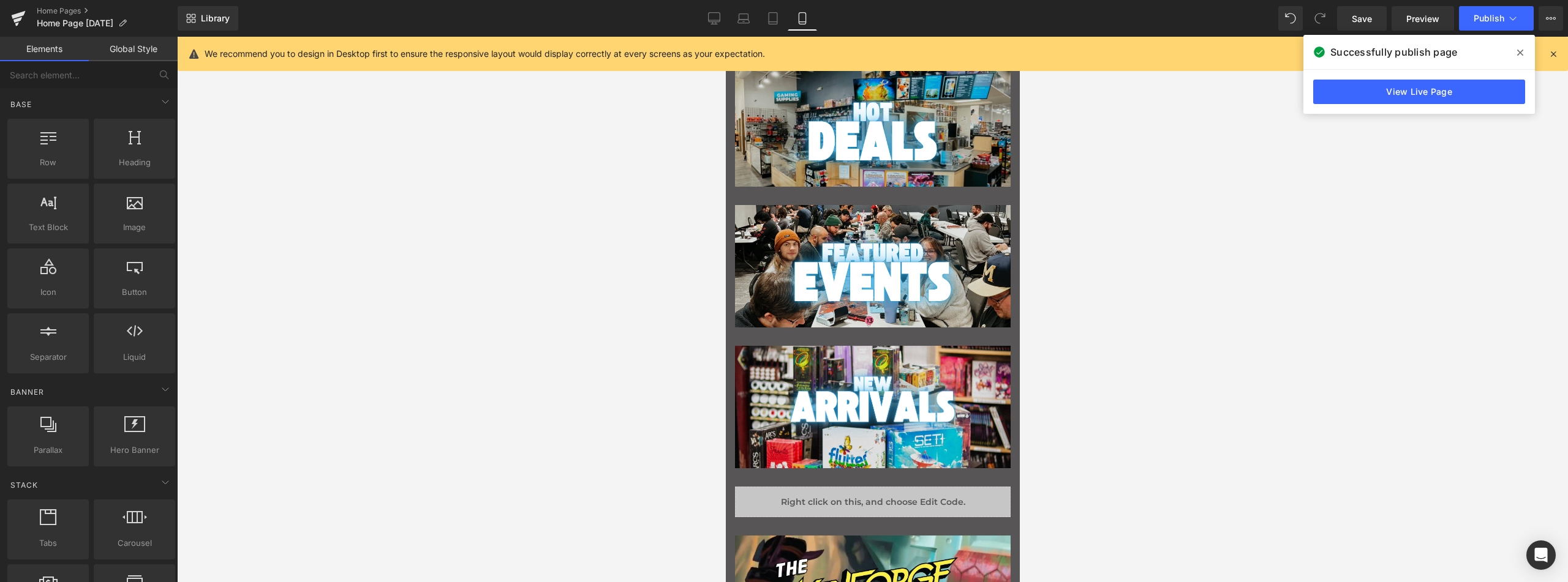
click at [370, 284] on div at bounding box center [872, 309] width 1391 height 546
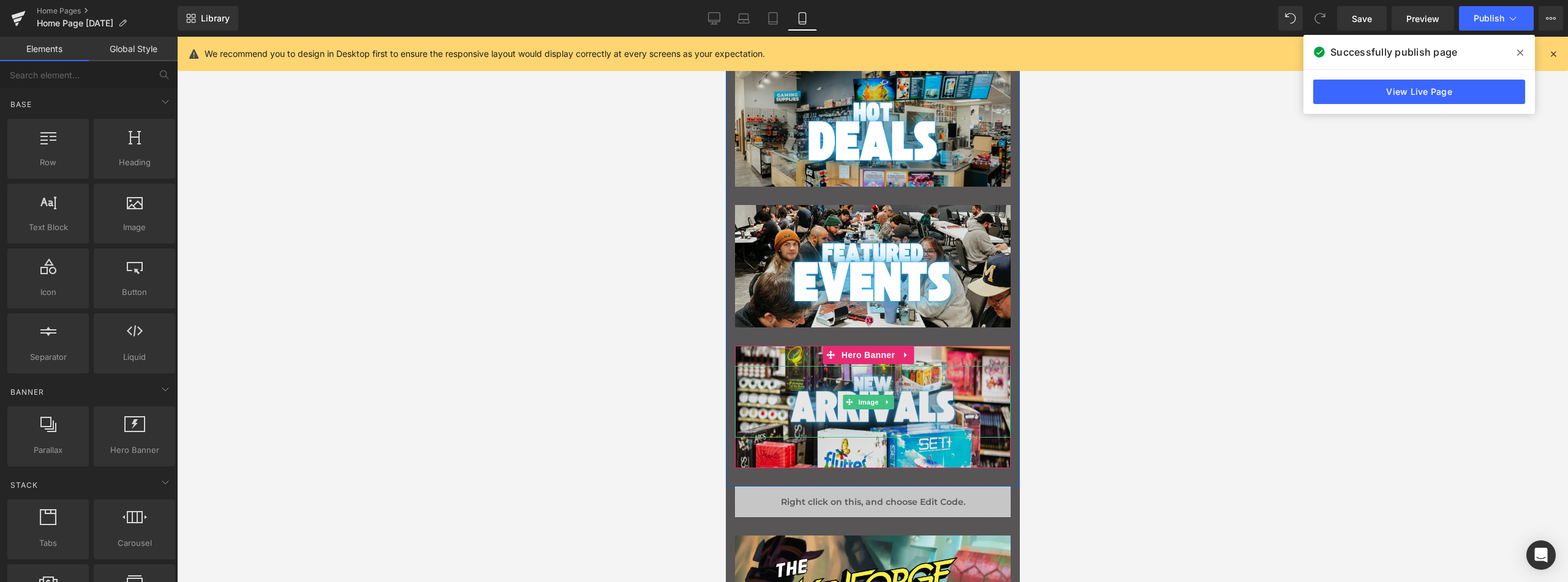
click at [873, 390] on img "Main content" at bounding box center [872, 402] width 165 height 72
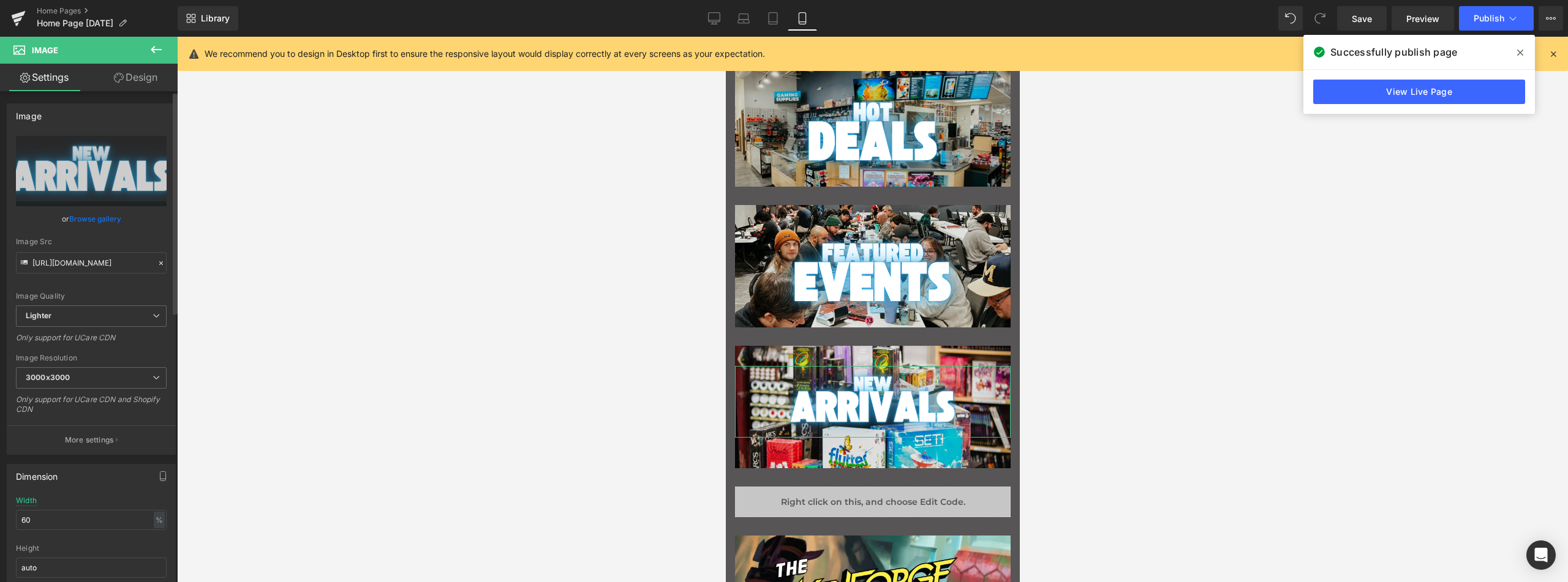
click at [82, 220] on link "Browse gallery" at bounding box center [95, 218] width 52 height 21
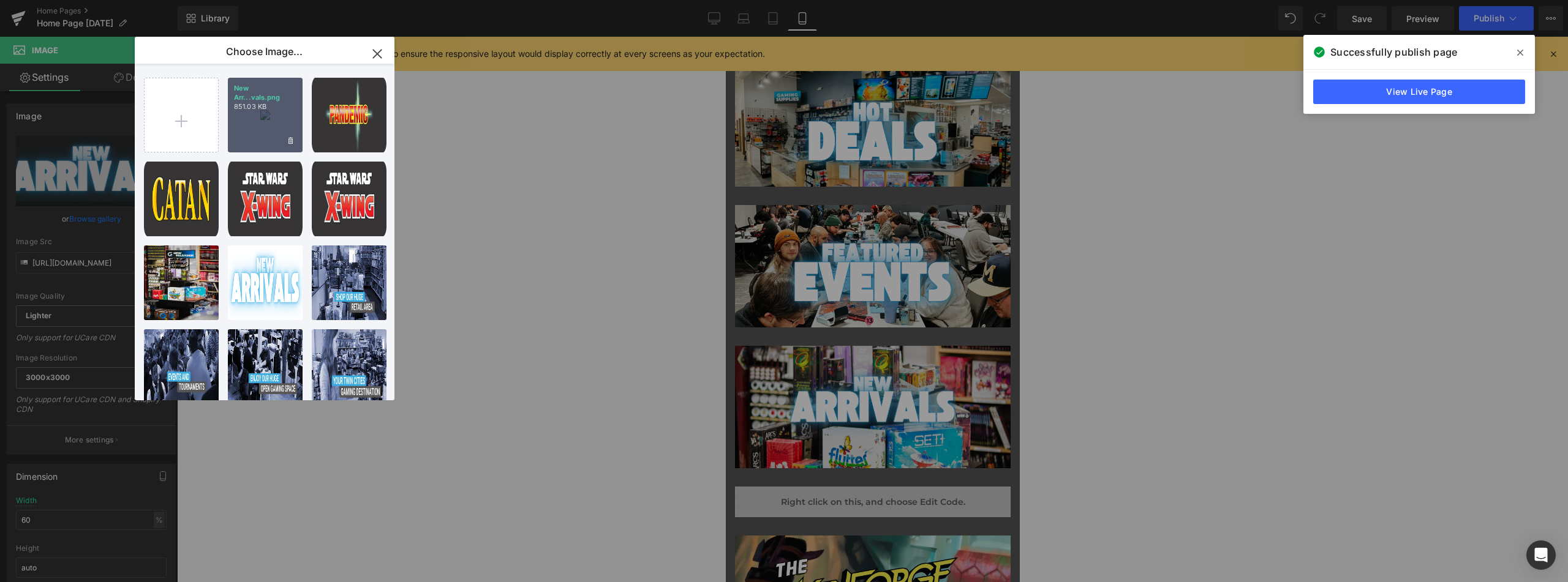
click at [301, 103] on div "New Arr...vals.png 851.03 KB" at bounding box center [265, 115] width 75 height 75
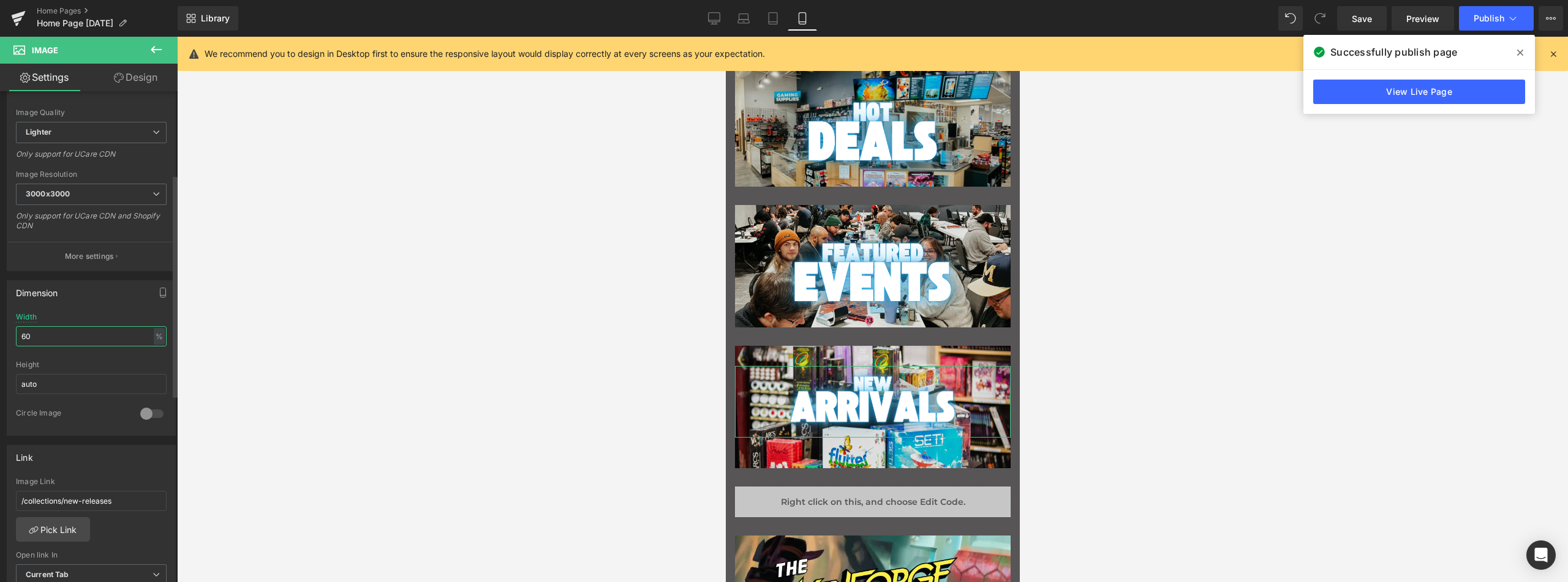
click at [70, 332] on input "60" at bounding box center [91, 336] width 151 height 20
type input "1"
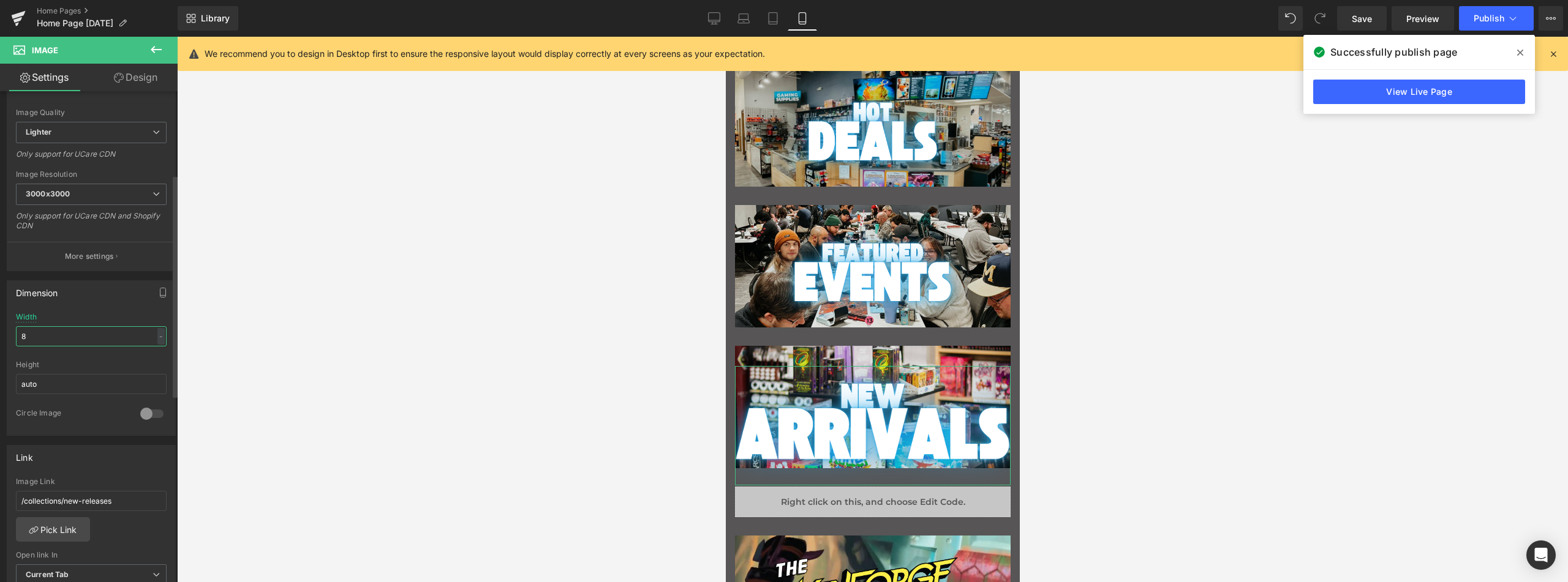
type input "80"
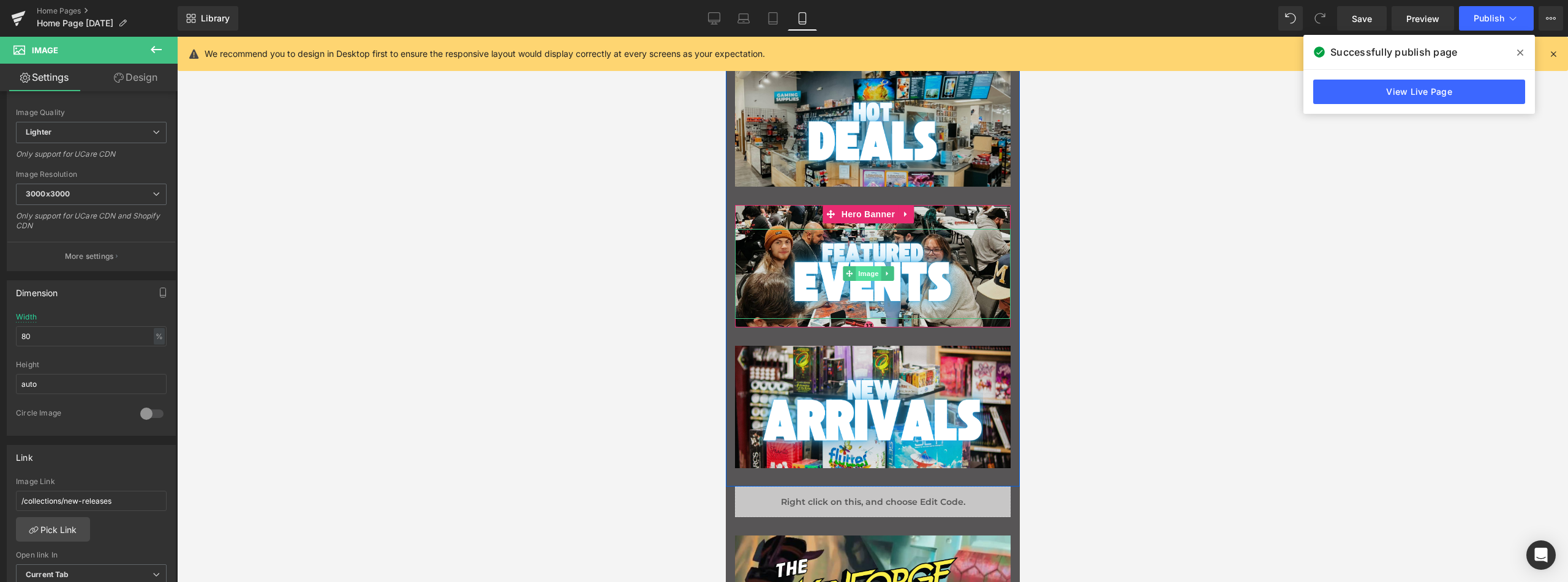
click at [870, 271] on span "Image" at bounding box center [868, 274] width 26 height 15
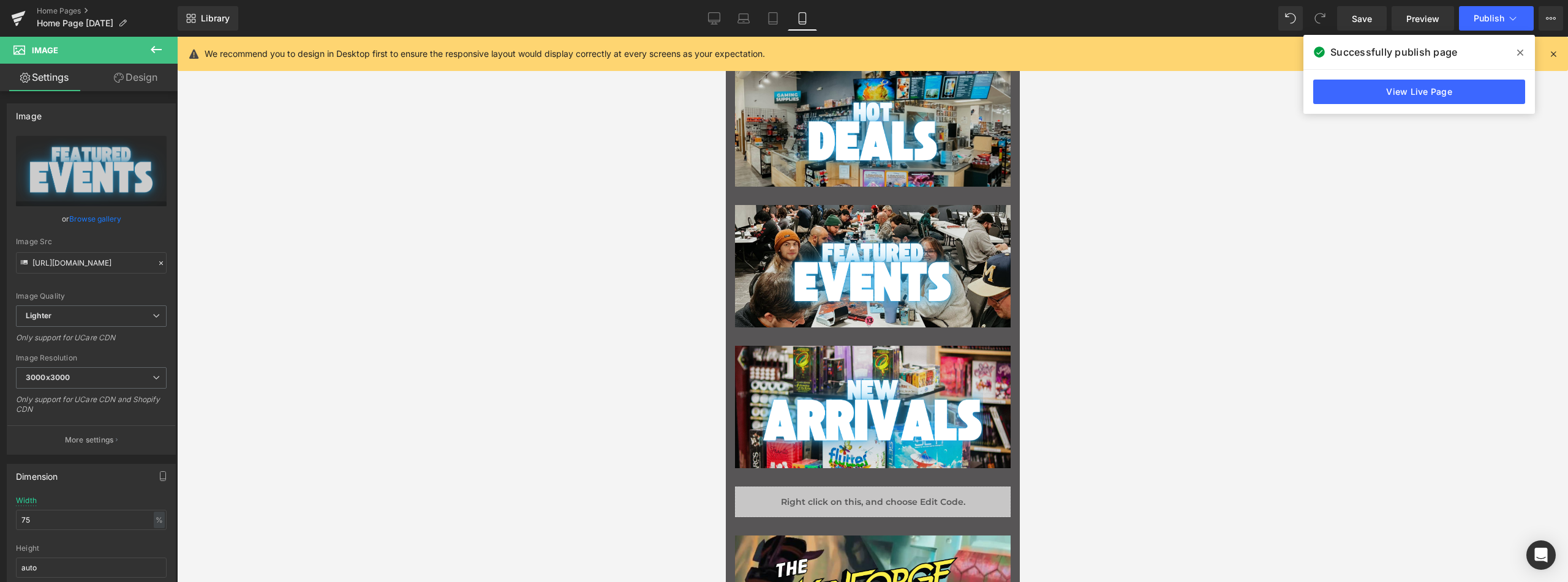
click at [1246, 310] on div at bounding box center [872, 309] width 1391 height 546
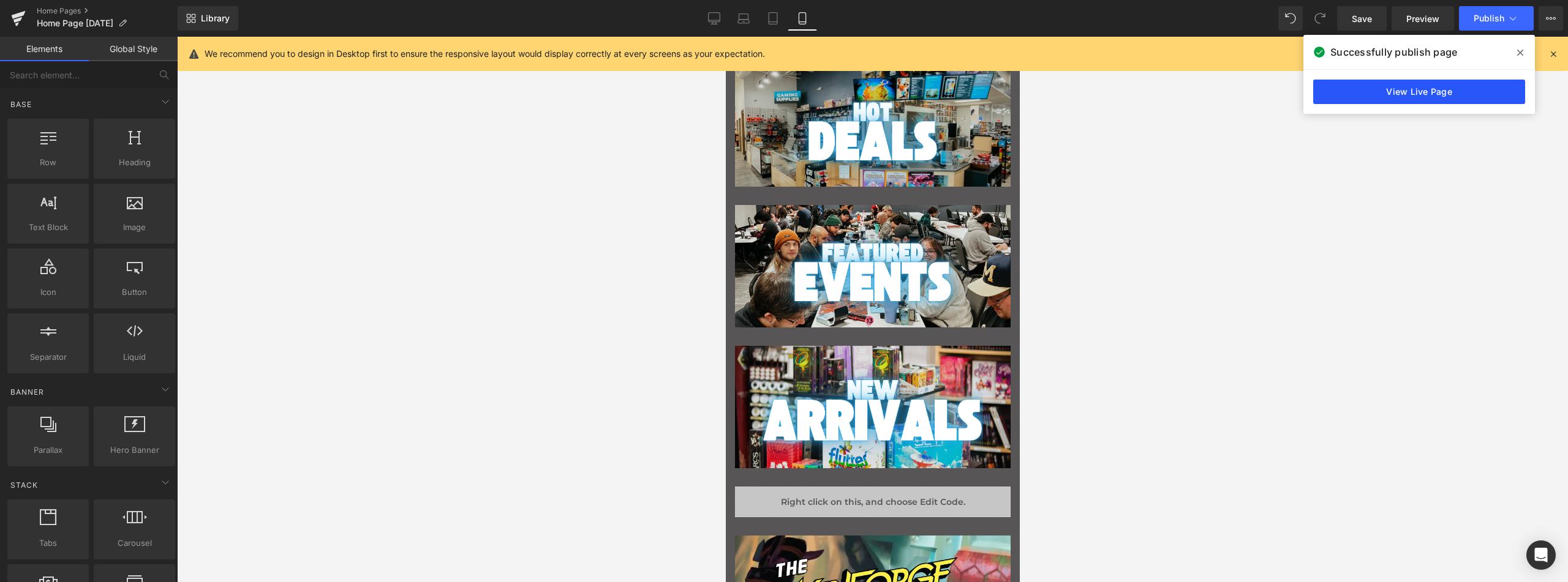
click at [1424, 94] on link "View Live Page" at bounding box center [1420, 92] width 212 height 25
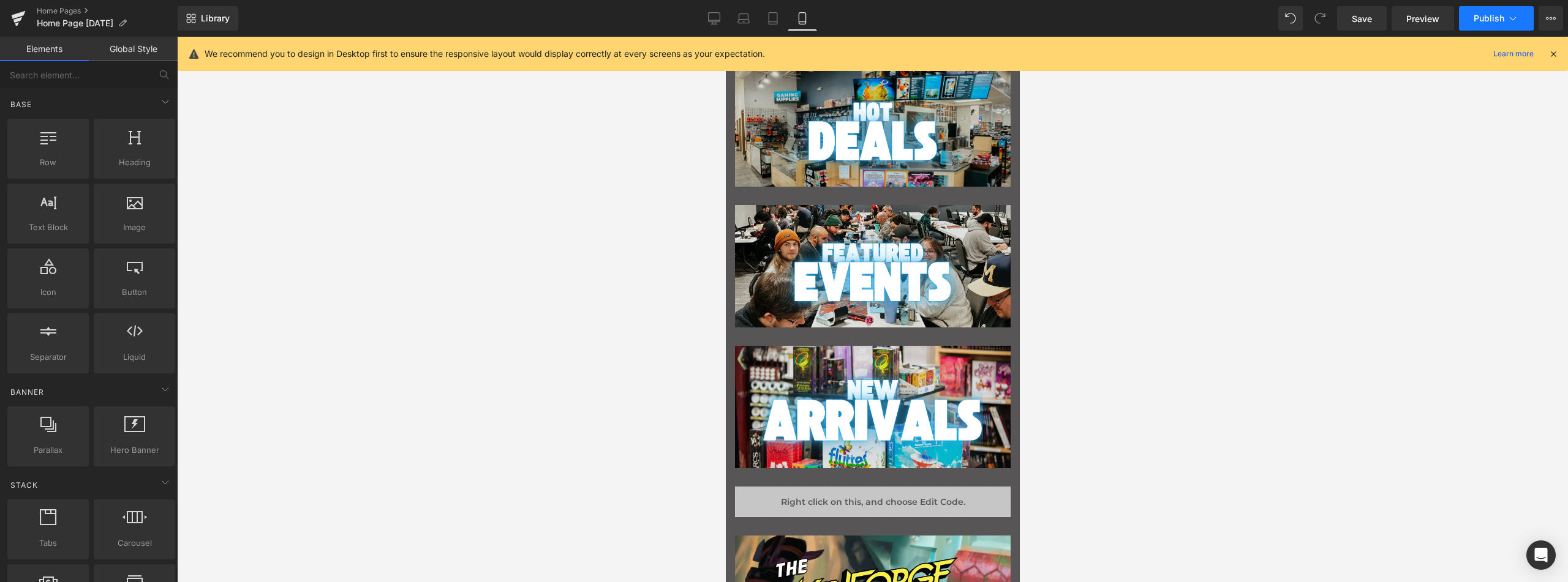
click at [1484, 20] on span "Publish" at bounding box center [1489, 18] width 31 height 10
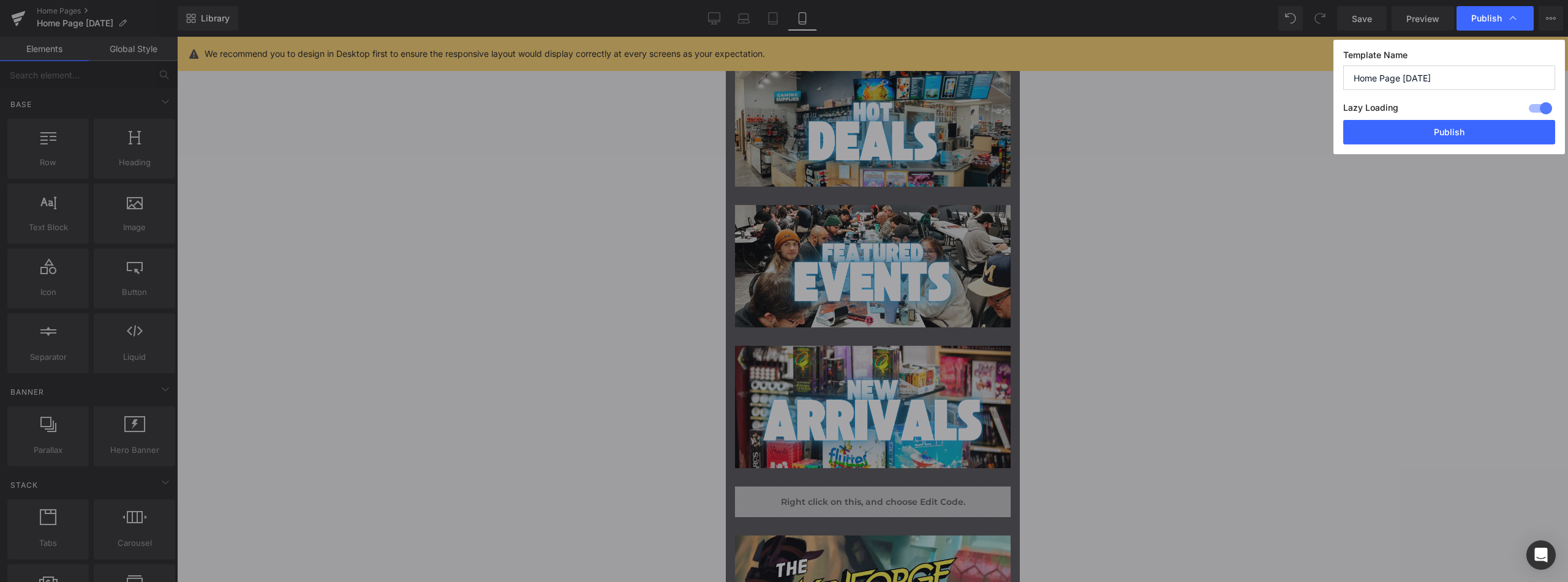
click at [1444, 133] on button "Publish" at bounding box center [1450, 133] width 212 height 25
